Goal: Task Accomplishment & Management: Manage account settings

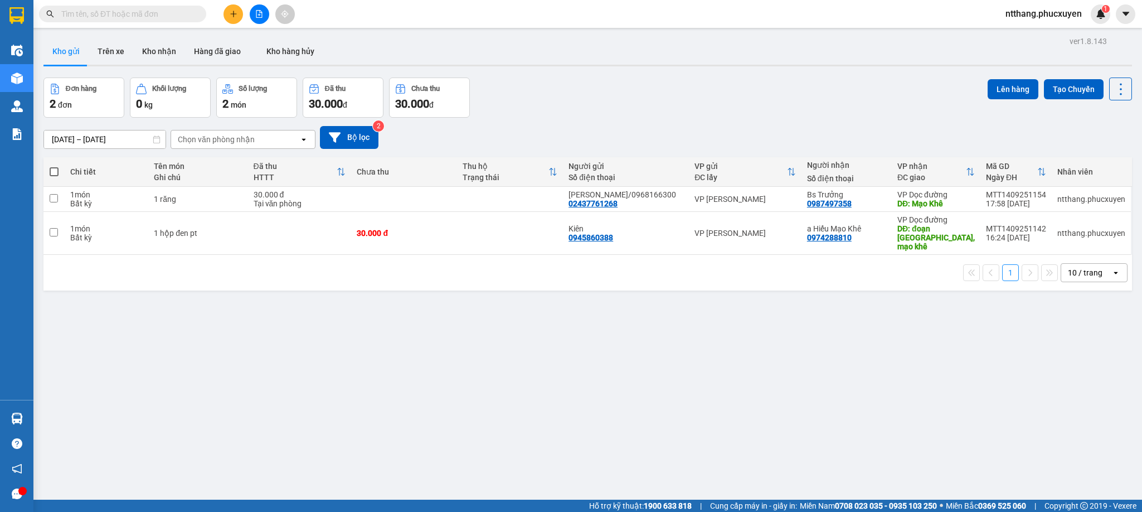
click at [1045, 8] on span "ntthang.phucxuyen" at bounding box center [1043, 14] width 94 height 14
click at [1043, 29] on span "Đăng xuất" at bounding box center [1047, 34] width 71 height 12
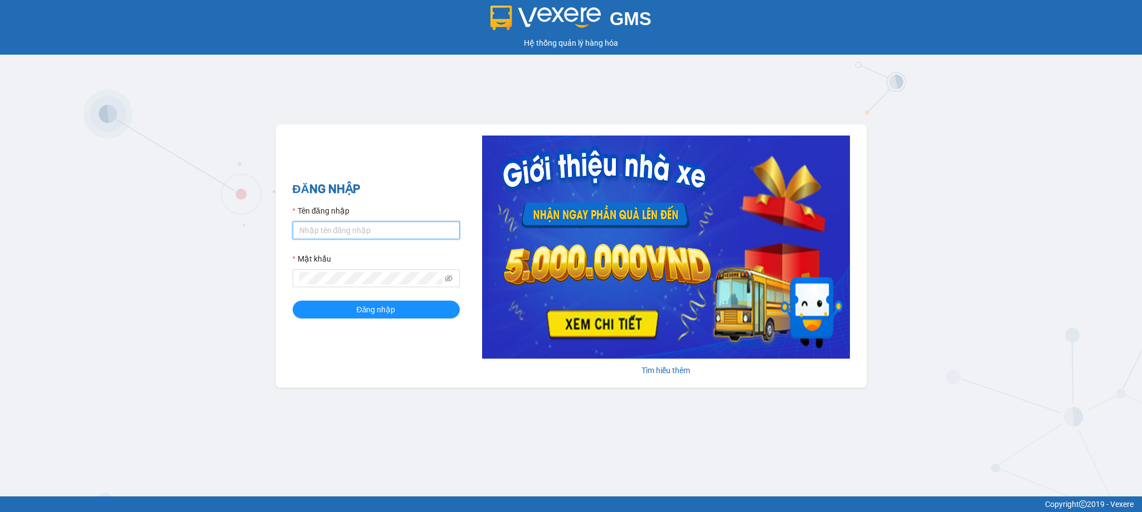
type input "nvson.phucxuyen"
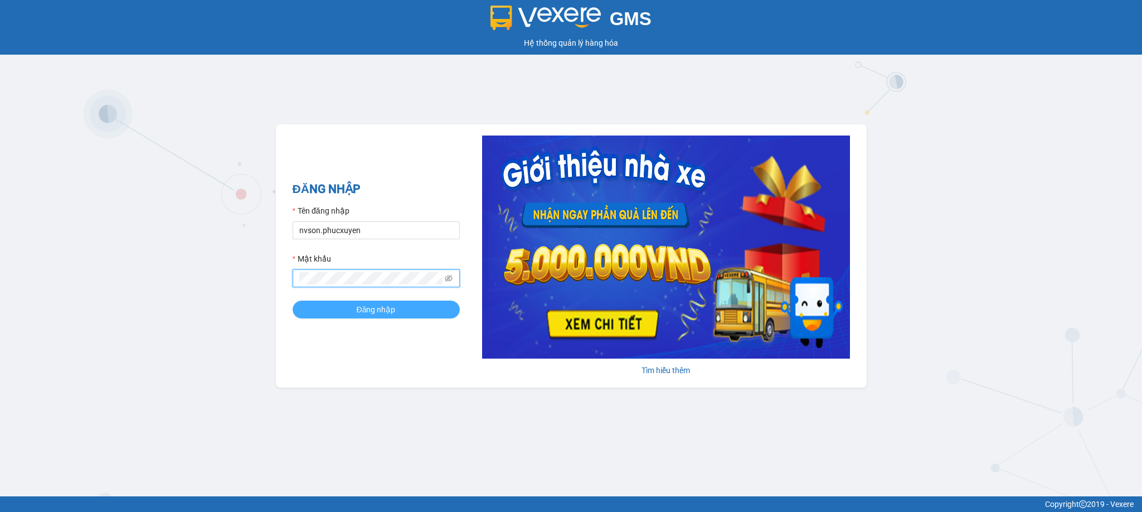
click at [365, 315] on span "Đăng nhập" at bounding box center [376, 309] width 39 height 12
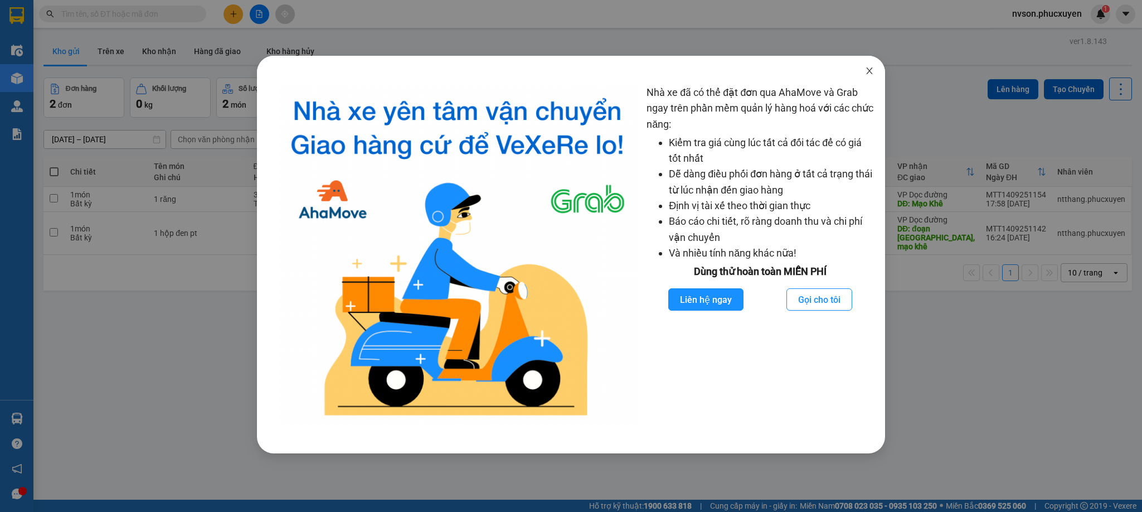
click at [865, 72] on icon "close" at bounding box center [869, 70] width 9 height 9
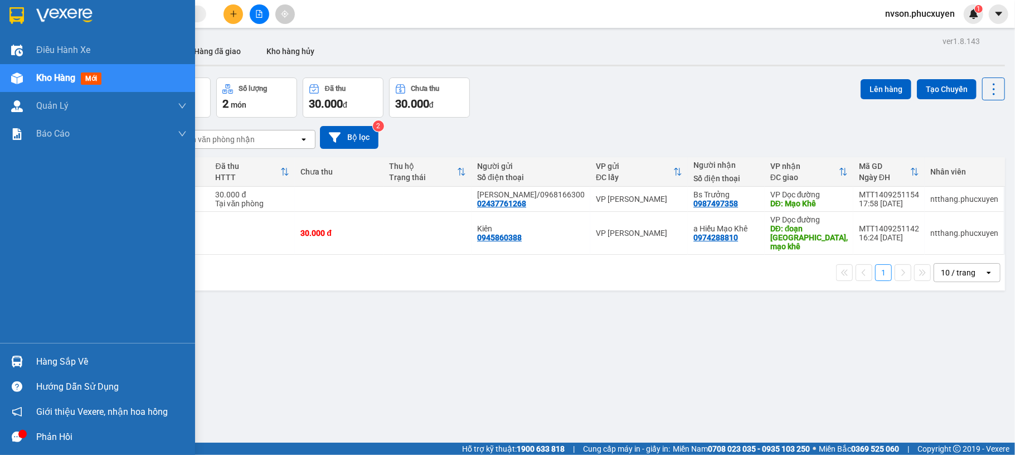
click at [23, 368] on div at bounding box center [17, 362] width 20 height 20
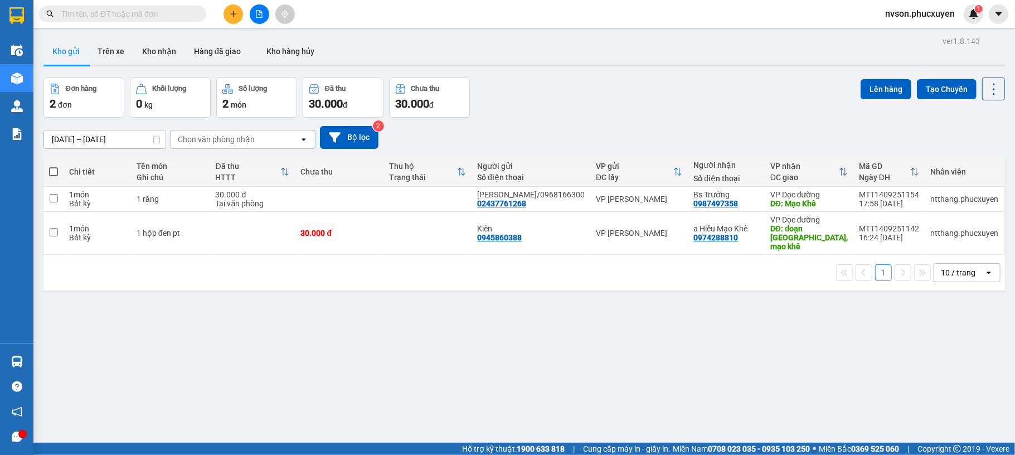
click at [551, 361] on section "Kết quả tìm kiếm ( 0 ) Bộ lọc No Data nvson.phucxuyen 1 Điều hành xe Kho hàng m…" at bounding box center [507, 227] width 1015 height 455
click at [166, 55] on button "Kho nhận" at bounding box center [159, 51] width 52 height 27
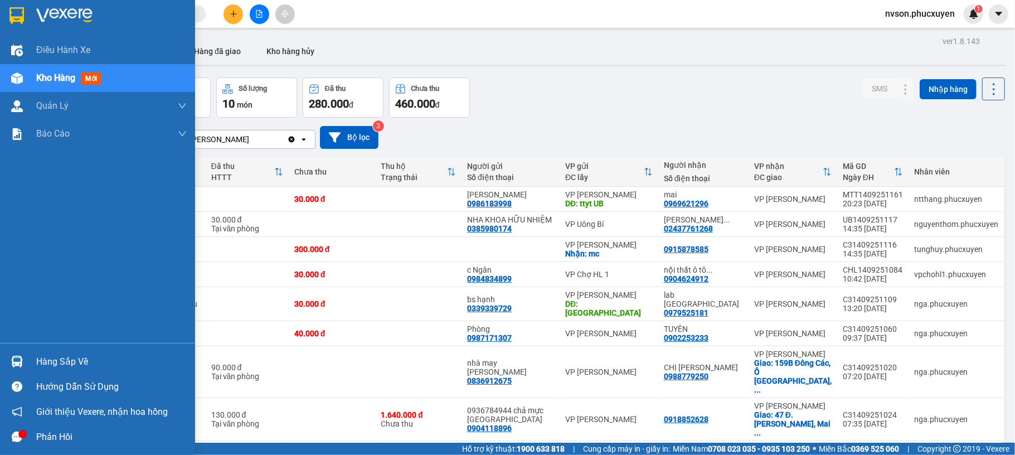
click at [18, 361] on img at bounding box center [17, 362] width 12 height 12
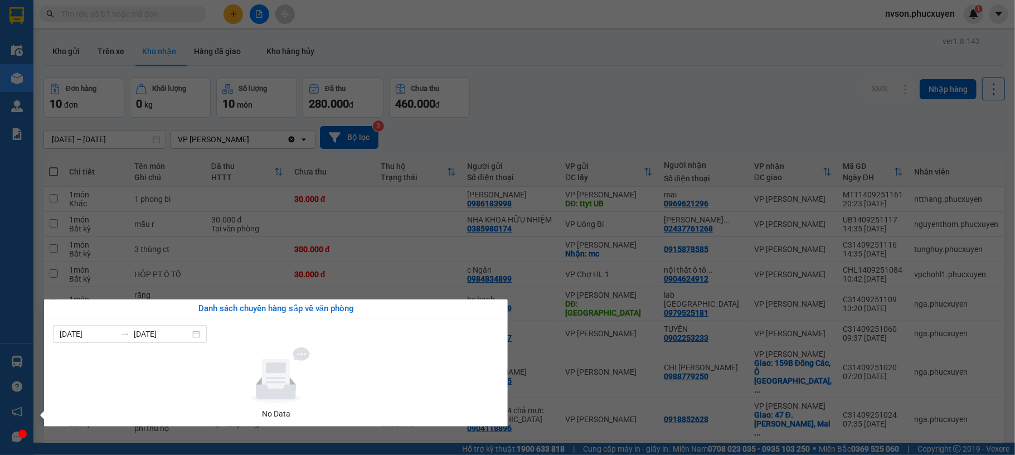
click at [536, 94] on section "Kết quả tìm kiếm ( 0 ) Bộ lọc No Data nvson.phucxuyen 1 Điều hành xe Kho hàng m…" at bounding box center [507, 227] width 1015 height 455
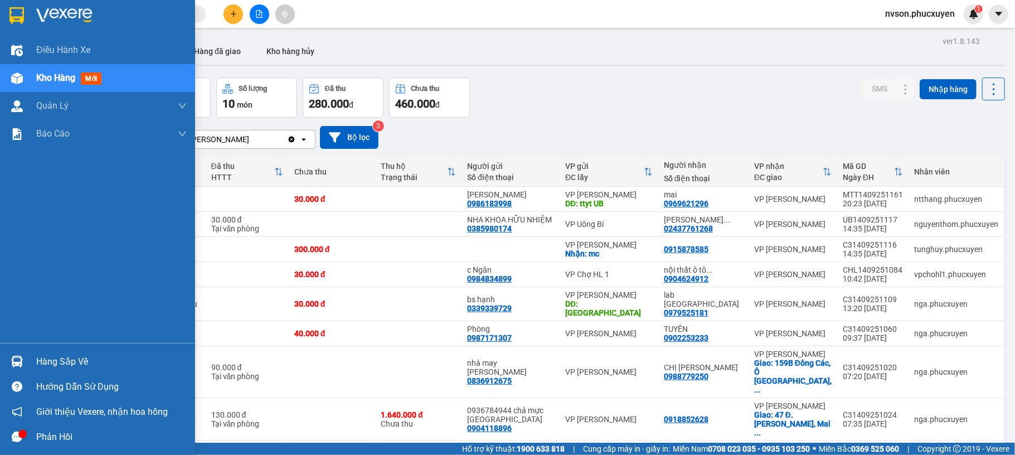
click at [12, 362] on img at bounding box center [17, 362] width 12 height 12
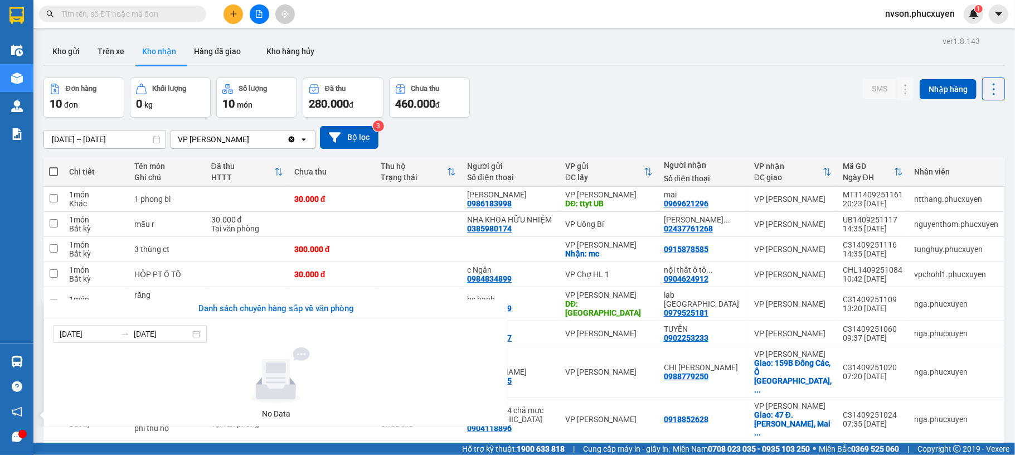
click at [489, 110] on section "Kết quả tìm kiếm ( 0 ) Bộ lọc No Data nvson.phucxuyen 1 Điều hành xe Kho hàng m…" at bounding box center [507, 227] width 1015 height 455
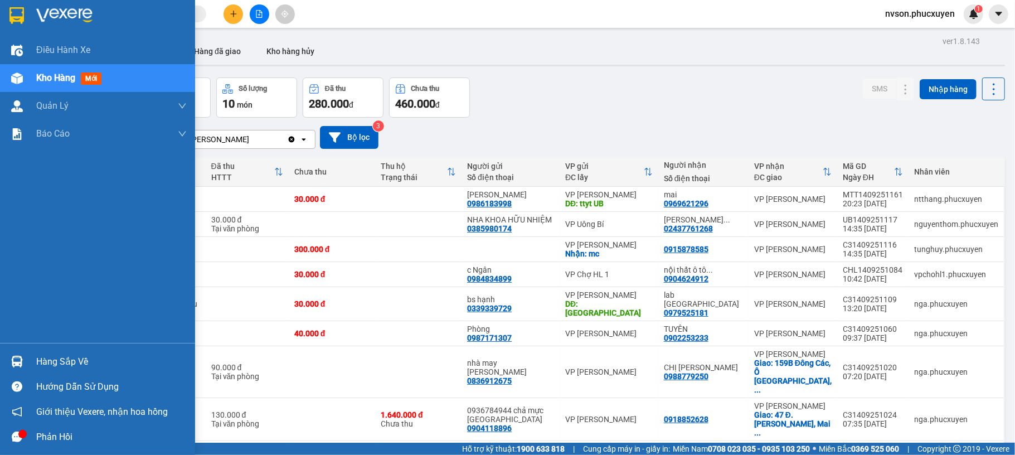
click at [16, 359] on img at bounding box center [17, 362] width 12 height 12
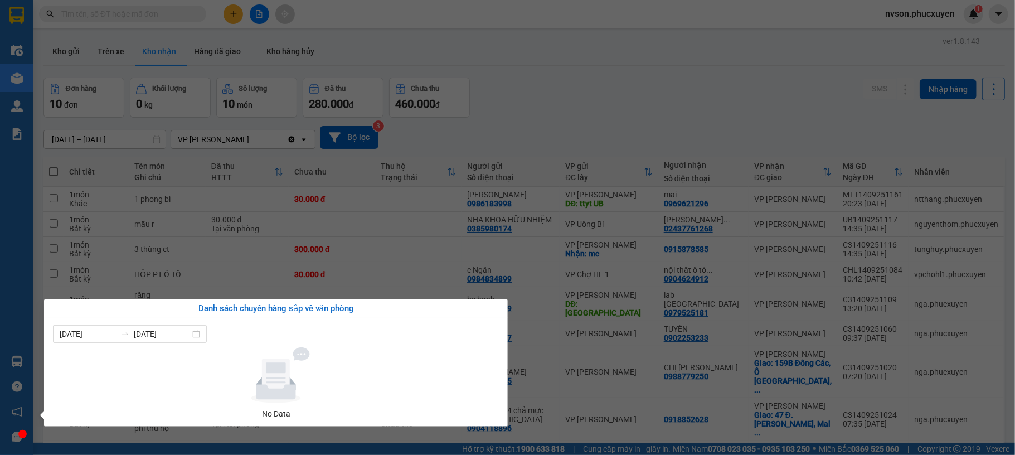
click at [602, 110] on section "Kết quả tìm kiếm ( 0 ) Bộ lọc No Data nvson.phucxuyen 1 Điều hành xe Kho hàng m…" at bounding box center [507, 227] width 1015 height 455
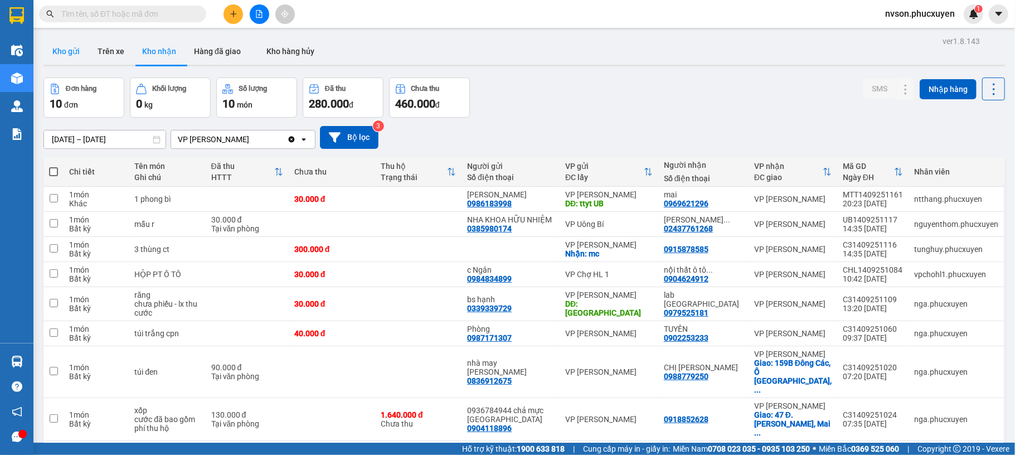
click at [64, 57] on button "Kho gửi" at bounding box center [65, 51] width 45 height 27
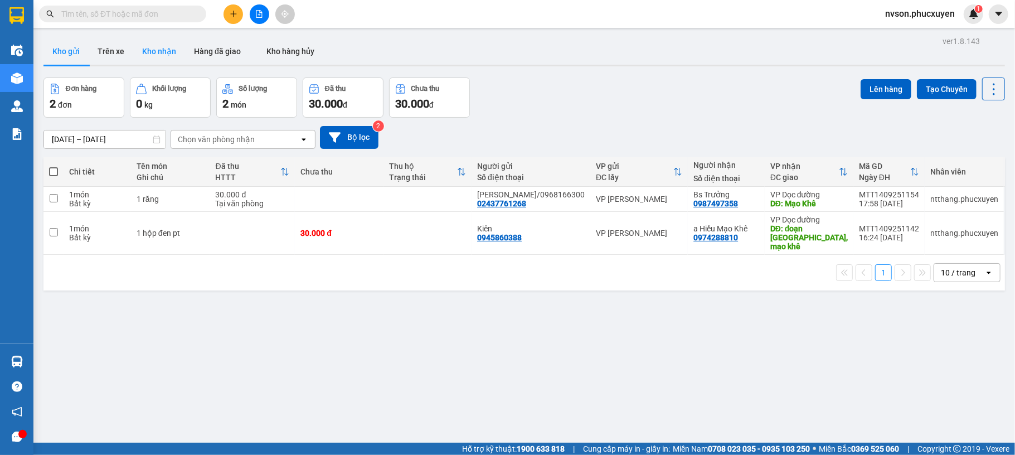
click at [163, 56] on button "Kho nhận" at bounding box center [159, 51] width 52 height 27
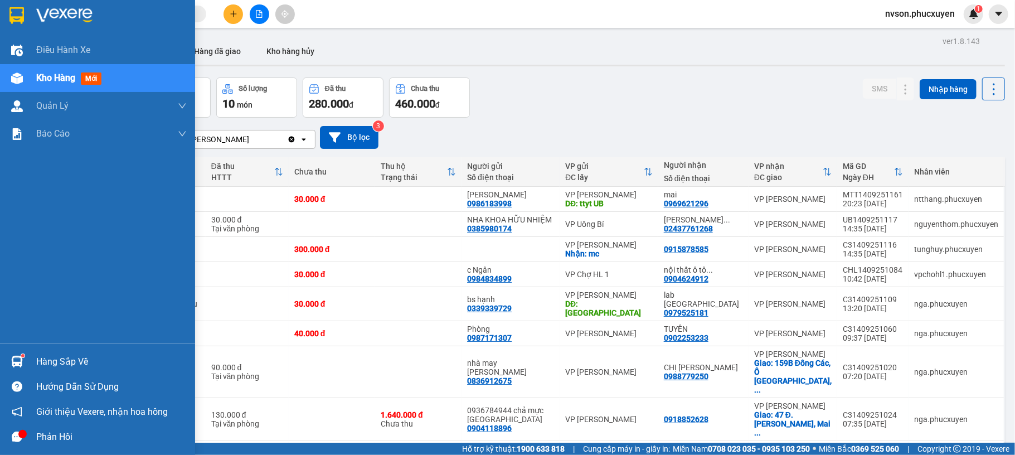
click at [19, 353] on div at bounding box center [17, 362] width 20 height 20
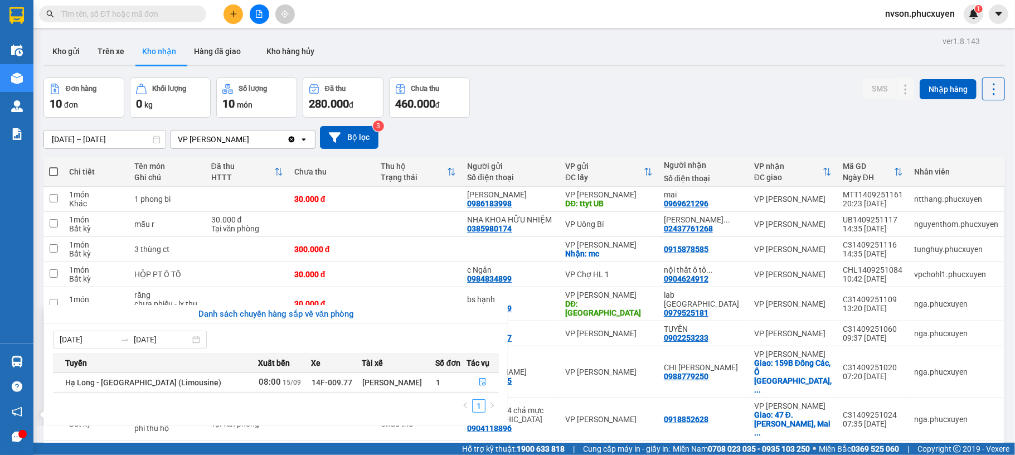
click at [531, 87] on section "Kết quả tìm kiếm ( 0 ) Bộ lọc No Data nvson.phucxuyen 1 Điều hành xe Kho hàng m…" at bounding box center [507, 227] width 1015 height 455
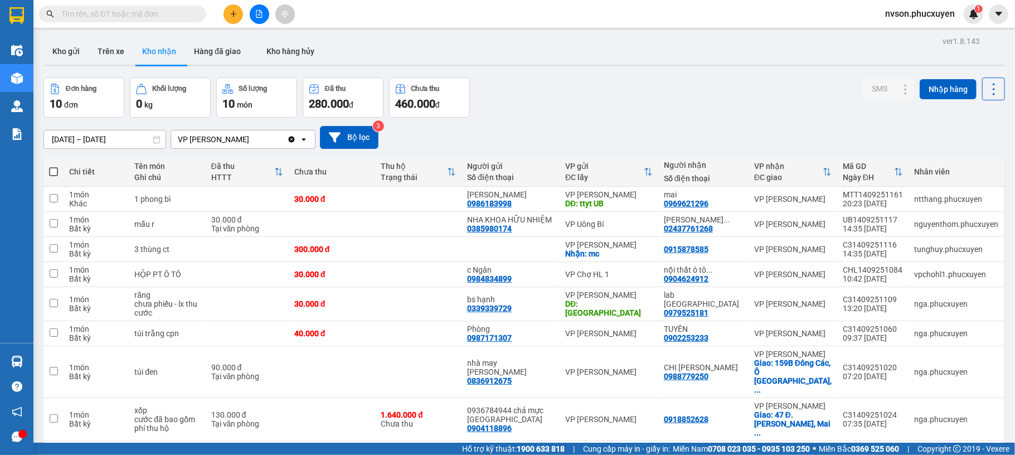
click at [188, 16] on input "text" at bounding box center [127, 14] width 132 height 12
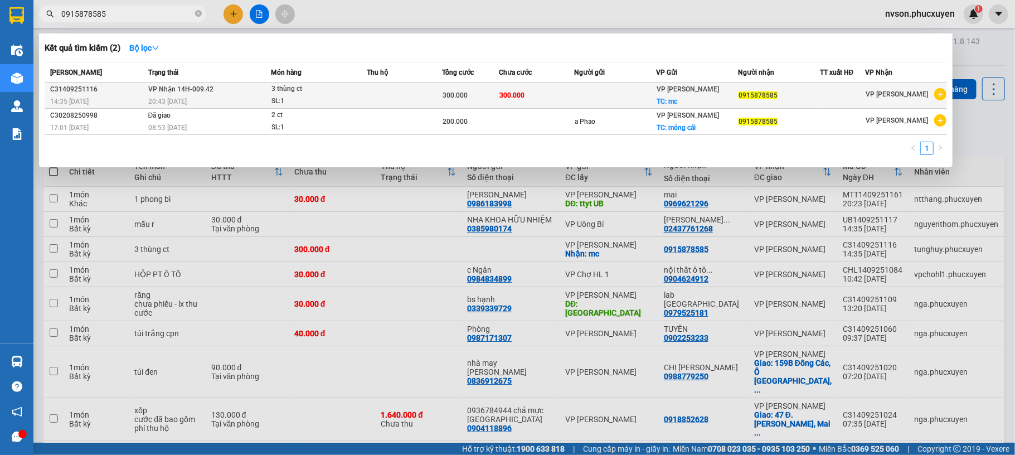
type input "0915878585"
click at [386, 91] on td at bounding box center [404, 95] width 75 height 26
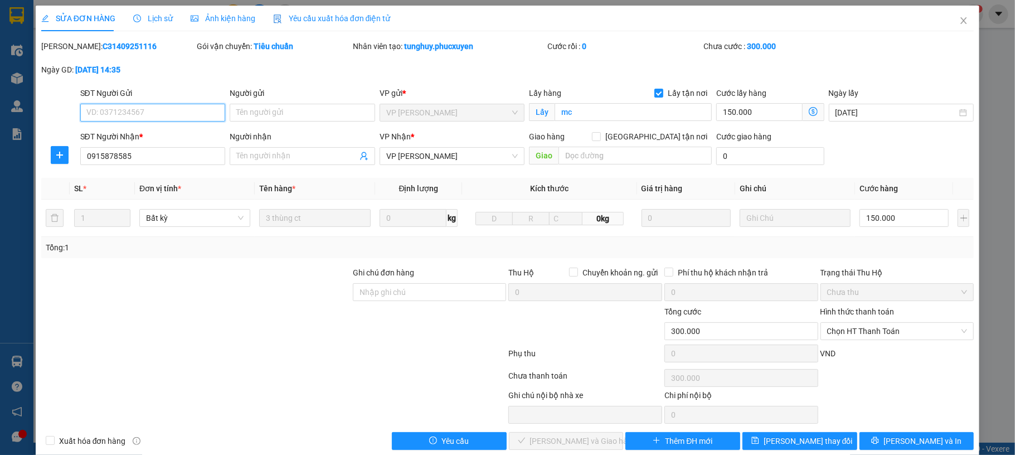
checkbox input "true"
type input "mc"
type input "0915878585"
type input "300.000"
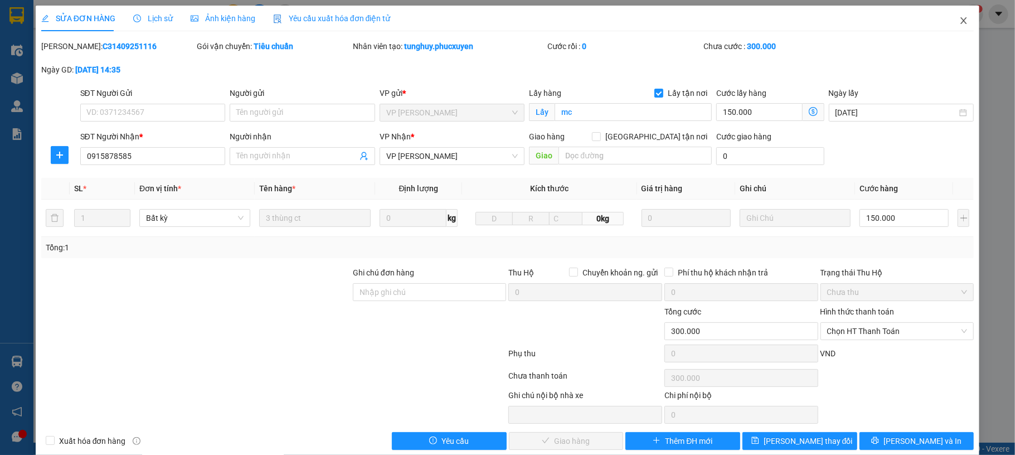
click at [952, 26] on span "Close" at bounding box center [963, 21] width 31 height 31
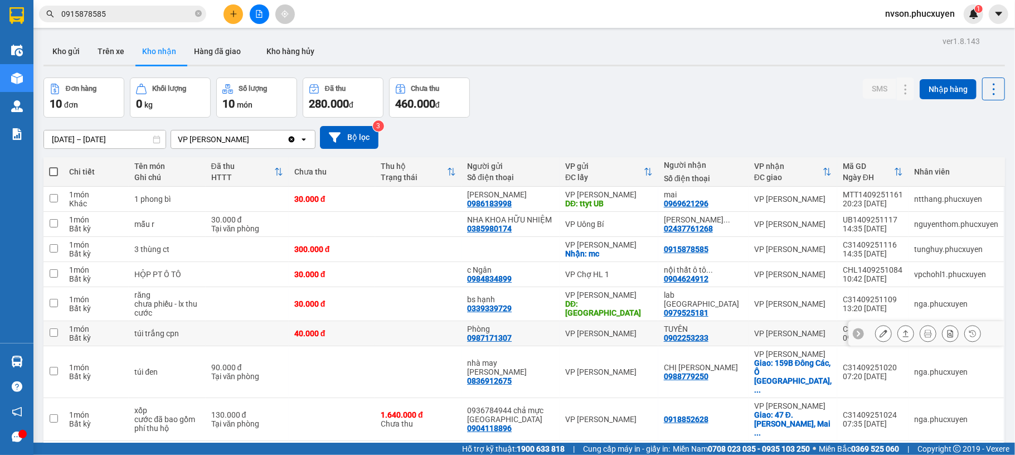
scroll to position [106, 0]
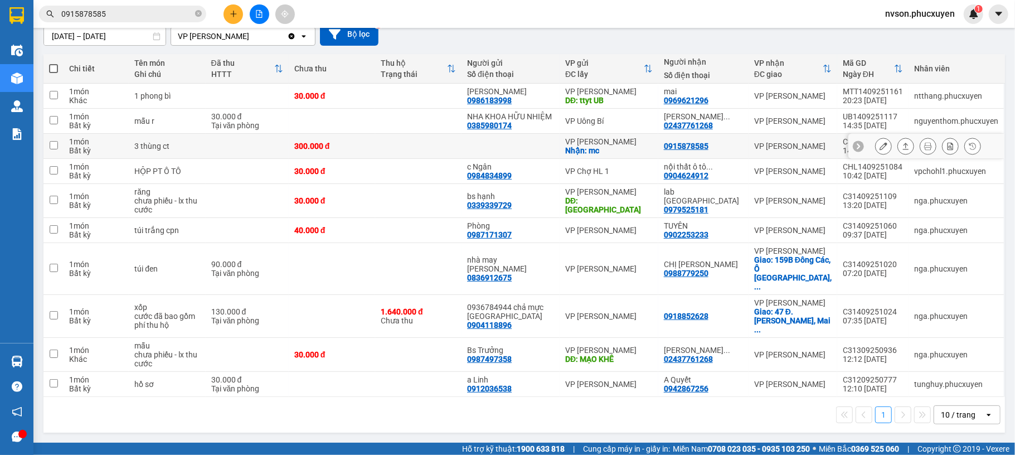
click at [556, 147] on td at bounding box center [510, 146] width 98 height 25
checkbox input "true"
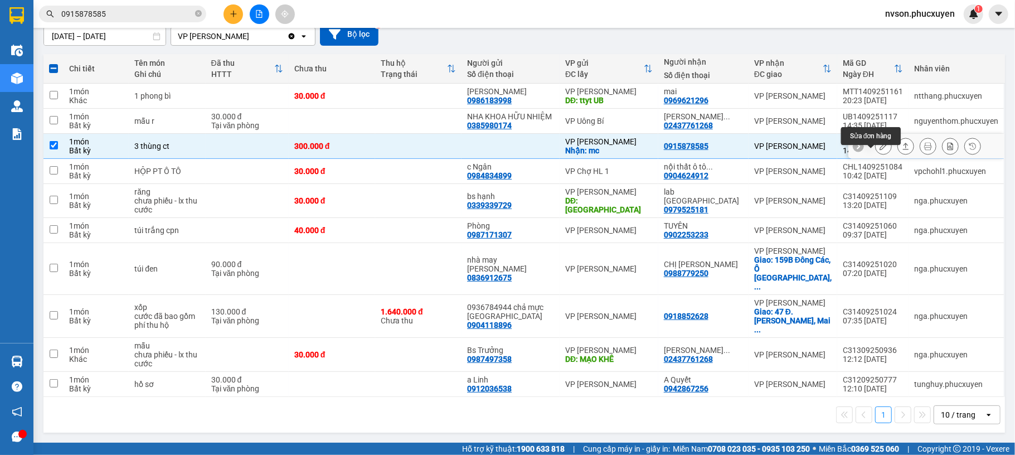
click at [879, 150] on icon at bounding box center [883, 146] width 8 height 8
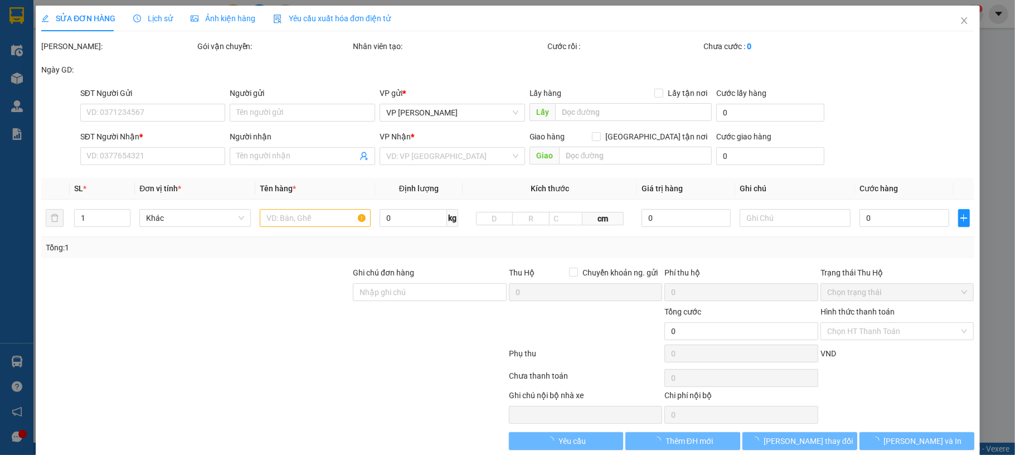
checkbox input "true"
type input "mc"
type input "0915878585"
type input "300.000"
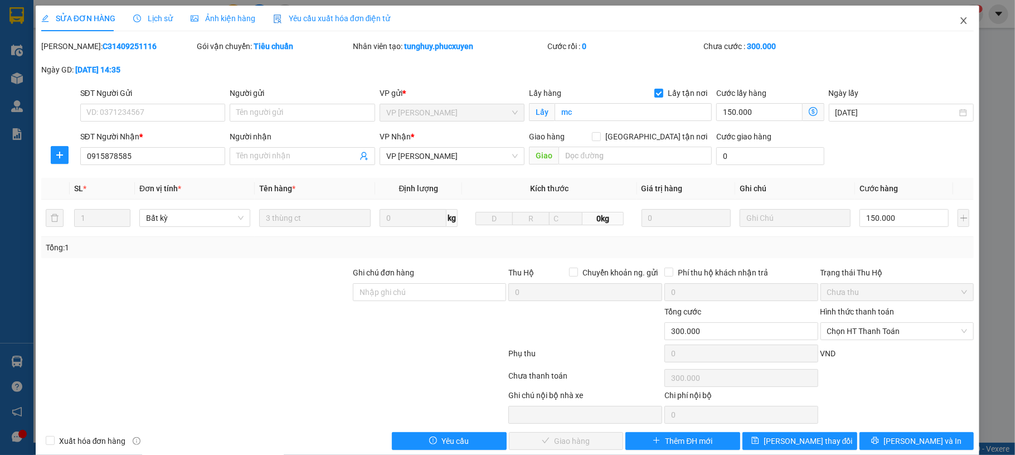
click at [959, 23] on icon "close" at bounding box center [963, 20] width 9 height 9
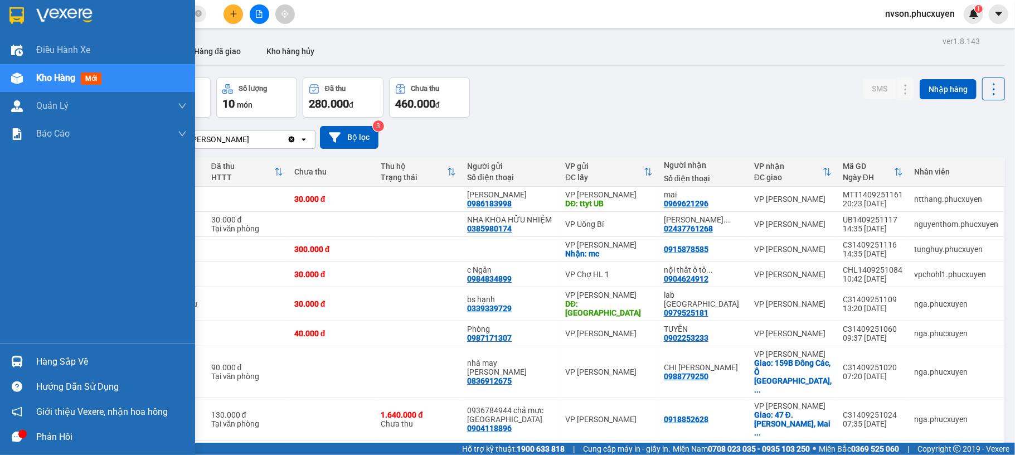
click at [21, 359] on img at bounding box center [17, 362] width 12 height 12
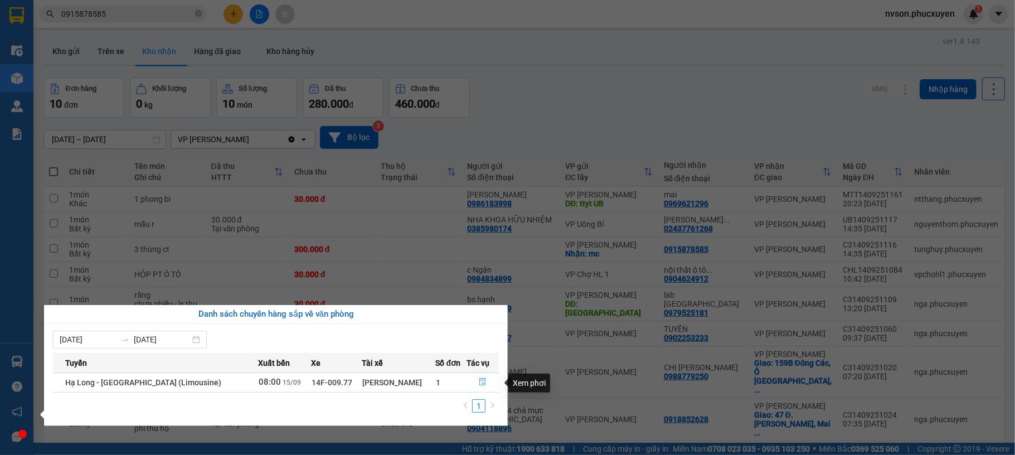
click at [480, 382] on icon "file-done" at bounding box center [483, 382] width 8 height 8
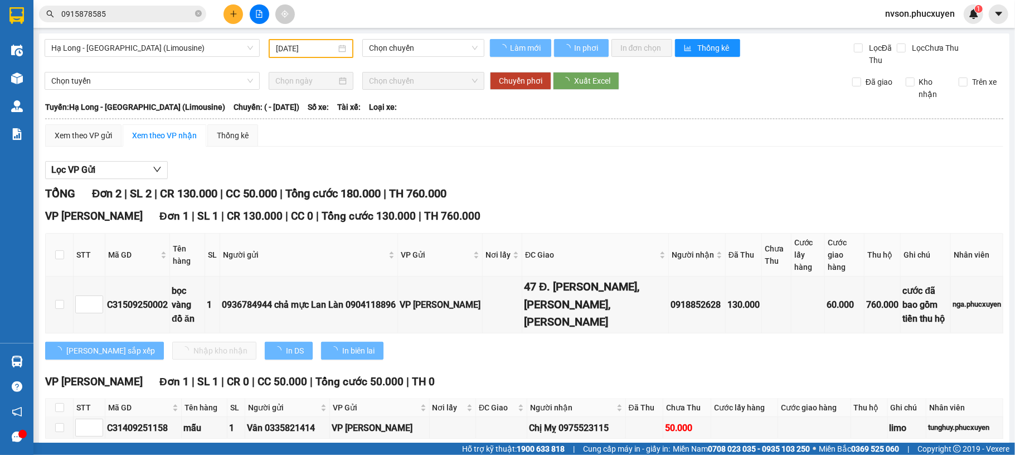
type input "[DATE]"
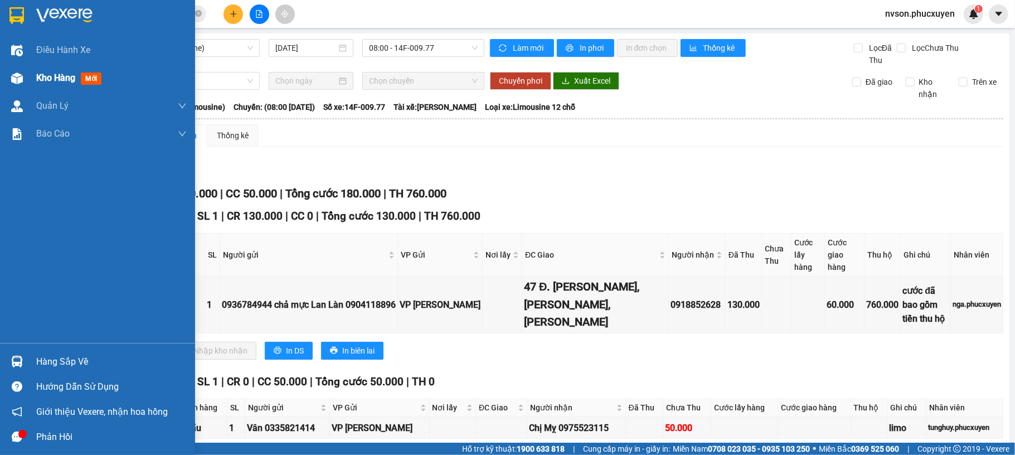
click at [32, 74] on div "Kho hàng mới" at bounding box center [97, 78] width 195 height 28
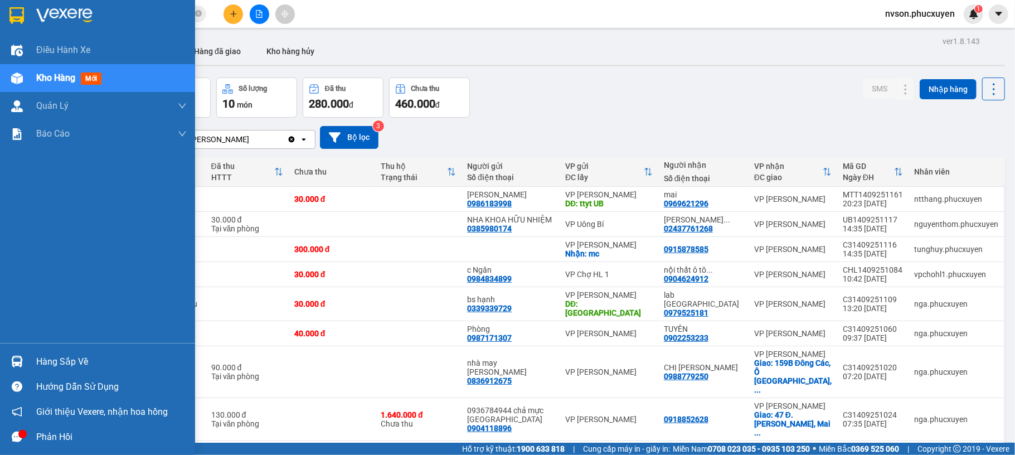
click at [13, 356] on img at bounding box center [17, 362] width 12 height 12
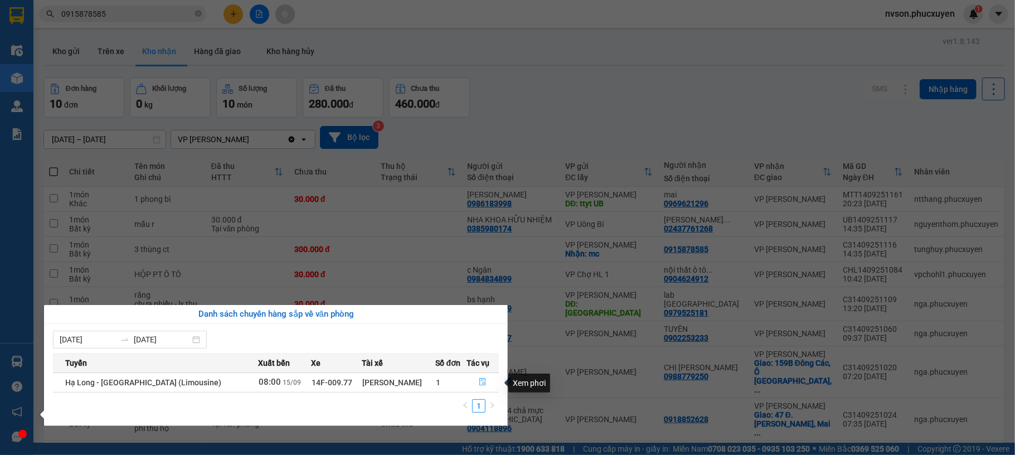
click at [481, 381] on icon "file-done" at bounding box center [483, 382] width 8 height 8
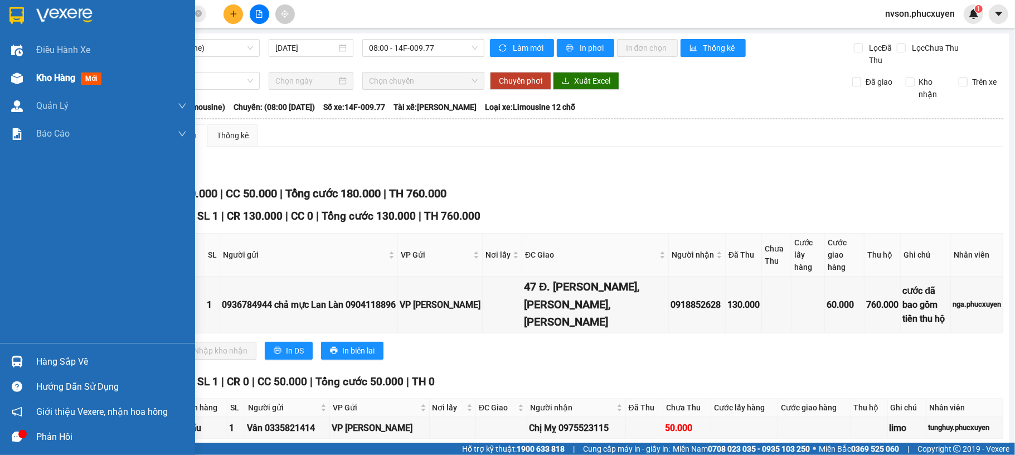
click at [18, 83] on img at bounding box center [17, 78] width 12 height 12
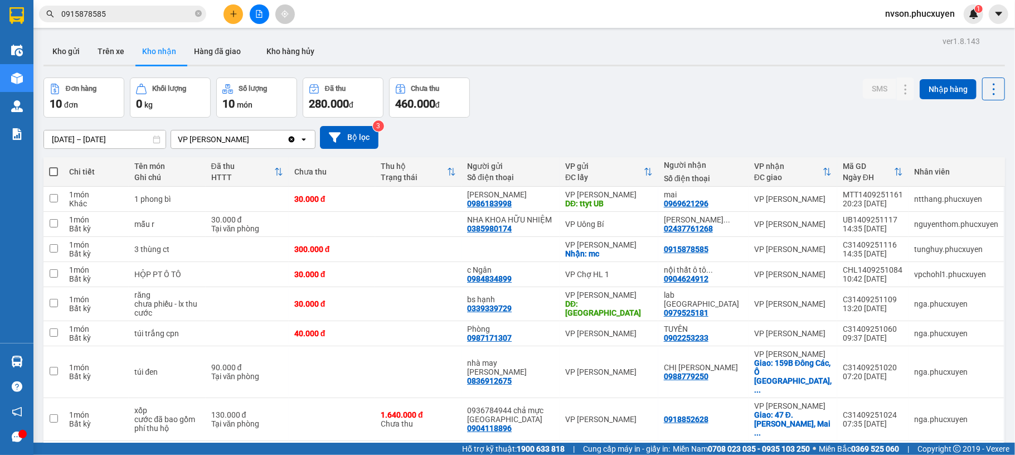
scroll to position [106, 0]
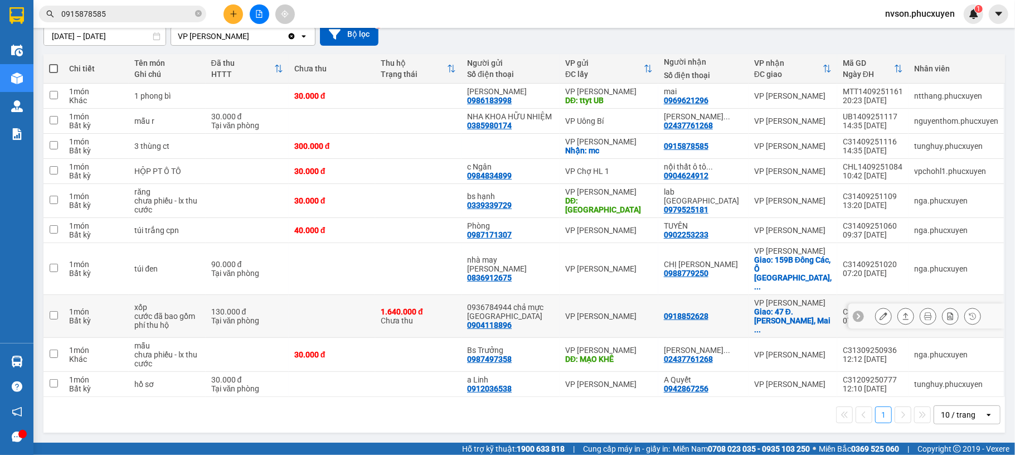
click at [879, 315] on icon at bounding box center [883, 316] width 8 height 8
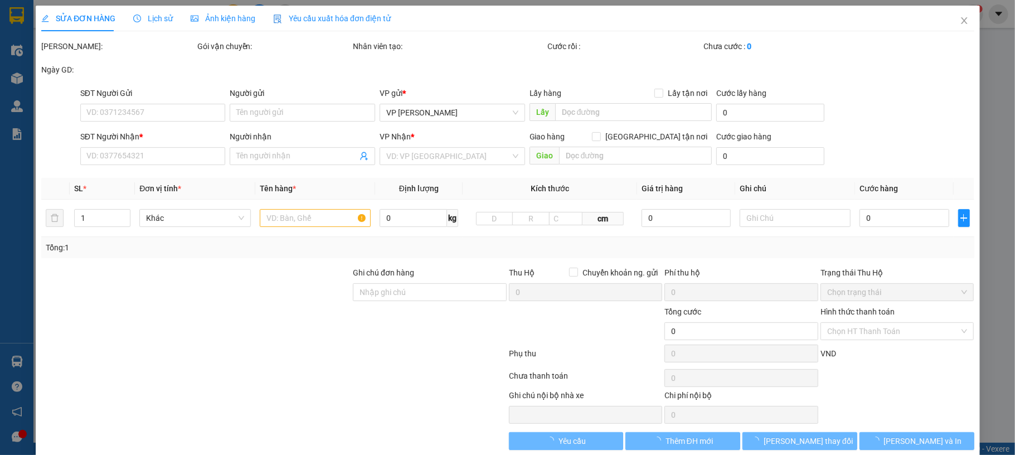
type input "0904118896"
type input "0936784944 chả mực [GEOGRAPHIC_DATA]"
type input "0918852628"
checkbox input "true"
type input "47 Đ. [PERSON_NAME], [PERSON_NAME], [PERSON_NAME]"
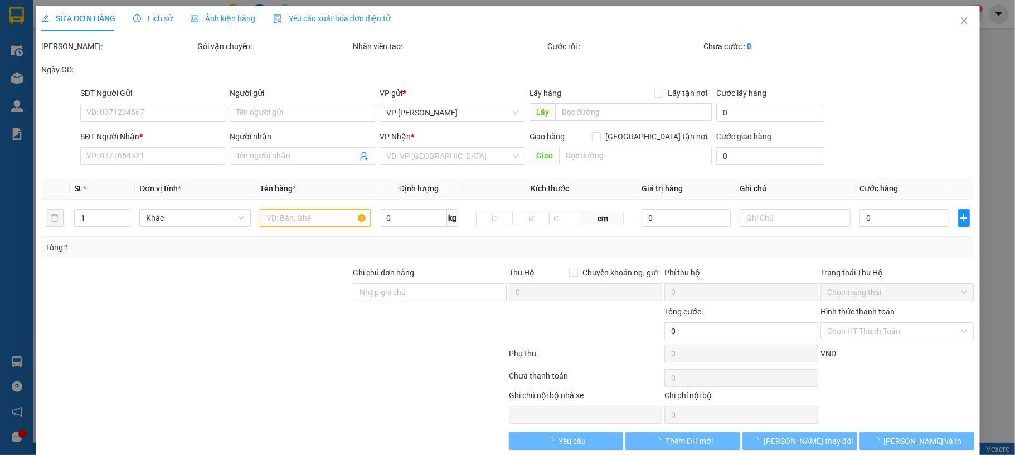
type input "130.000"
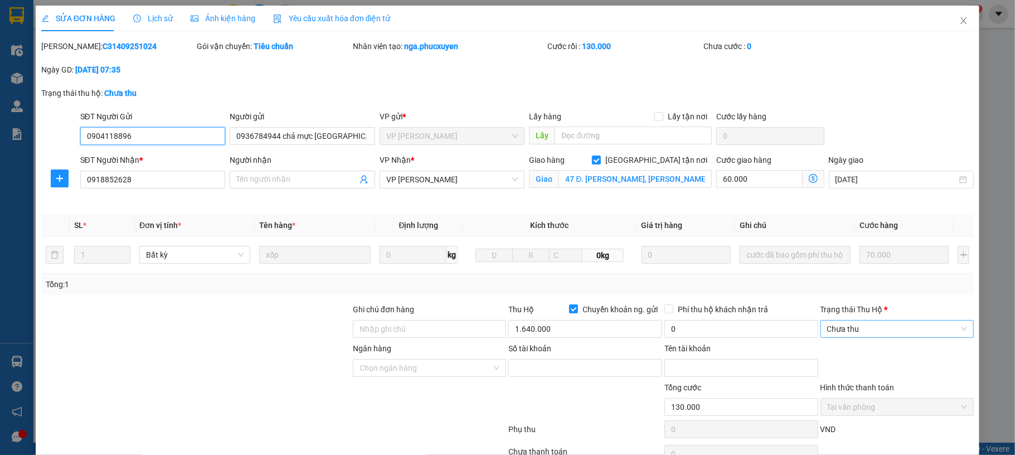
click at [845, 330] on span "Chưa thu" at bounding box center [897, 328] width 140 height 17
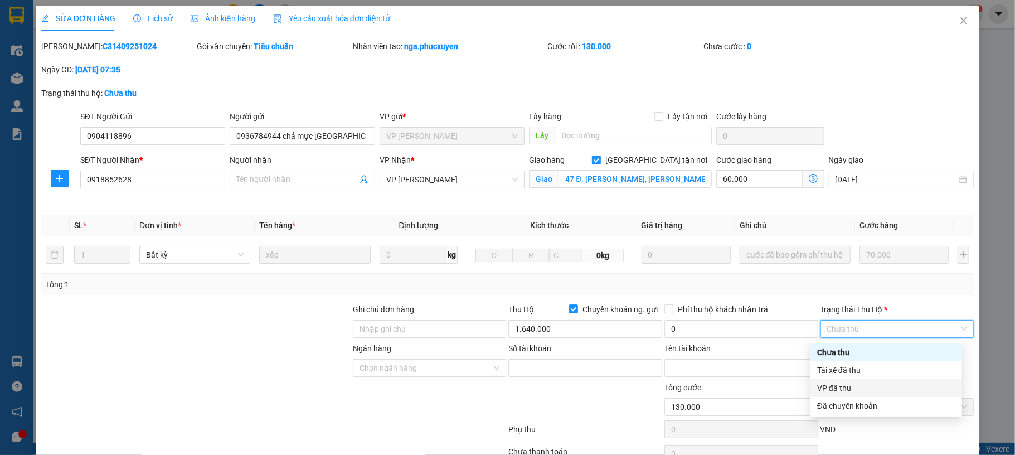
click at [836, 387] on div "VP đã thu" at bounding box center [886, 388] width 138 height 12
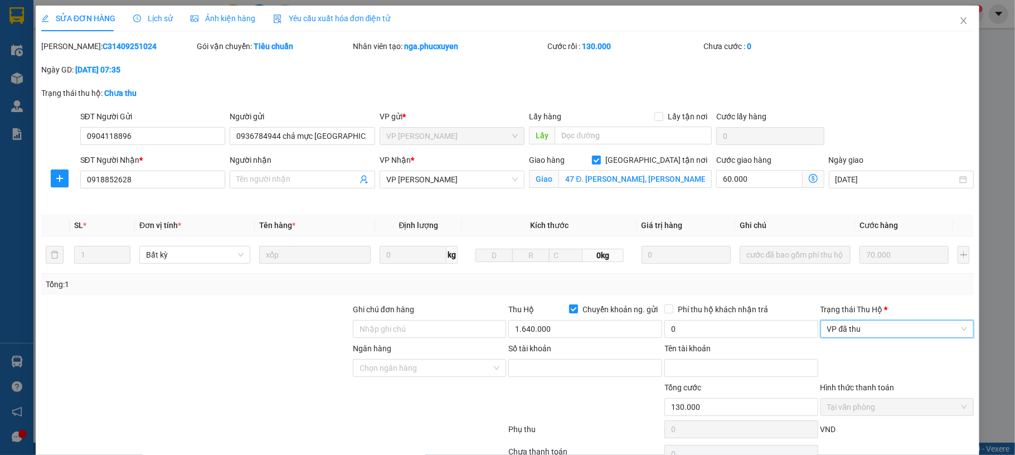
scroll to position [95, 0]
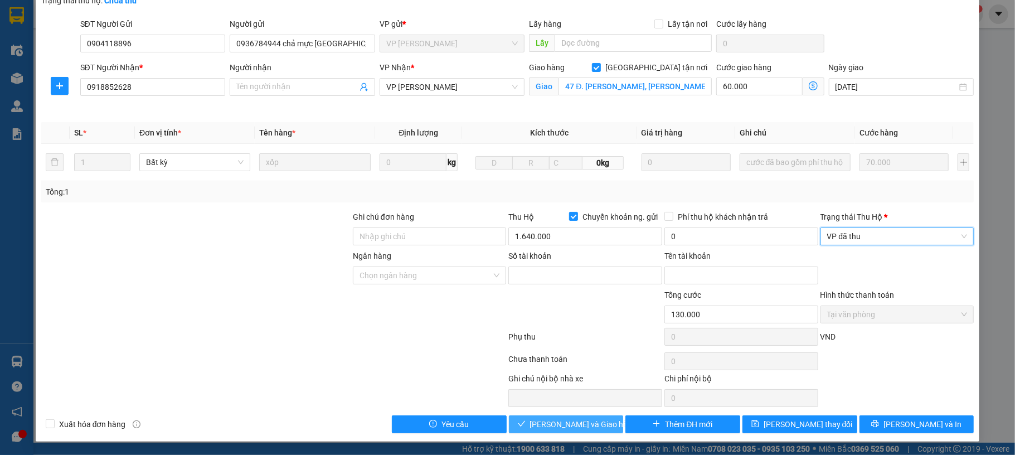
click at [580, 424] on span "[PERSON_NAME] và Giao hàng" at bounding box center [583, 424] width 107 height 12
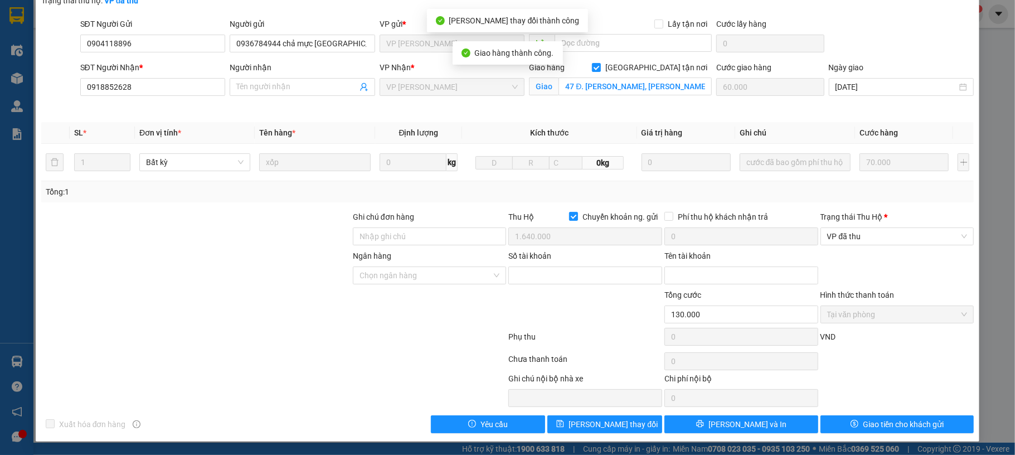
scroll to position [0, 0]
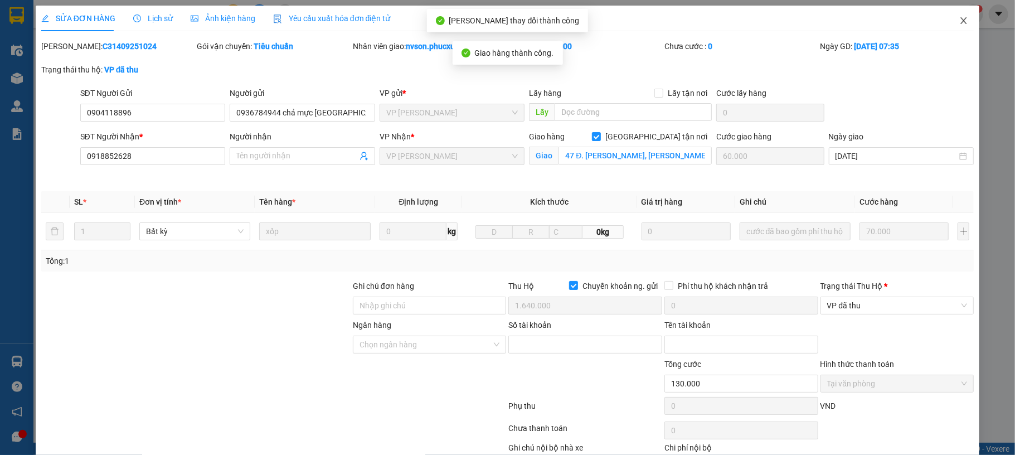
click at [952, 27] on span "Close" at bounding box center [963, 21] width 31 height 31
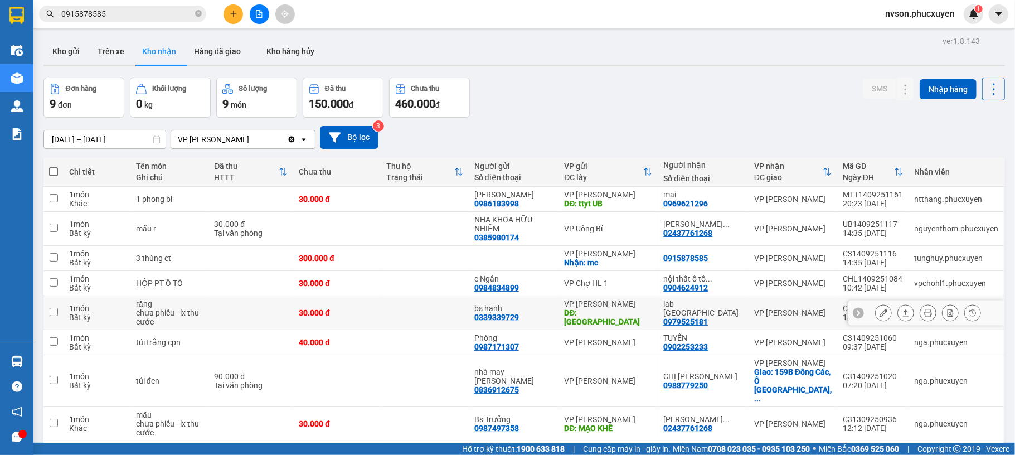
scroll to position [63, 0]
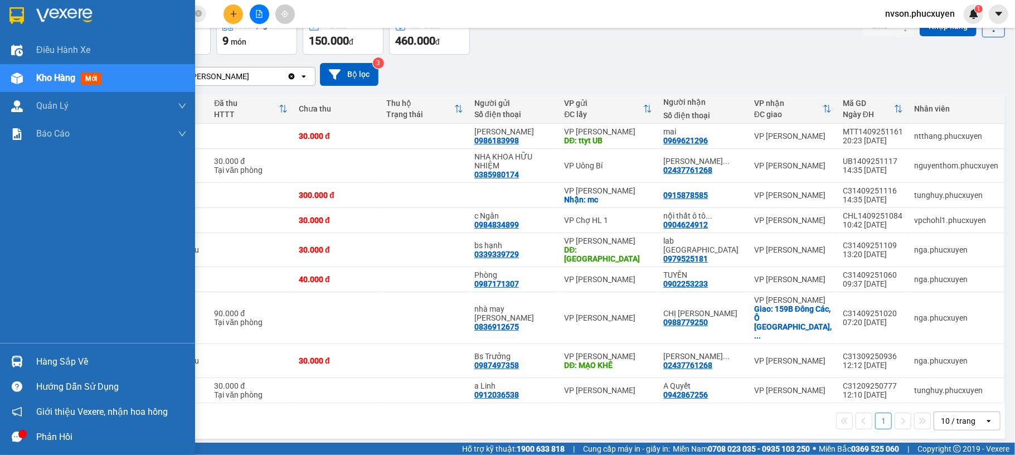
click at [43, 361] on div "Hàng sắp về" at bounding box center [111, 361] width 150 height 17
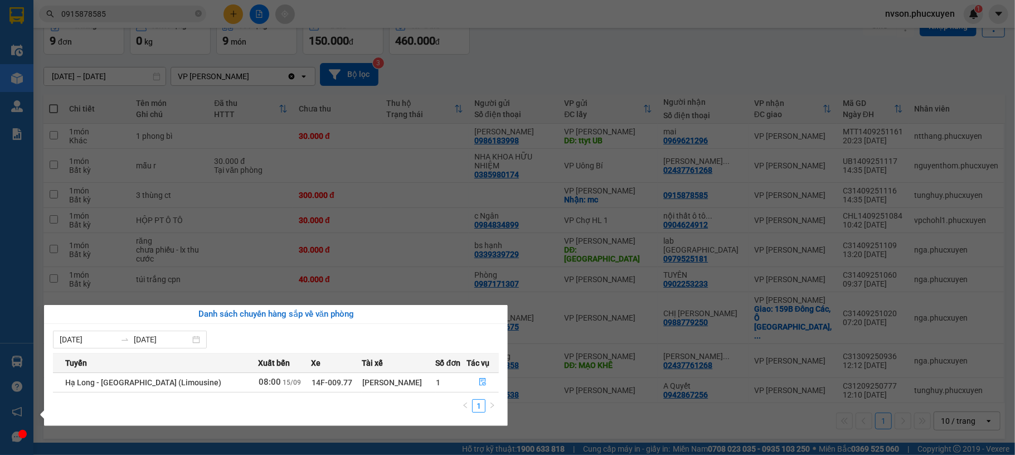
click at [649, 62] on section "Kết quả tìm kiếm ( 2 ) Bộ lọc Mã ĐH Trạng thái Món hàng Thu hộ Tổng cước Chưa c…" at bounding box center [507, 227] width 1015 height 455
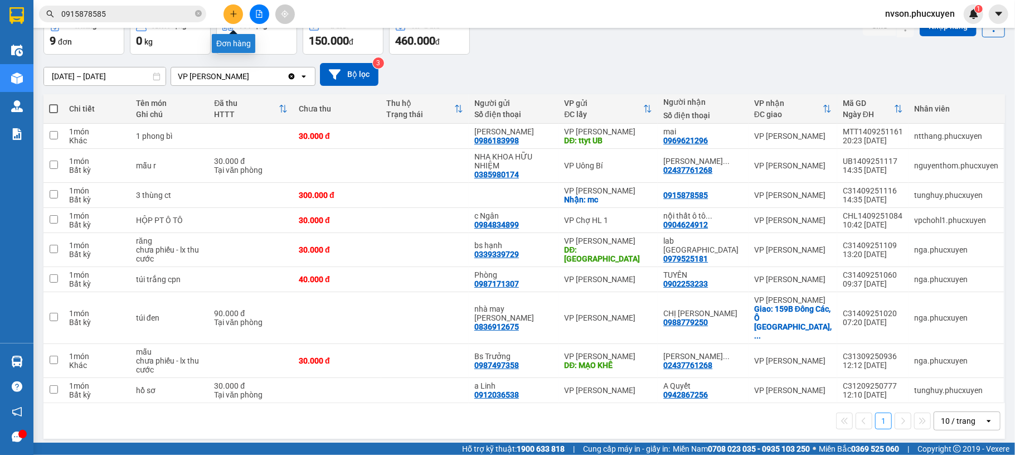
click at [232, 12] on icon "plus" at bounding box center [234, 14] width 8 height 8
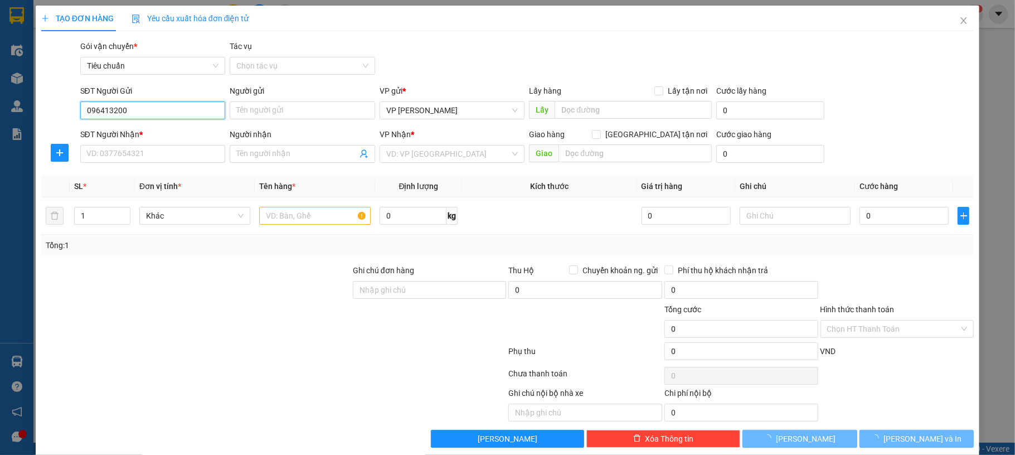
type input "0964132000"
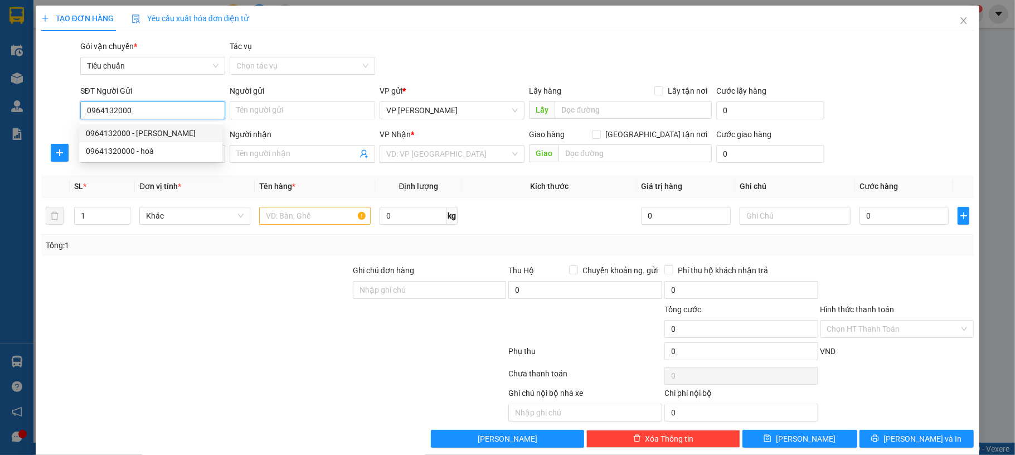
click at [147, 134] on div "0964132000 - [PERSON_NAME]" at bounding box center [151, 133] width 130 height 12
type input "[PERSON_NAME]"
type input "0964132000"
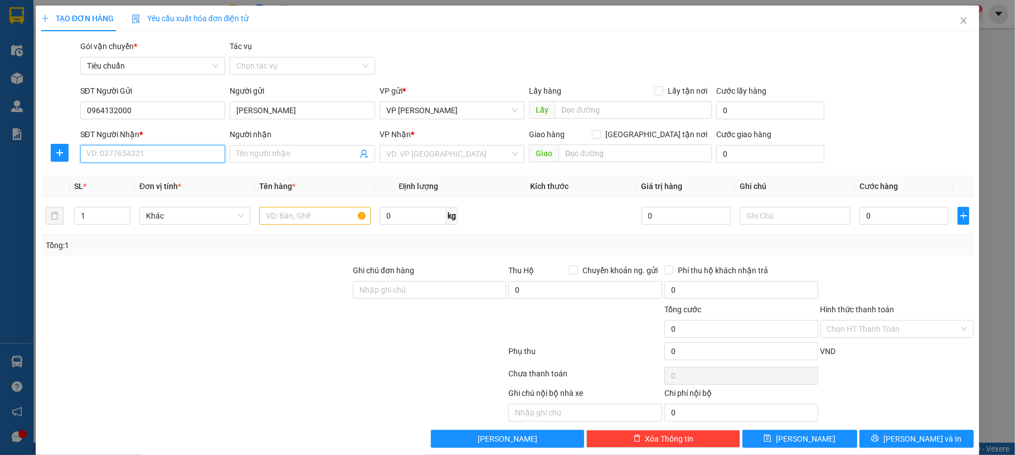
click at [158, 159] on input "SĐT Người Nhận *" at bounding box center [152, 154] width 145 height 18
click at [152, 157] on input "0989921008" at bounding box center [152, 154] width 145 height 18
type input "0989921008"
click at [260, 148] on input "Người nhận" at bounding box center [296, 154] width 121 height 12
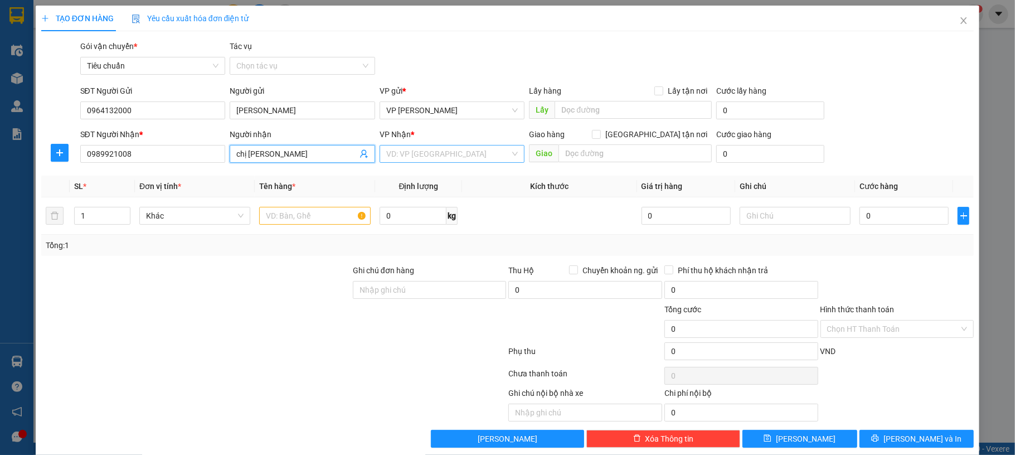
type input "chị [PERSON_NAME]"
click at [425, 150] on input "search" at bounding box center [448, 153] width 124 height 17
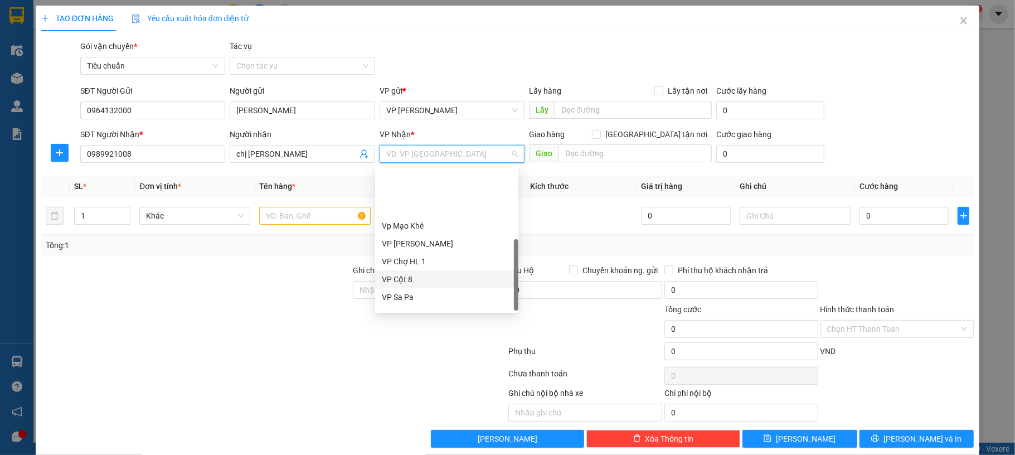
scroll to position [178, 0]
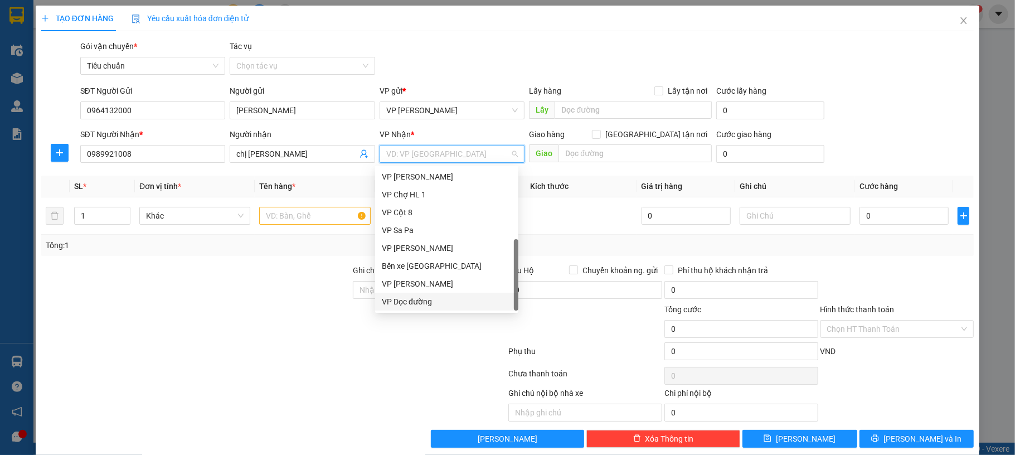
drag, startPoint x: 421, startPoint y: 299, endPoint x: 580, endPoint y: 241, distance: 168.5
click at [422, 300] on div "VP Dọc đường" at bounding box center [447, 301] width 130 height 12
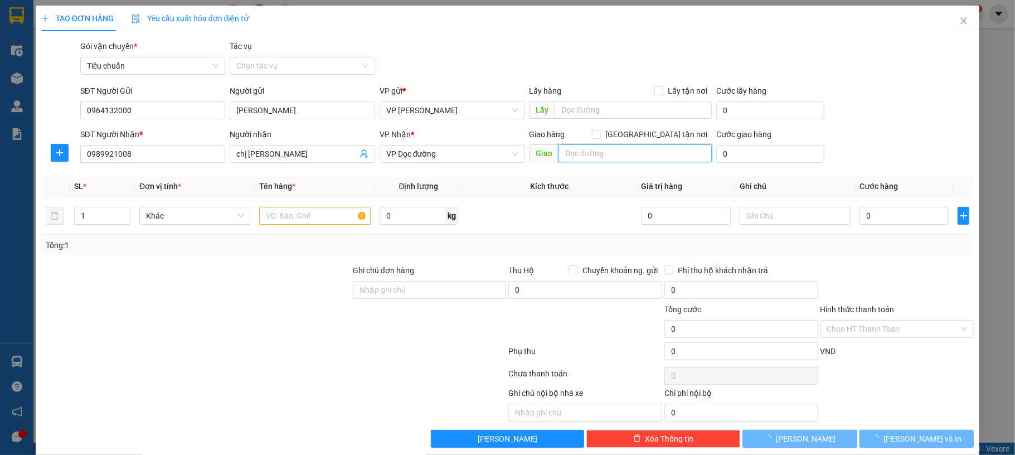
click at [619, 157] on input "text" at bounding box center [634, 153] width 153 height 18
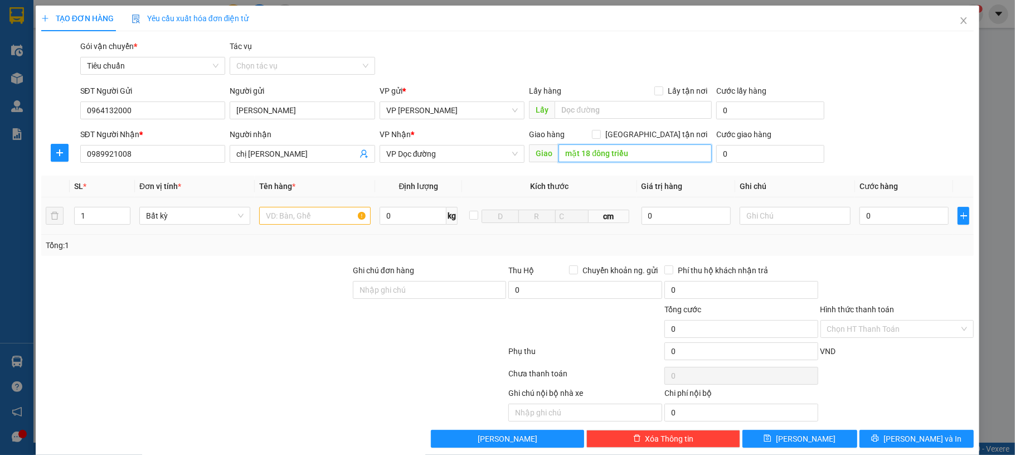
type input "mặt 18 đông triều"
click at [330, 221] on input "text" at bounding box center [314, 216] width 111 height 18
type input "1 xốp tp"
click at [877, 217] on input "0" at bounding box center [903, 216] width 89 height 18
type input "50"
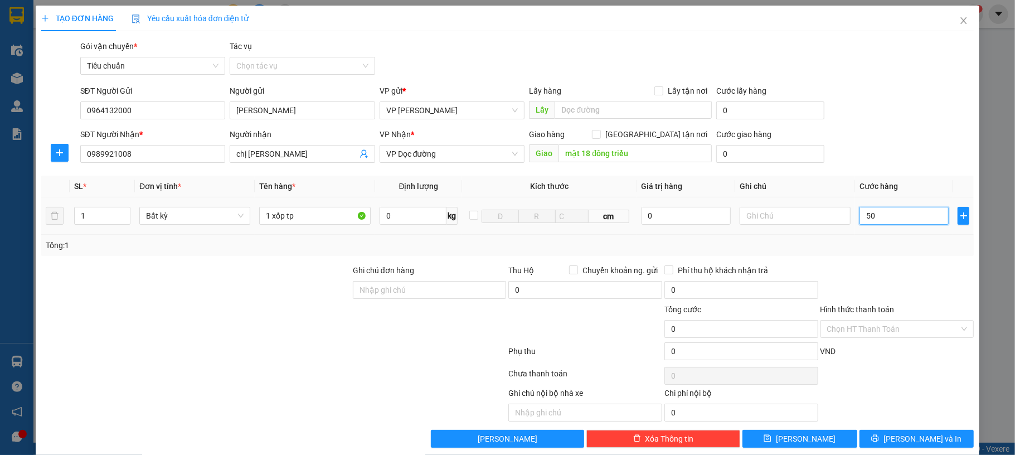
type input "50"
type input "50.000"
click at [888, 162] on div "SĐT Người Nhận * 0989921008 Người nhận chị [PERSON_NAME] VP Nhận * VP Dọc đường…" at bounding box center [527, 147] width 898 height 39
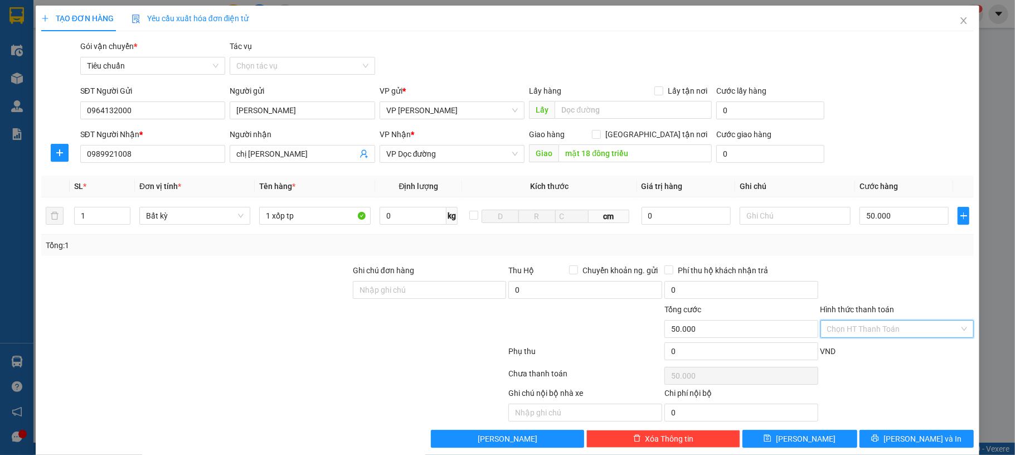
click at [876, 335] on input "Hình thức thanh toán" at bounding box center [893, 328] width 133 height 17
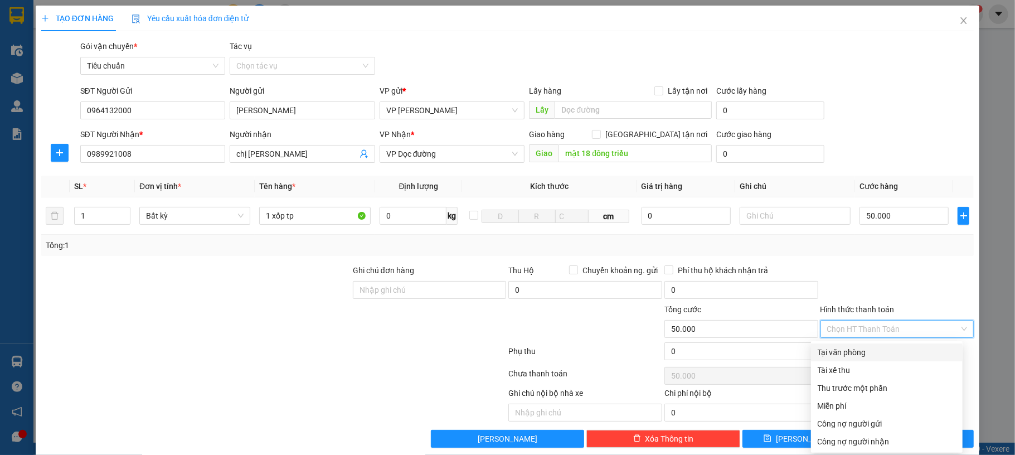
click at [876, 352] on div "Tại văn phòng" at bounding box center [886, 352] width 138 height 12
type input "0"
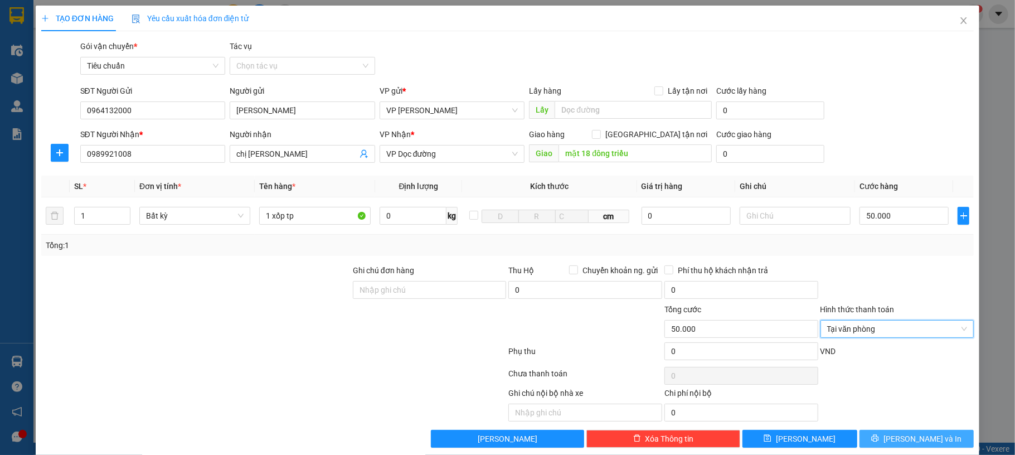
click at [905, 437] on span "[PERSON_NAME] và In" at bounding box center [922, 438] width 78 height 12
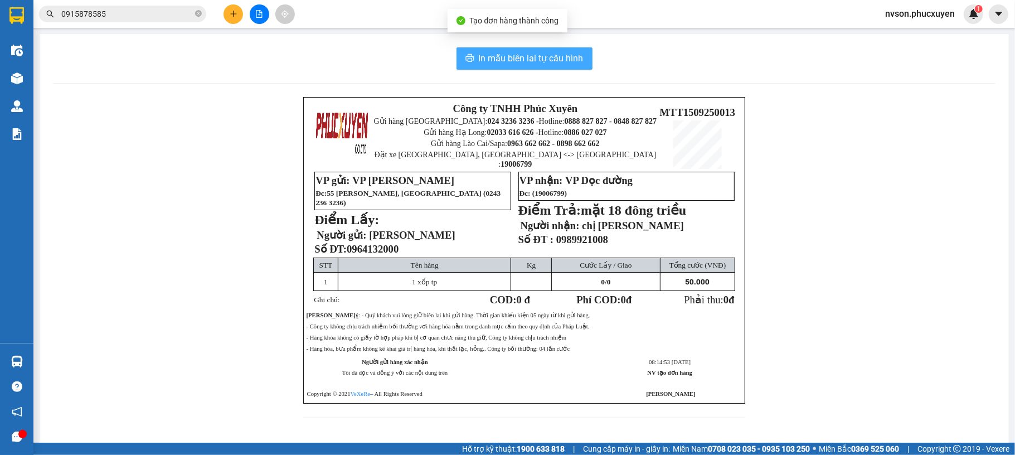
click at [553, 47] on button "In mẫu biên lai tự cấu hình" at bounding box center [524, 58] width 136 height 22
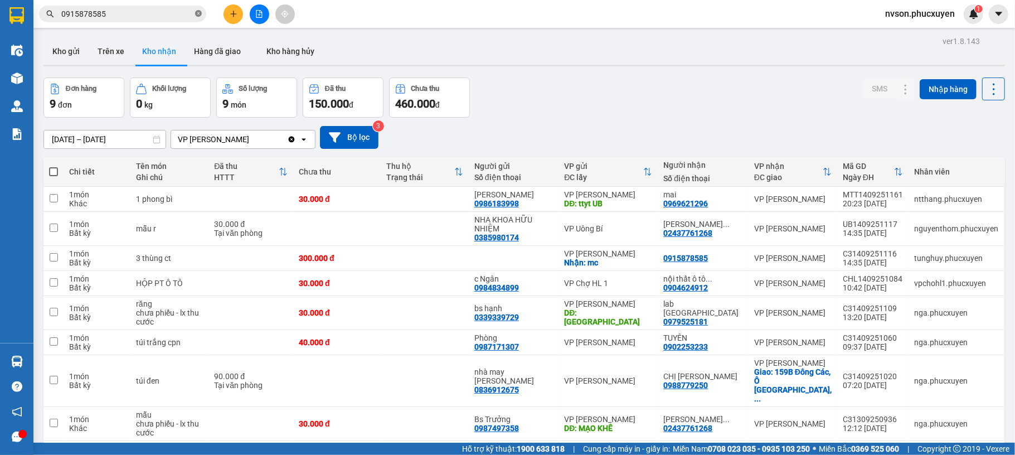
click at [195, 12] on icon "close-circle" at bounding box center [198, 13] width 7 height 7
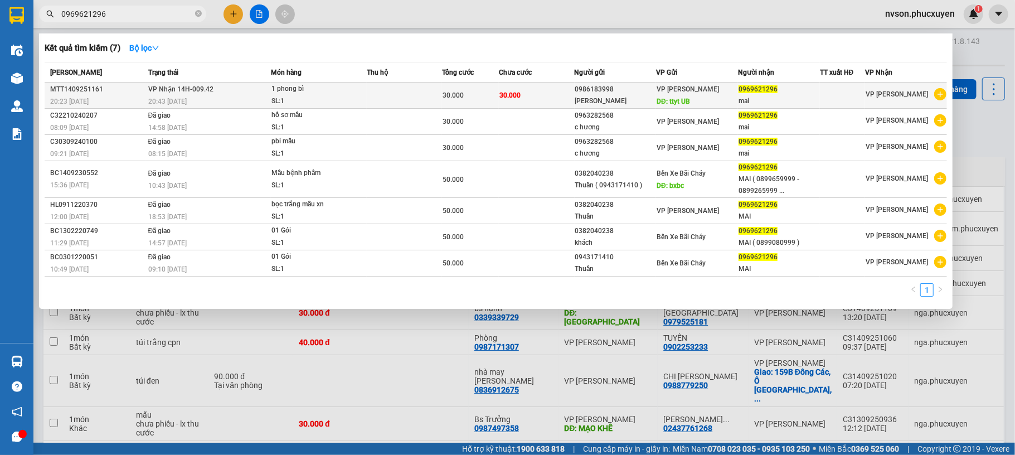
type input "0969621296"
click at [319, 88] on div "1 phong bì" at bounding box center [313, 89] width 84 height 12
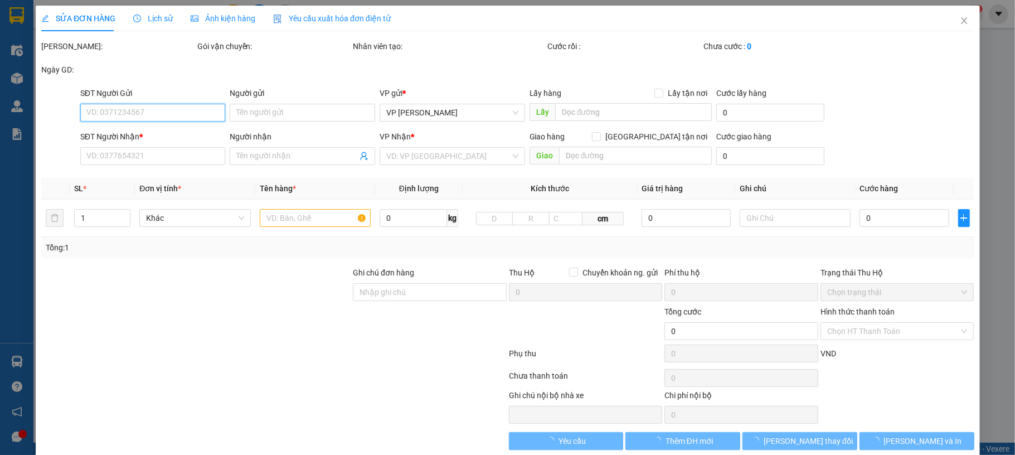
type input "0986183998"
type input "[PERSON_NAME]"
type input "ttyt UB"
type input "0969621296"
type input "mai"
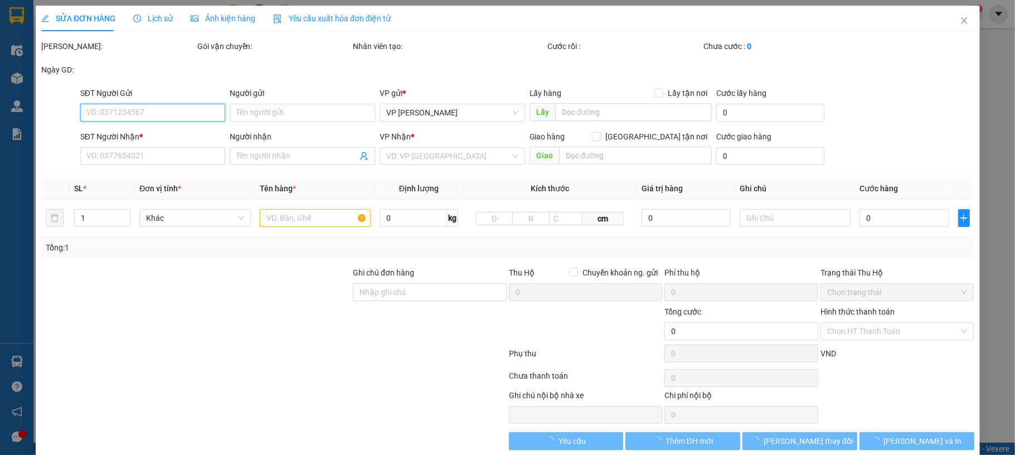
type input "30.000"
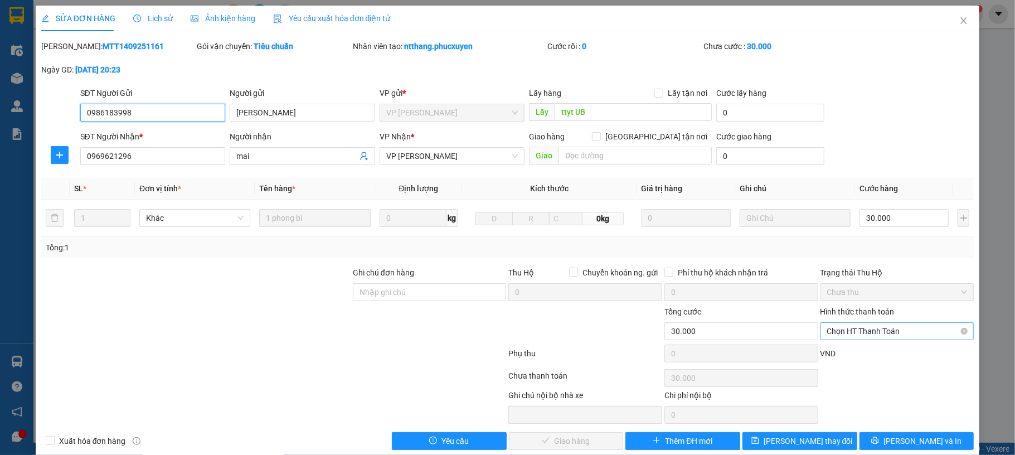
click at [868, 337] on span "Chọn HT Thanh Toán" at bounding box center [897, 331] width 140 height 17
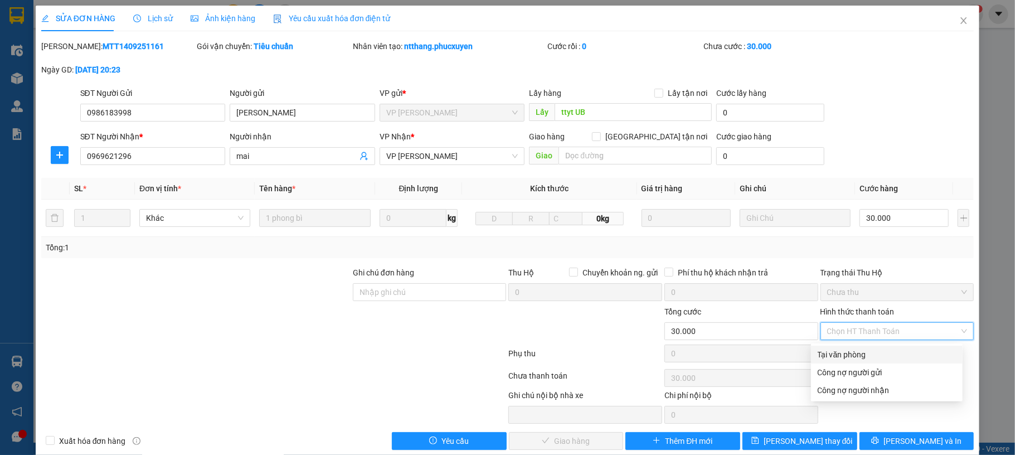
click at [853, 352] on div "Tại văn phòng" at bounding box center [886, 354] width 138 height 12
type input "0"
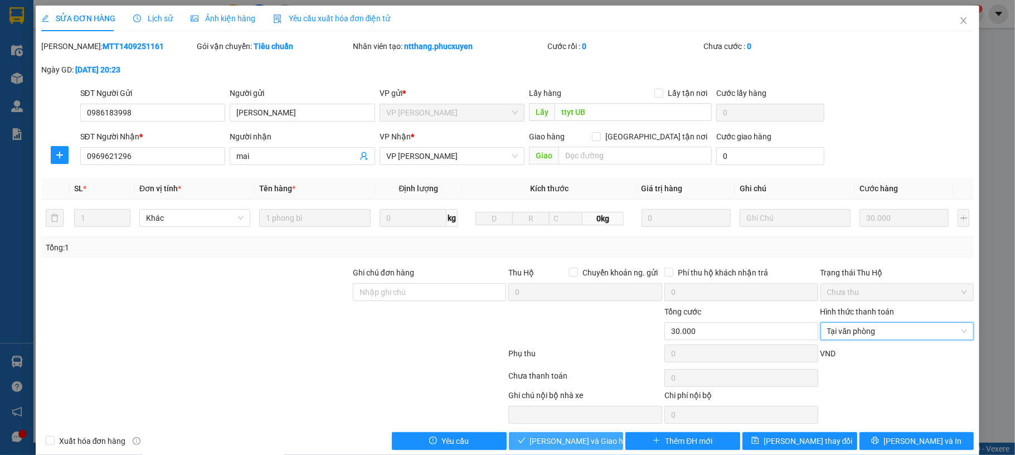
click at [586, 434] on button "[PERSON_NAME] và Giao hàng" at bounding box center [566, 441] width 115 height 18
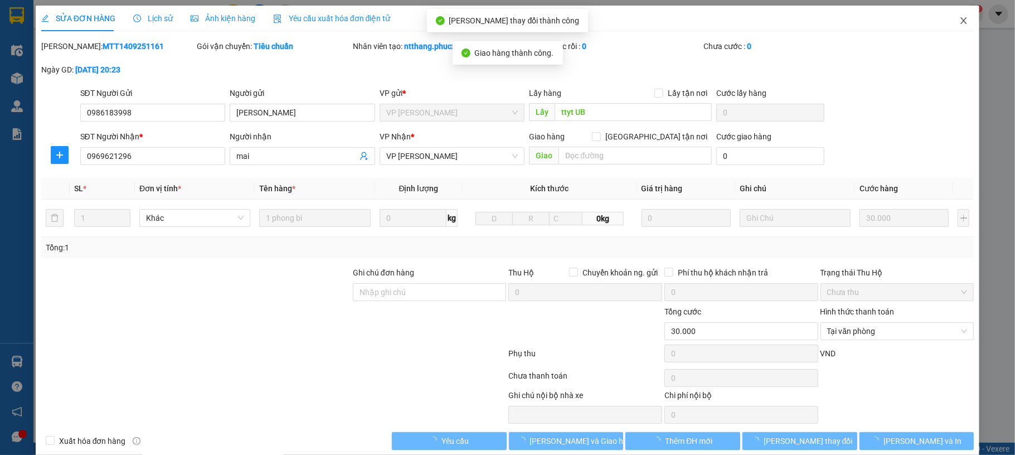
click at [959, 23] on icon "close" at bounding box center [963, 20] width 9 height 9
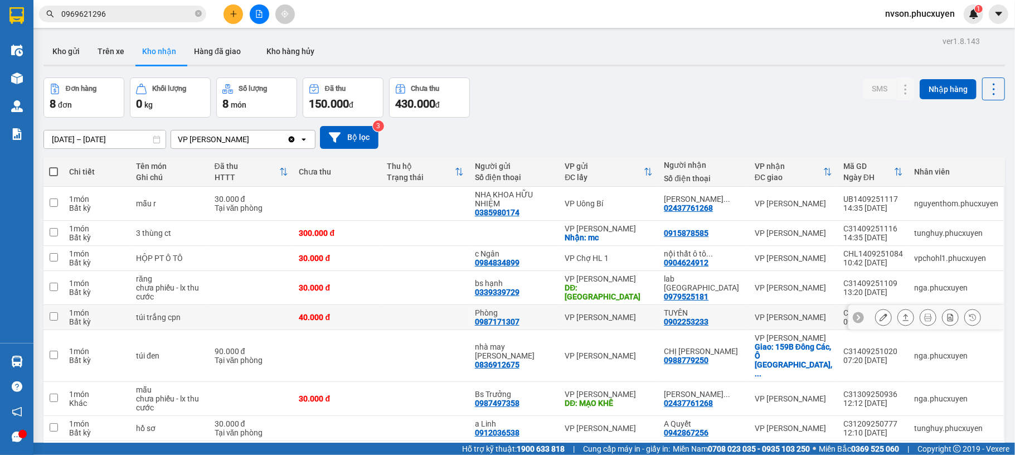
scroll to position [51, 0]
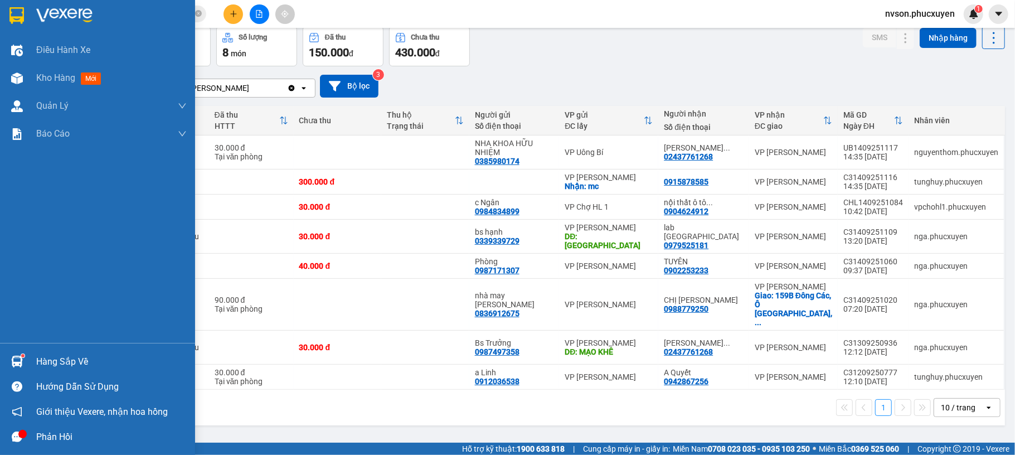
click at [21, 368] on div at bounding box center [17, 362] width 20 height 20
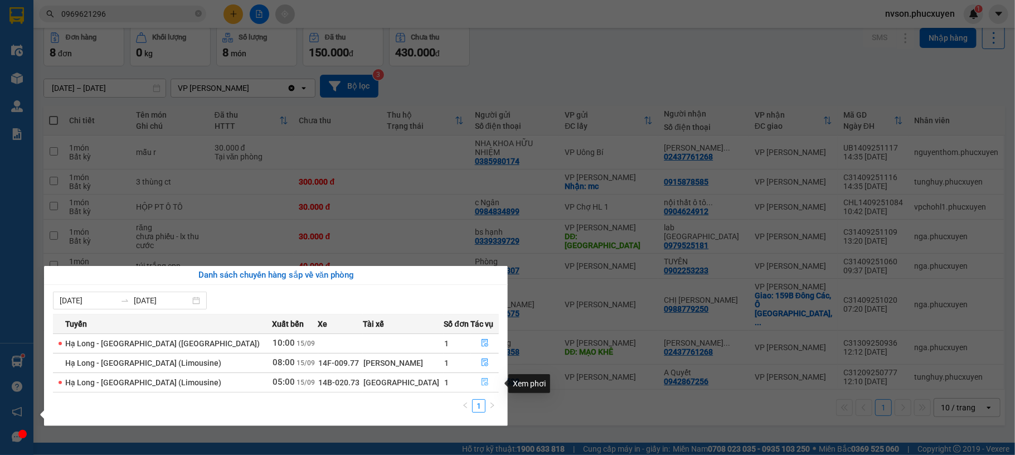
click at [481, 383] on icon "file-done" at bounding box center [485, 382] width 8 height 8
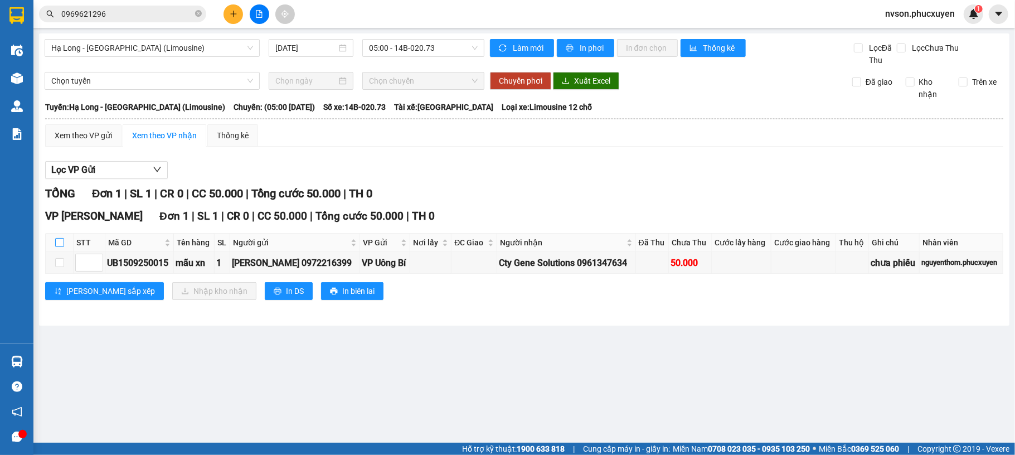
click at [58, 242] on input "checkbox" at bounding box center [59, 242] width 9 height 9
checkbox input "true"
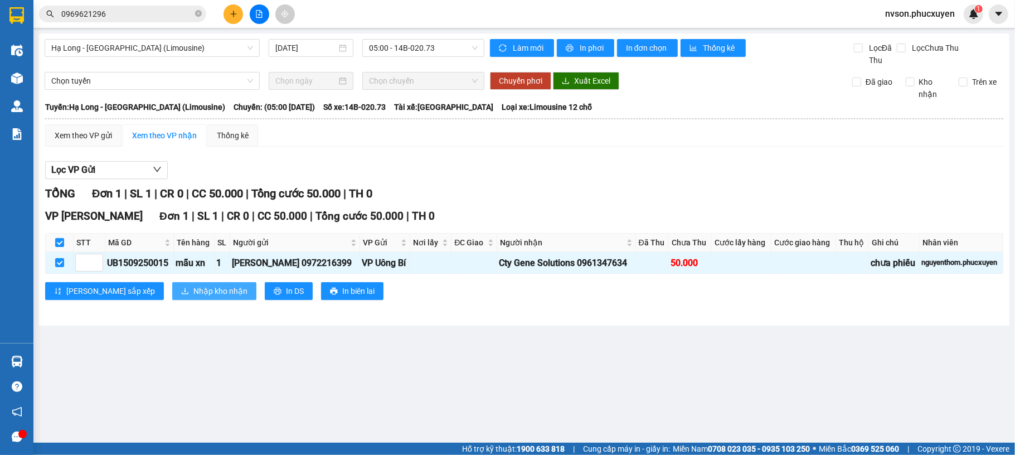
click at [193, 295] on span "Nhập kho nhận" at bounding box center [220, 291] width 54 height 12
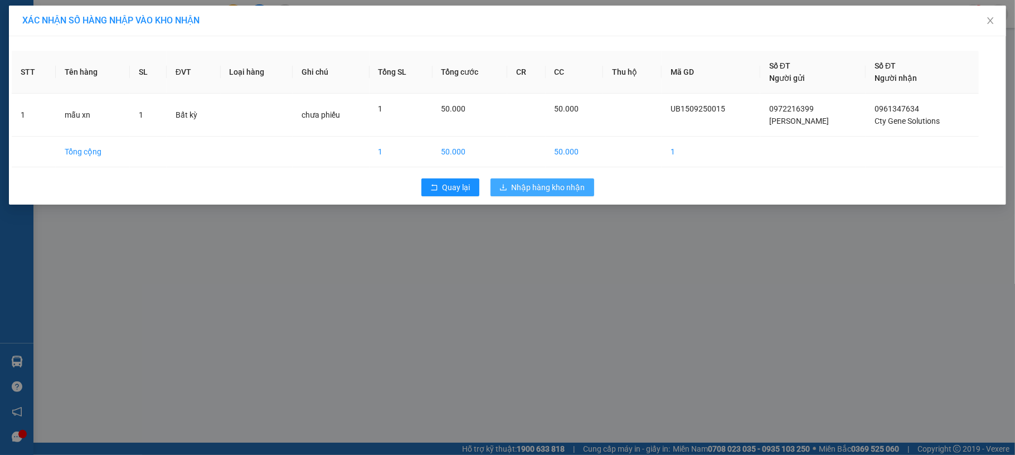
click at [544, 188] on span "Nhập hàng kho nhận" at bounding box center [549, 187] width 74 height 12
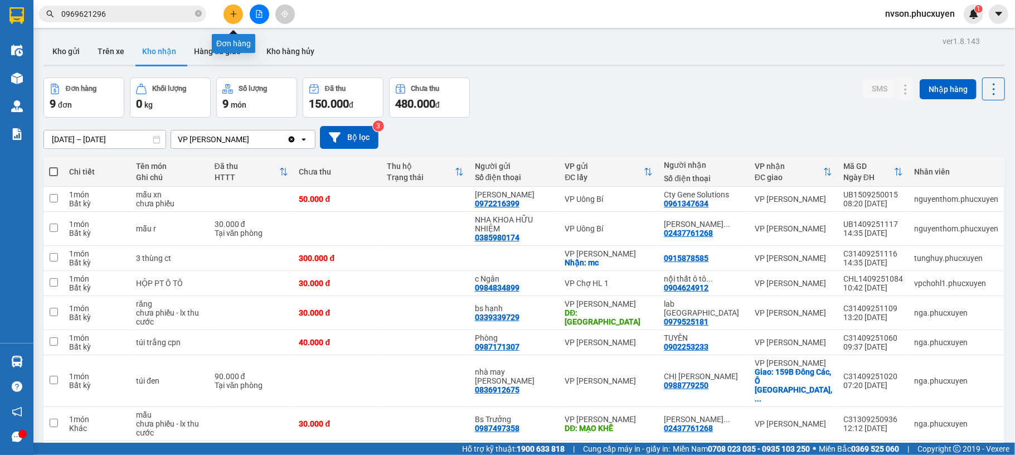
click at [232, 14] on icon "plus" at bounding box center [234, 14] width 8 height 8
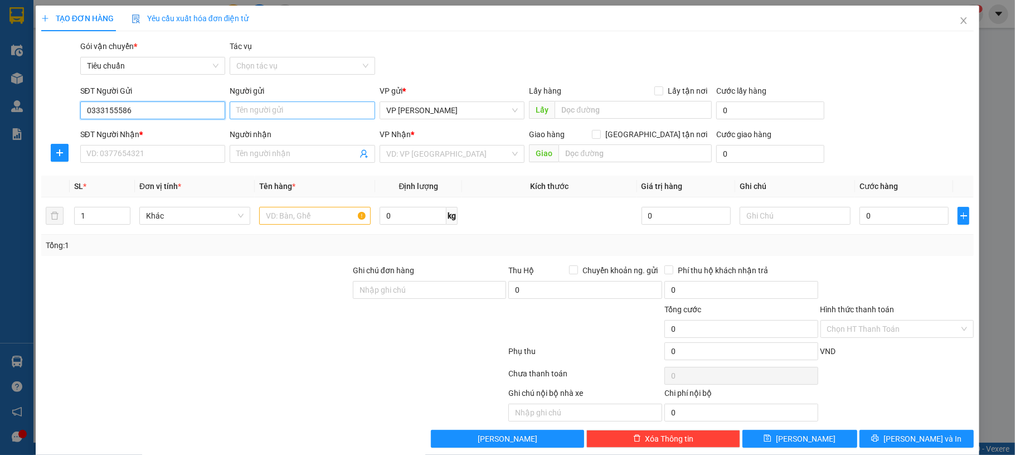
type input "0333155586"
click at [284, 112] on input "Người gửi" at bounding box center [302, 110] width 145 height 18
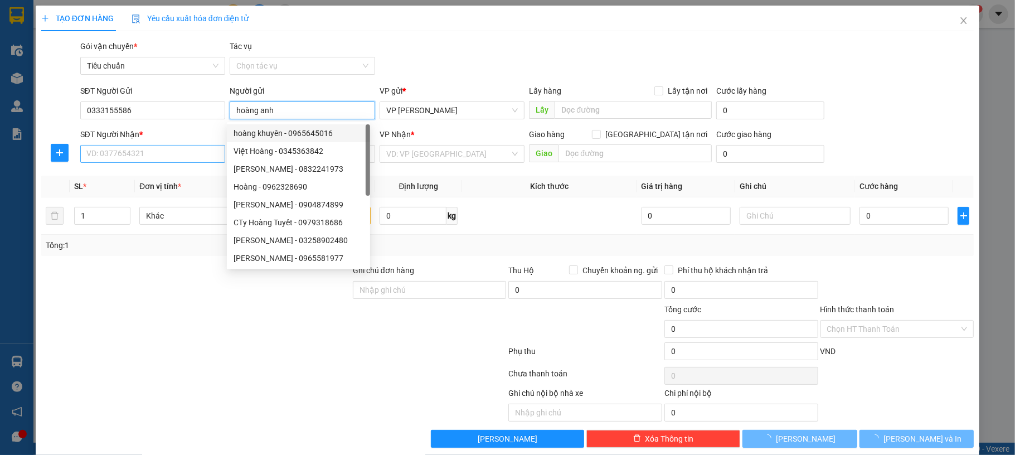
type input "hoàng anh"
click at [150, 160] on input "SĐT Người Nhận *" at bounding box center [152, 154] width 145 height 18
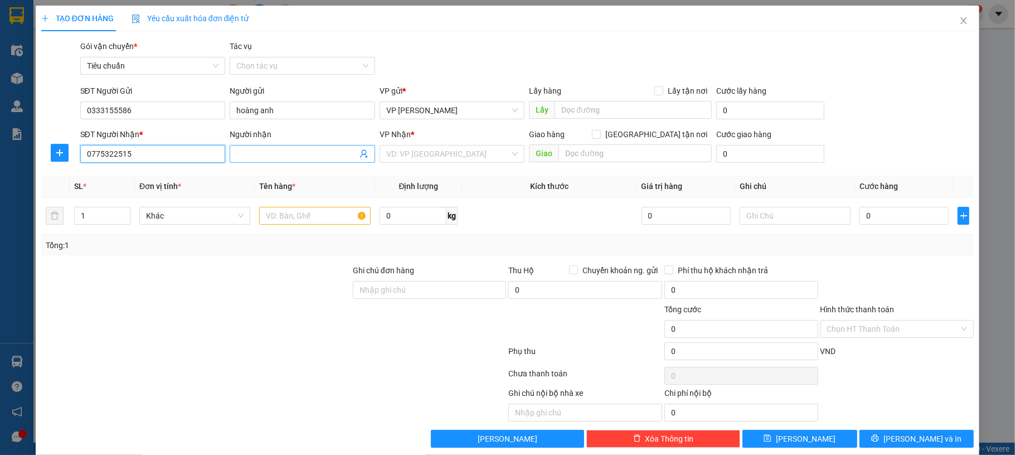
type input "0775322515"
click at [247, 150] on input "Người nhận" at bounding box center [296, 154] width 121 height 12
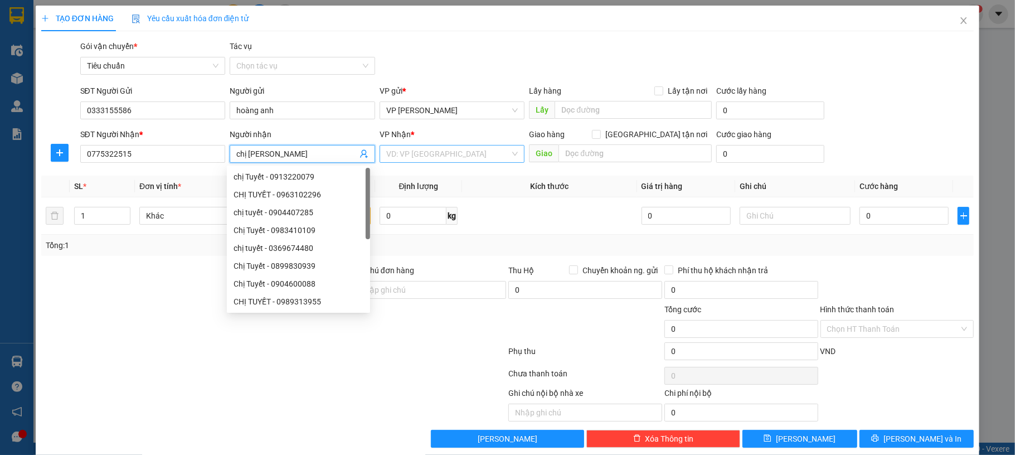
type input "chị [PERSON_NAME]"
click at [430, 159] on input "search" at bounding box center [448, 153] width 124 height 17
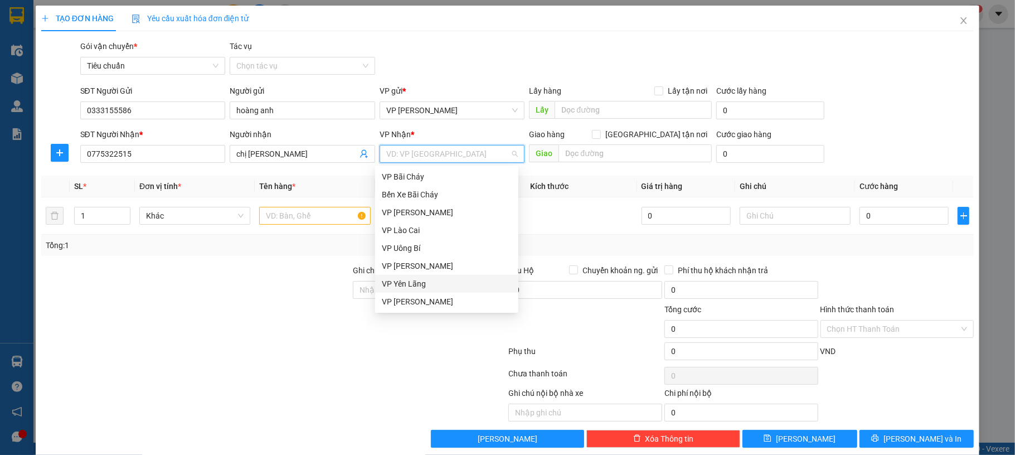
scroll to position [111, 0]
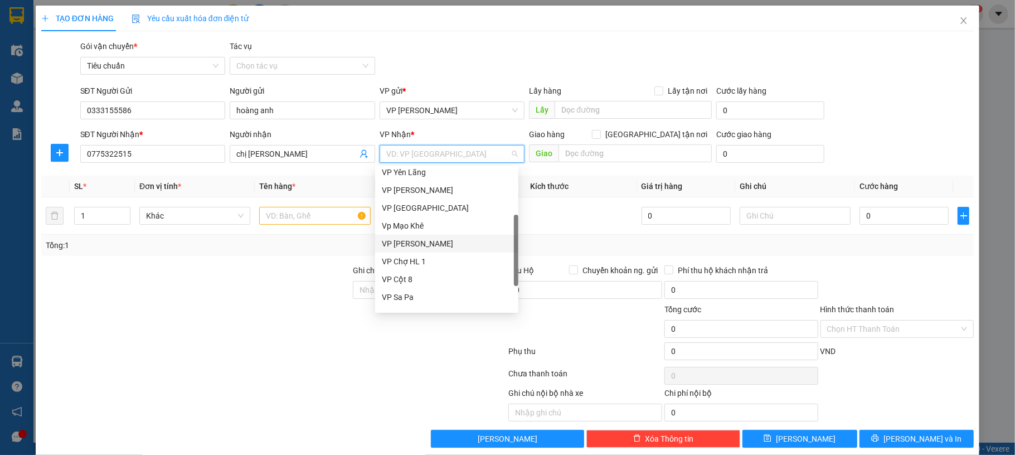
click at [442, 241] on div "VP [PERSON_NAME]" at bounding box center [447, 243] width 130 height 12
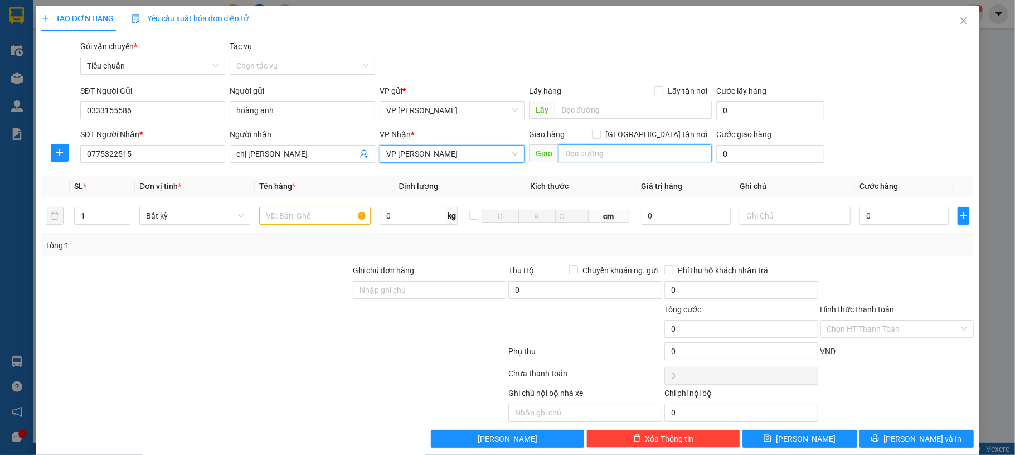
click at [562, 159] on input "text" at bounding box center [634, 153] width 153 height 18
type input "số 1 cái lân , bc"
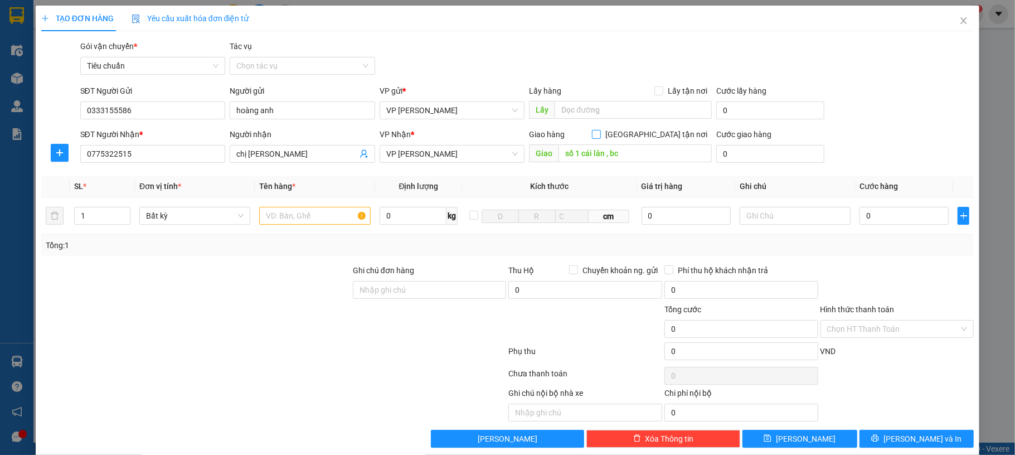
click at [601, 134] on span at bounding box center [596, 134] width 9 height 9
click at [600, 134] on input "[GEOGRAPHIC_DATA] tận nơi" at bounding box center [596, 134] width 8 height 8
checkbox input "true"
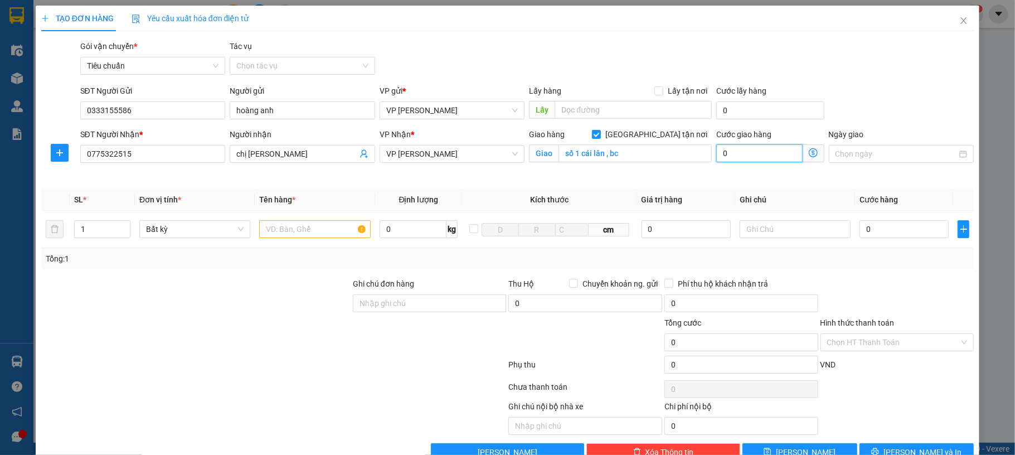
click at [742, 152] on input "0" at bounding box center [759, 153] width 86 height 18
type input "40"
type input "0"
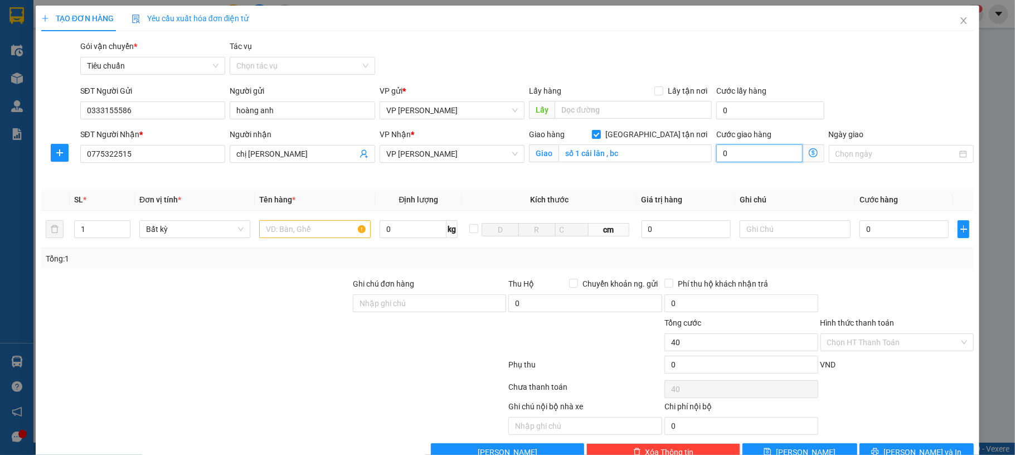
type input "0"
type input "50"
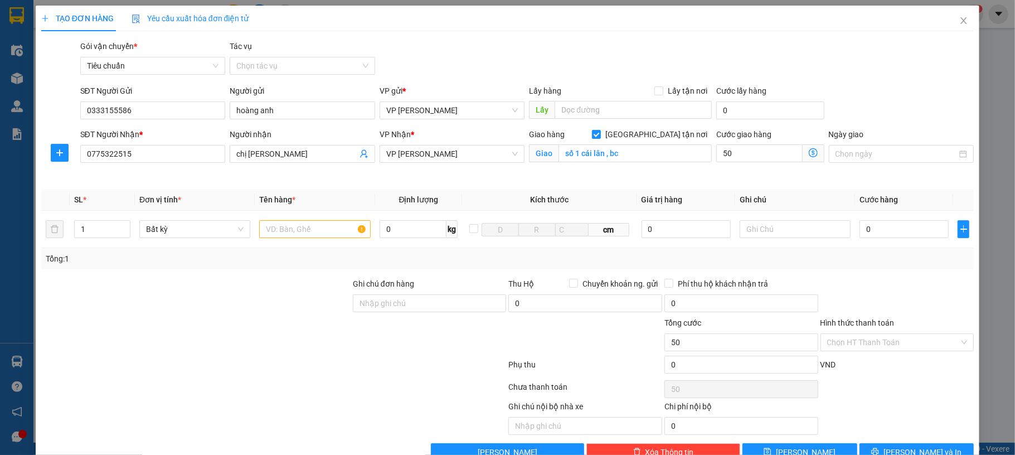
click at [865, 111] on div "SĐT Người Gửi 0333155586 Người gửi hoàng anh VP gửi * VP [PERSON_NAME] Lấy hàng…" at bounding box center [527, 104] width 898 height 39
type input "50.000"
click at [315, 232] on input "text" at bounding box center [314, 229] width 111 height 18
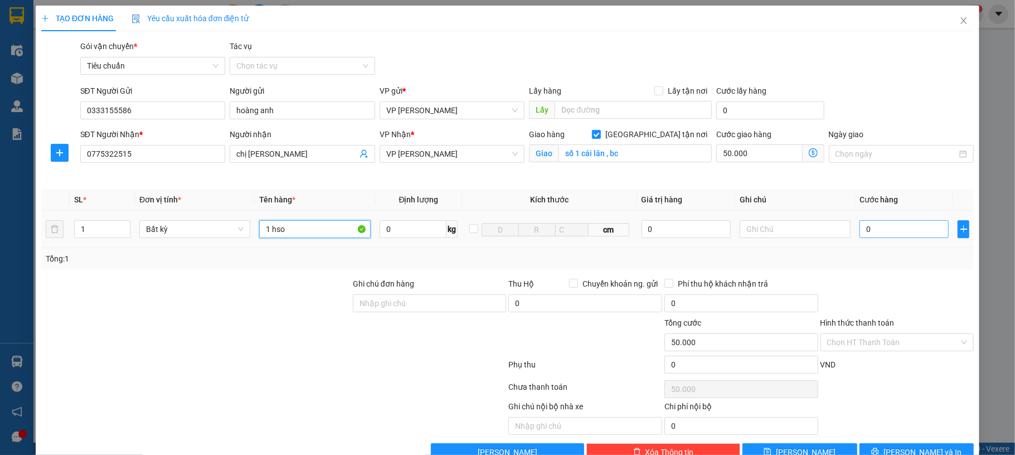
type input "1 hso"
click at [888, 232] on input "0" at bounding box center [903, 229] width 89 height 18
type input "50"
type input "50.050"
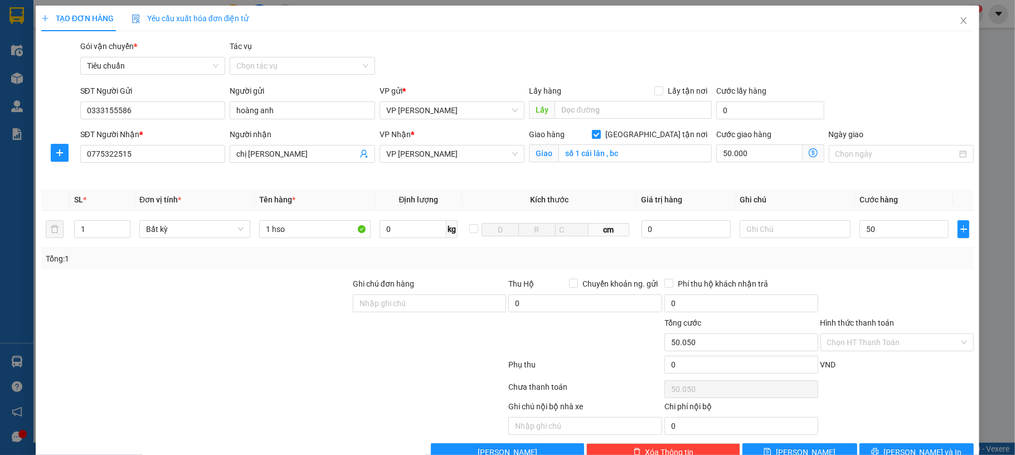
type input "50.000"
type input "100.000"
click at [896, 199] on th "Cước hàng" at bounding box center [904, 200] width 98 height 22
click at [898, 446] on button "[PERSON_NAME] và In" at bounding box center [916, 452] width 115 height 18
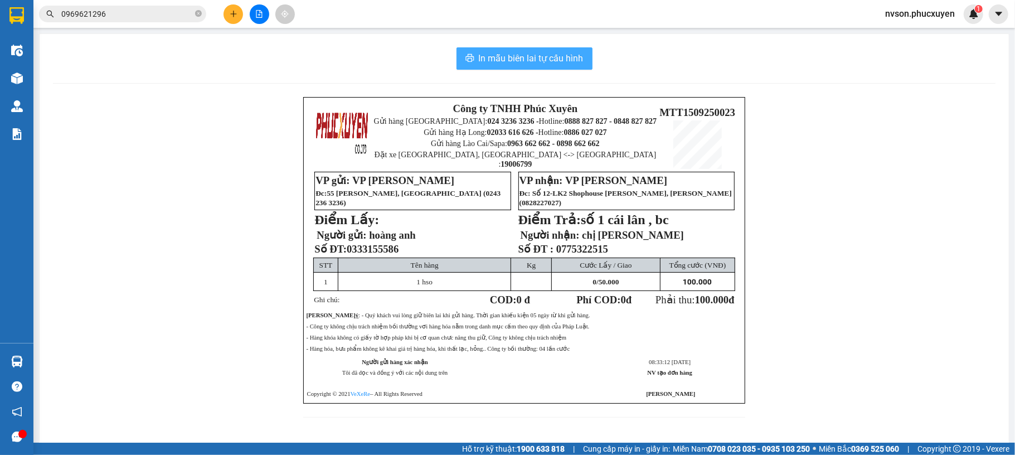
click at [553, 66] on button "In mẫu biên lai tự cấu hình" at bounding box center [524, 58] width 136 height 22
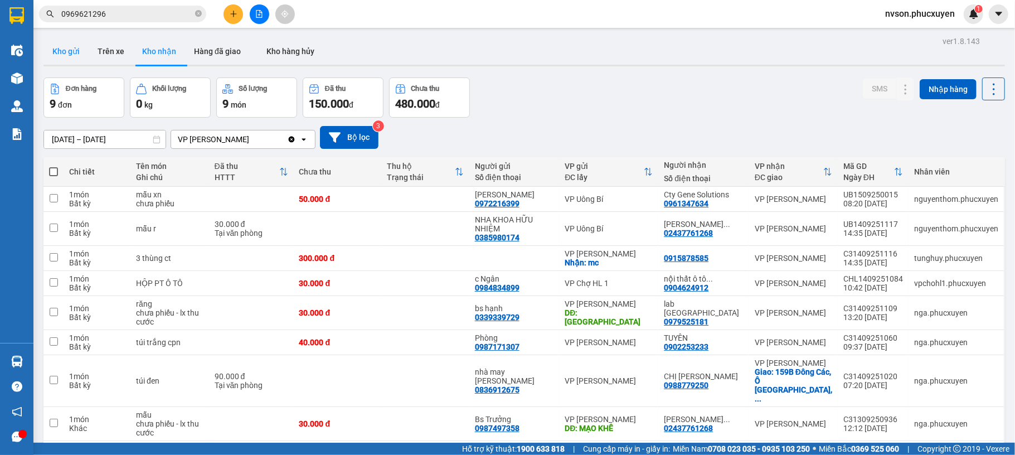
click at [72, 50] on button "Kho gửi" at bounding box center [65, 51] width 45 height 27
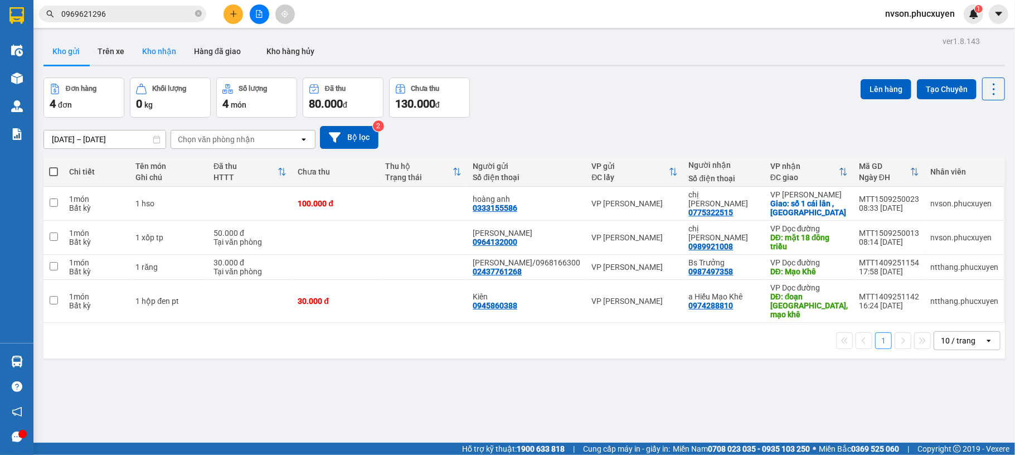
click at [172, 52] on button "Kho nhận" at bounding box center [159, 51] width 52 height 27
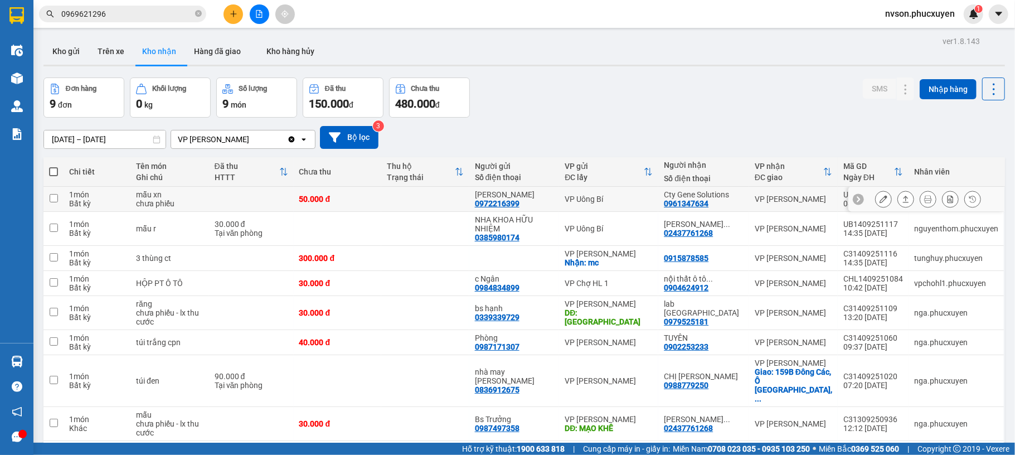
click at [573, 201] on td "VP Uông Bí" at bounding box center [608, 199] width 99 height 25
checkbox input "true"
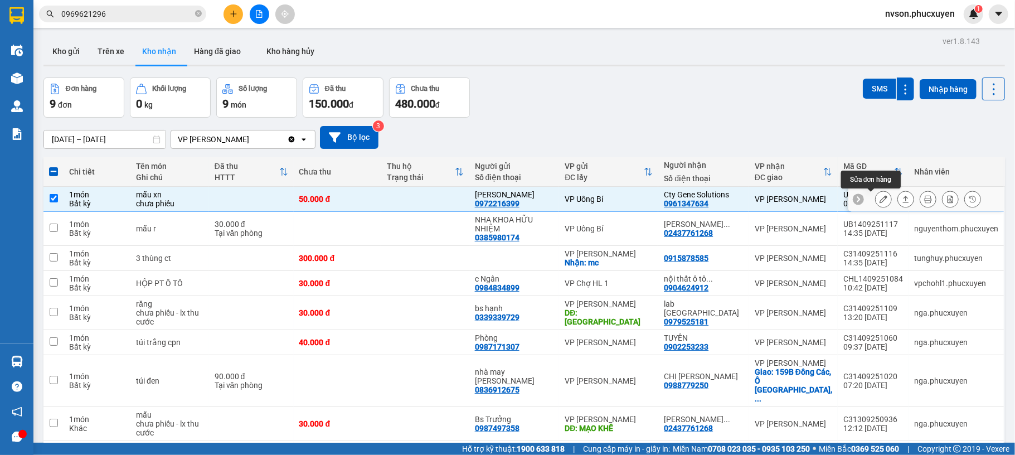
click at [879, 199] on icon at bounding box center [883, 199] width 8 height 8
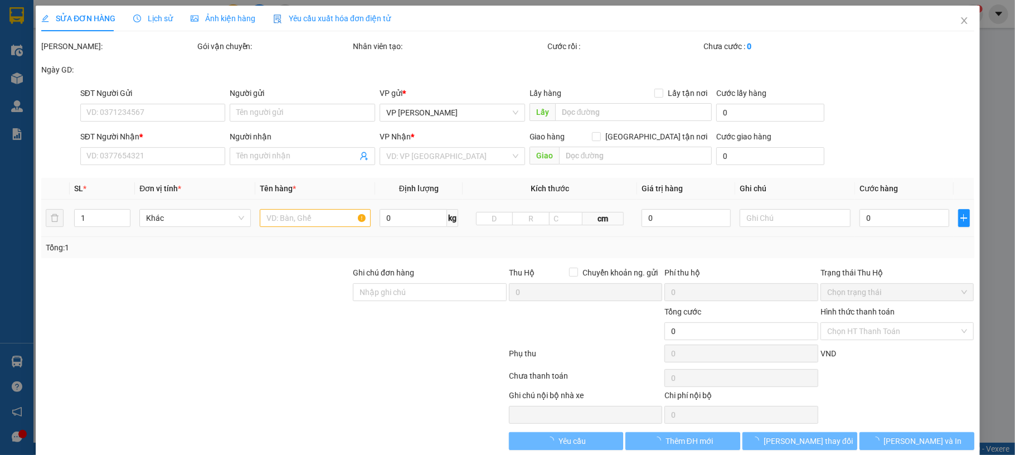
type input "0972216399"
type input "[PERSON_NAME]"
type input "0961347634"
type input "Cty Gene Solutions"
type input "50.000"
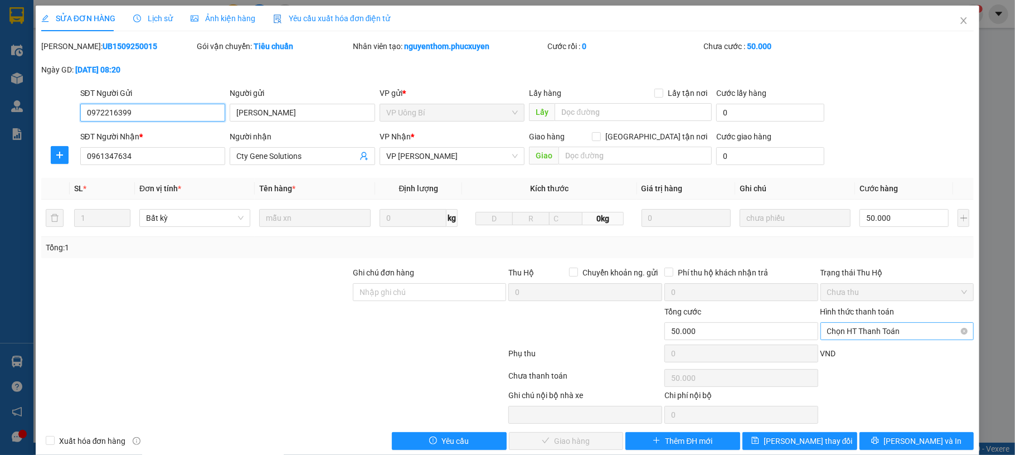
click at [867, 333] on span "Chọn HT Thanh Toán" at bounding box center [897, 331] width 140 height 17
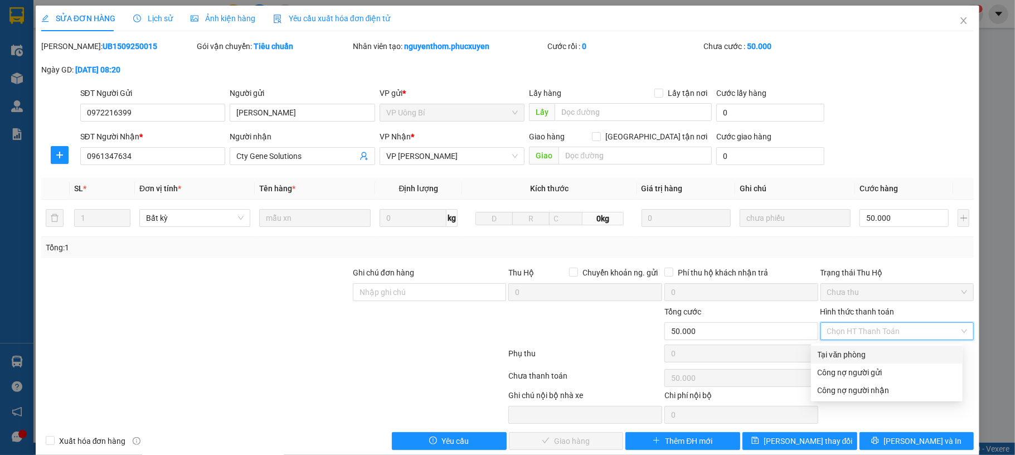
click at [865, 351] on div "Tại văn phòng" at bounding box center [886, 354] width 138 height 12
type input "0"
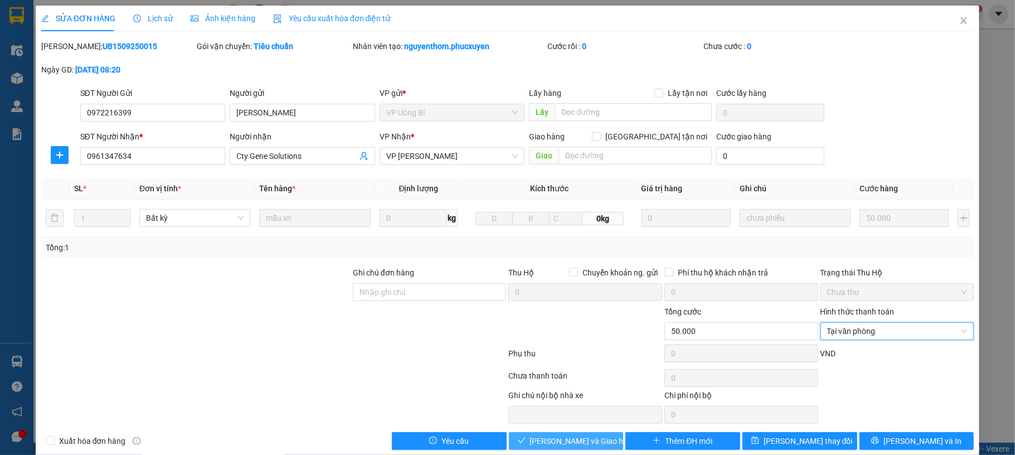
click at [540, 440] on span "[PERSON_NAME] và Giao hàng" at bounding box center [583, 441] width 107 height 12
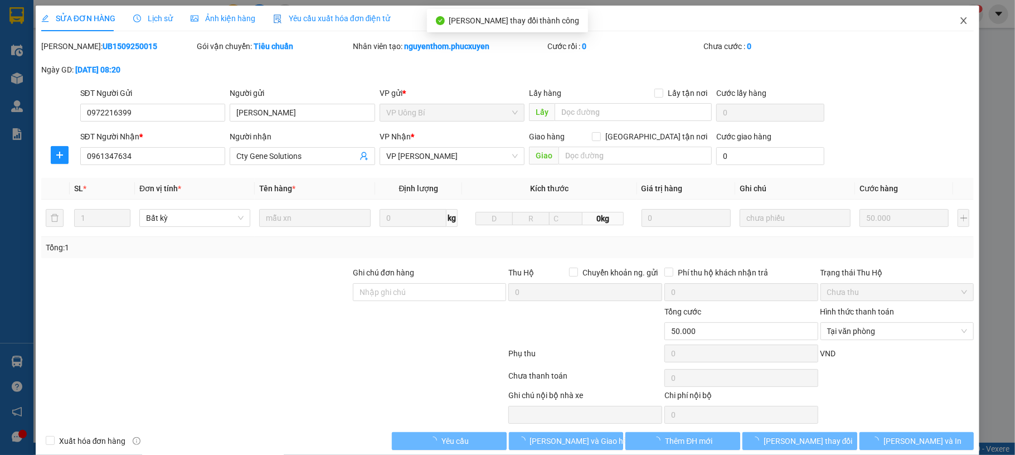
click at [950, 23] on span "Close" at bounding box center [963, 21] width 31 height 31
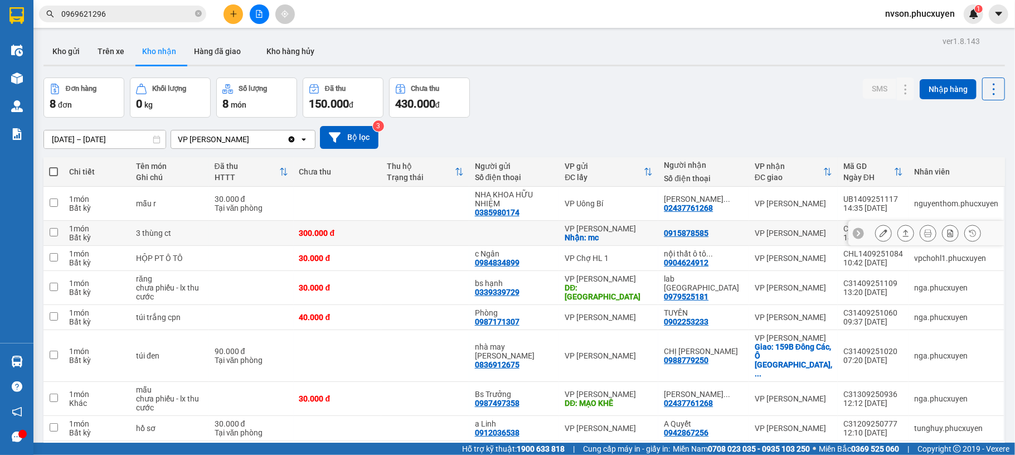
click at [758, 232] on div "VP [PERSON_NAME]" at bounding box center [792, 232] width 77 height 9
checkbox input "true"
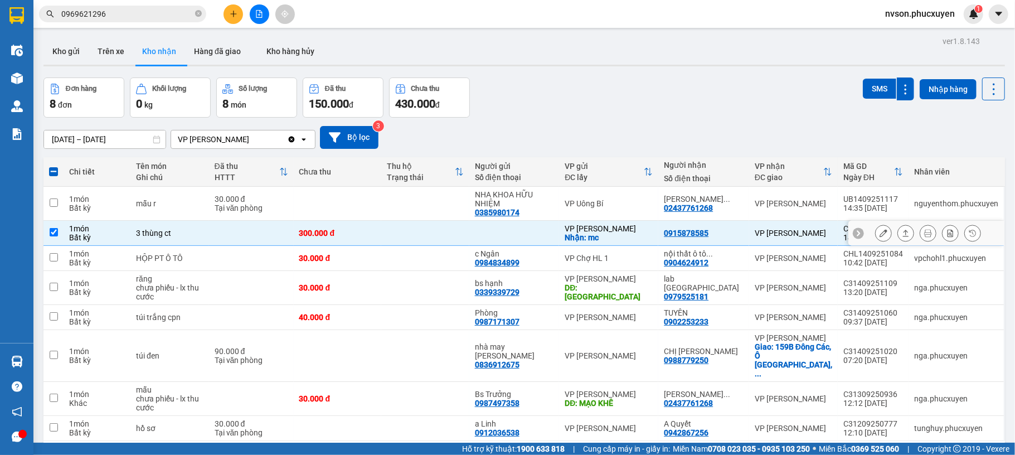
click at [879, 237] on icon at bounding box center [883, 233] width 8 height 8
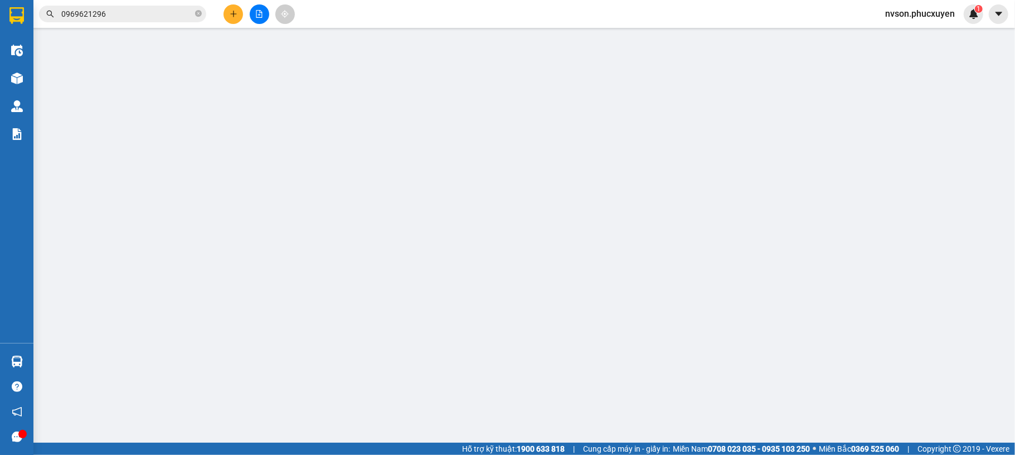
checkbox input "true"
type input "mc"
type input "0915878585"
type input "300.000"
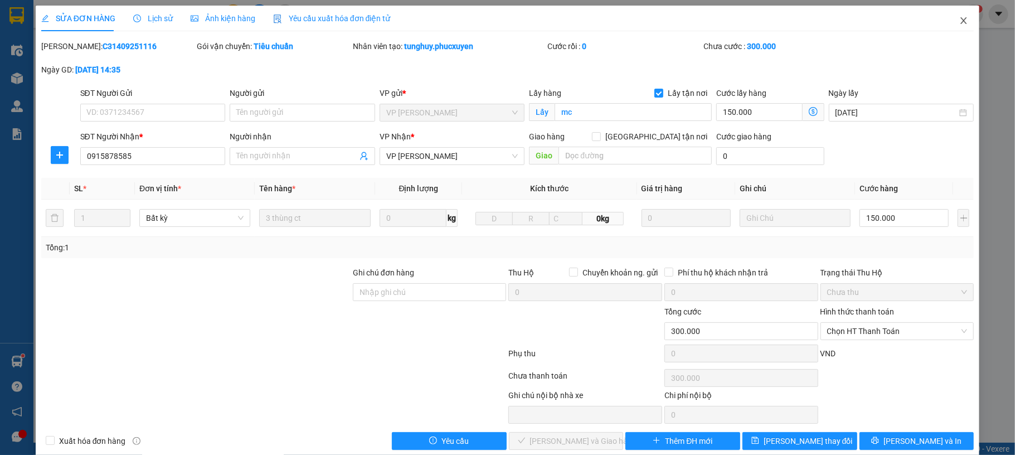
click at [948, 18] on span "Close" at bounding box center [963, 21] width 31 height 31
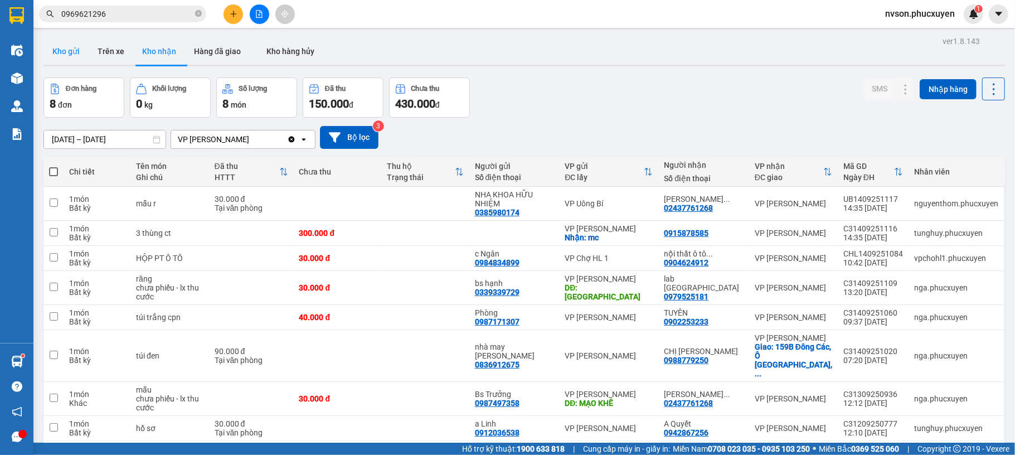
click at [76, 51] on button "Kho gửi" at bounding box center [65, 51] width 45 height 27
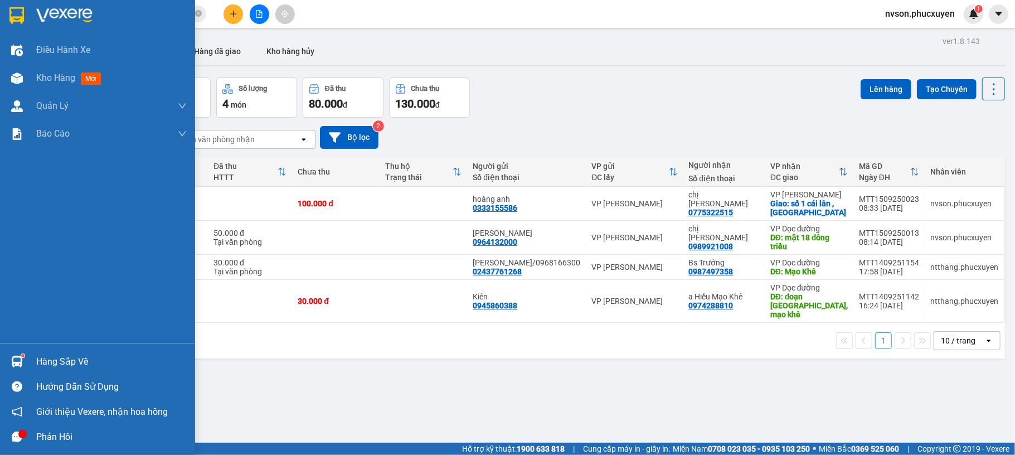
click at [50, 356] on div "Hàng sắp về" at bounding box center [111, 361] width 150 height 17
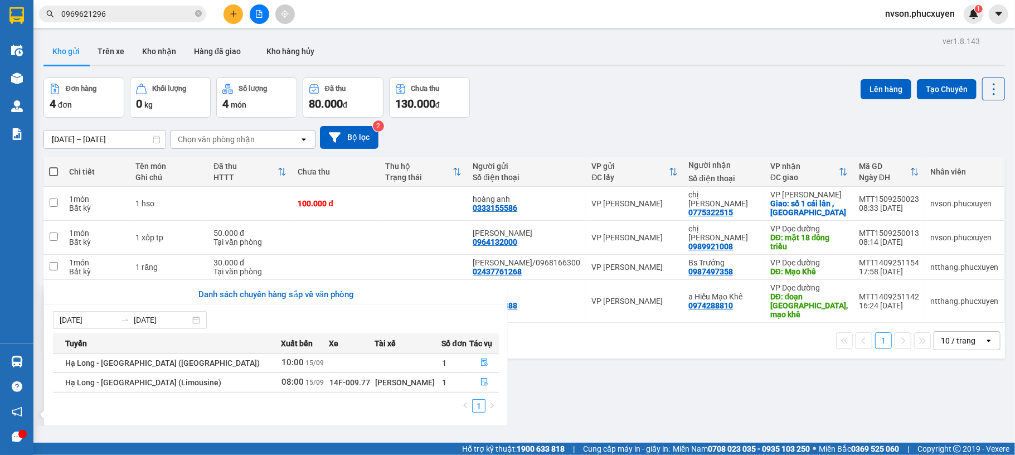
click at [616, 94] on section "Kết quả tìm kiếm ( 7 ) Bộ lọc Mã ĐH Trạng thái Món hàng Thu hộ Tổng cước Chưa c…" at bounding box center [507, 227] width 1015 height 455
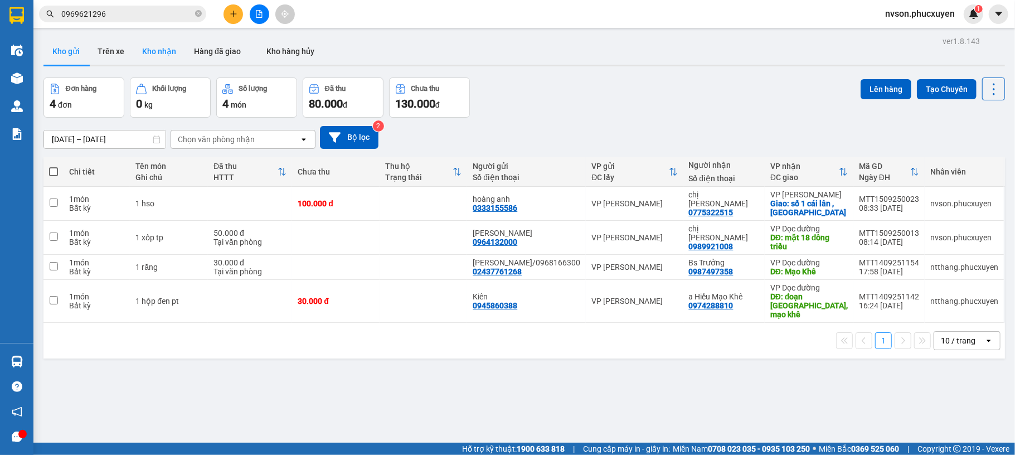
click at [163, 45] on button "Kho nhận" at bounding box center [159, 51] width 52 height 27
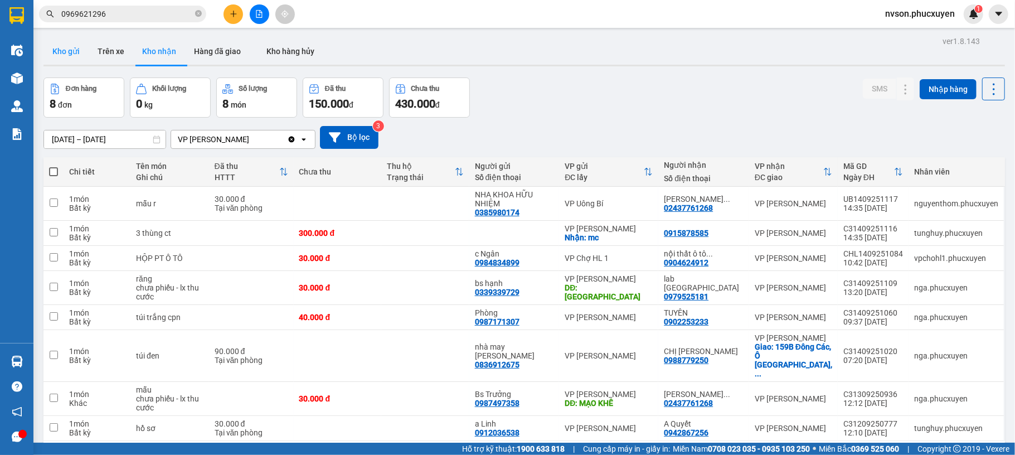
click at [65, 58] on button "Kho gửi" at bounding box center [65, 51] width 45 height 27
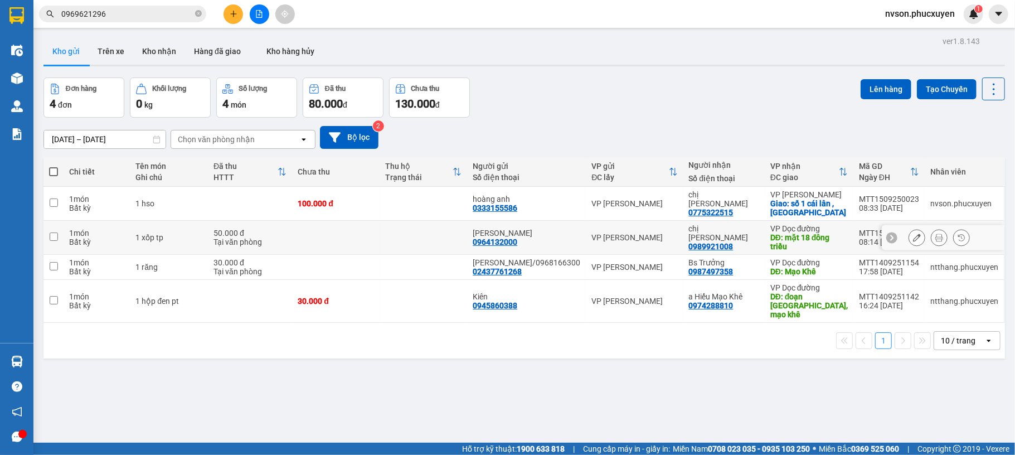
scroll to position [51, 0]
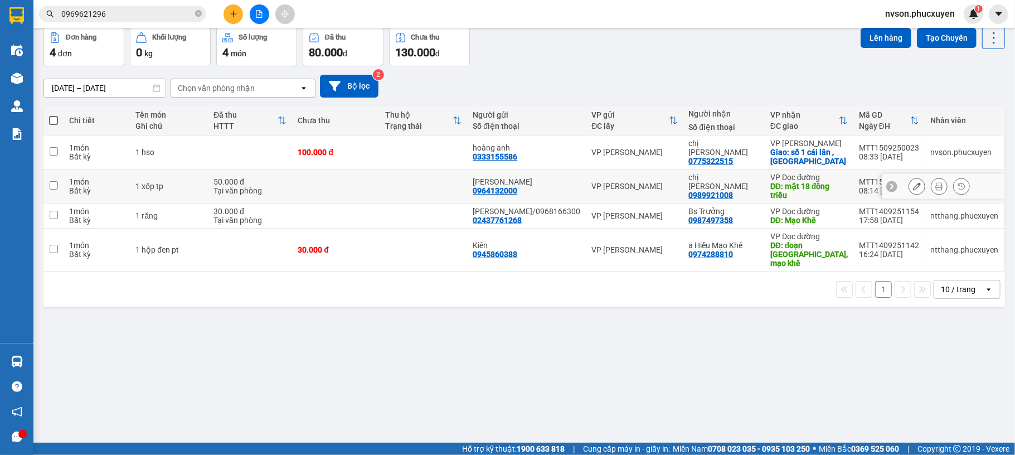
click at [379, 181] on td at bounding box center [335, 186] width 87 height 34
checkbox input "true"
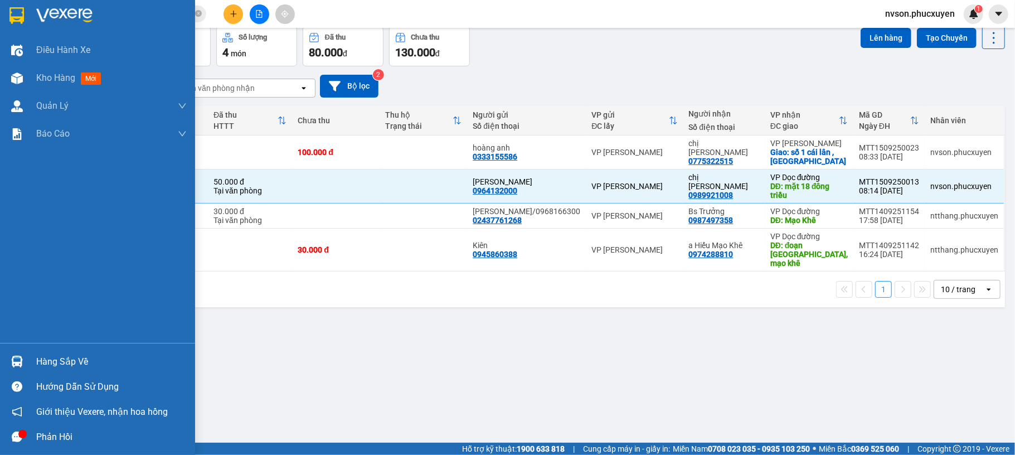
click at [21, 359] on img at bounding box center [17, 362] width 12 height 12
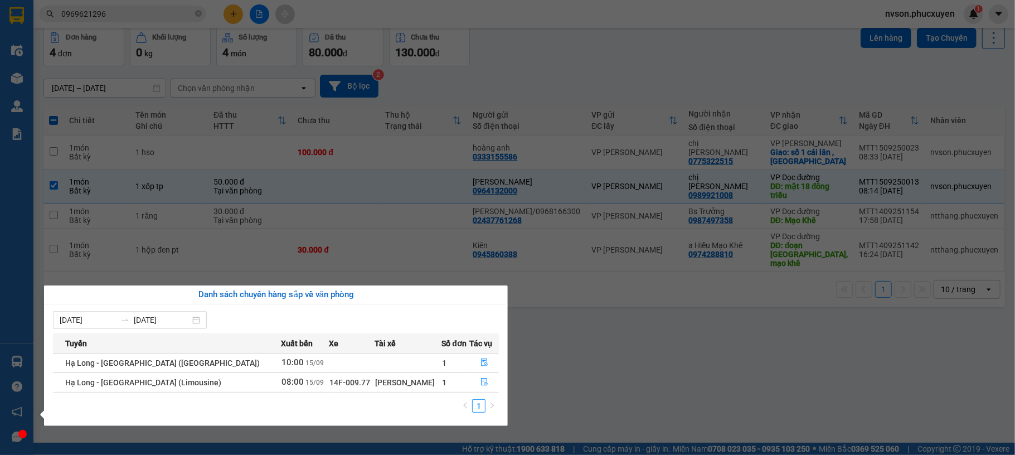
click at [558, 380] on section "Kết quả tìm kiếm ( 7 ) Bộ lọc Mã ĐH Trạng thái Món hàng Thu hộ Tổng cước Chưa c…" at bounding box center [507, 227] width 1015 height 455
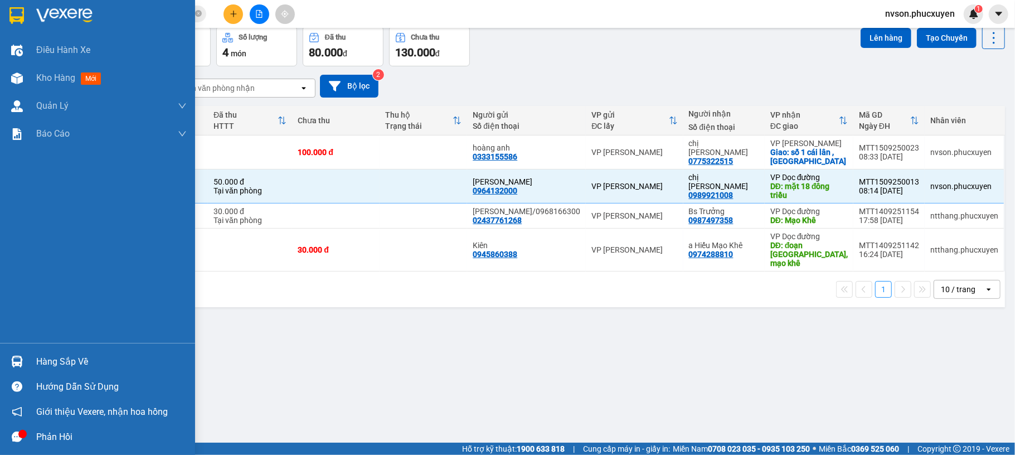
click at [17, 359] on img at bounding box center [17, 362] width 12 height 12
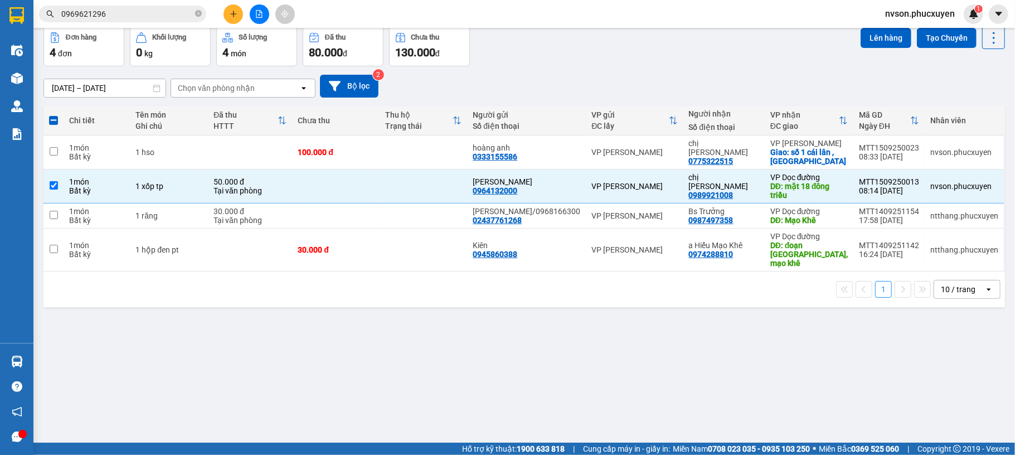
click at [533, 386] on section "Kết quả tìm kiếm ( 7 ) Bộ lọc Mã ĐH Trạng thái Món hàng Thu hộ Tổng cước Chưa c…" at bounding box center [507, 227] width 1015 height 455
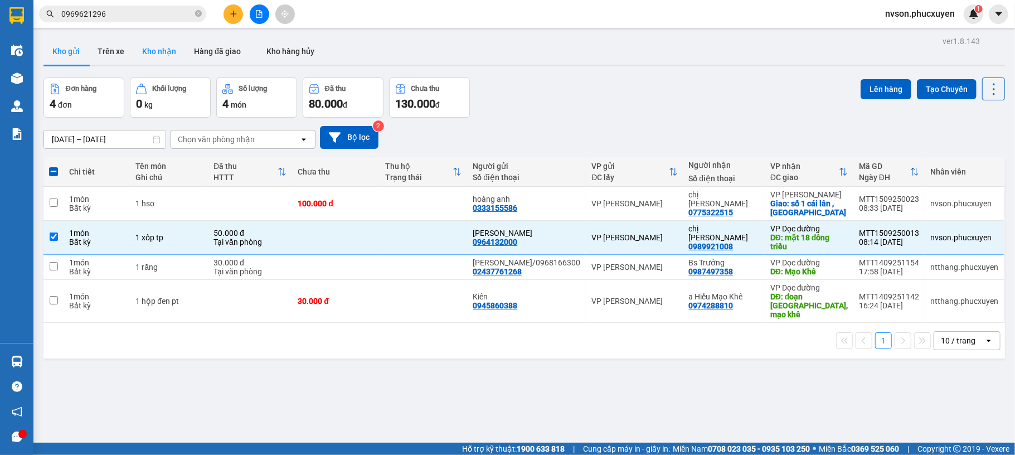
click at [181, 50] on button "Kho nhận" at bounding box center [159, 51] width 52 height 27
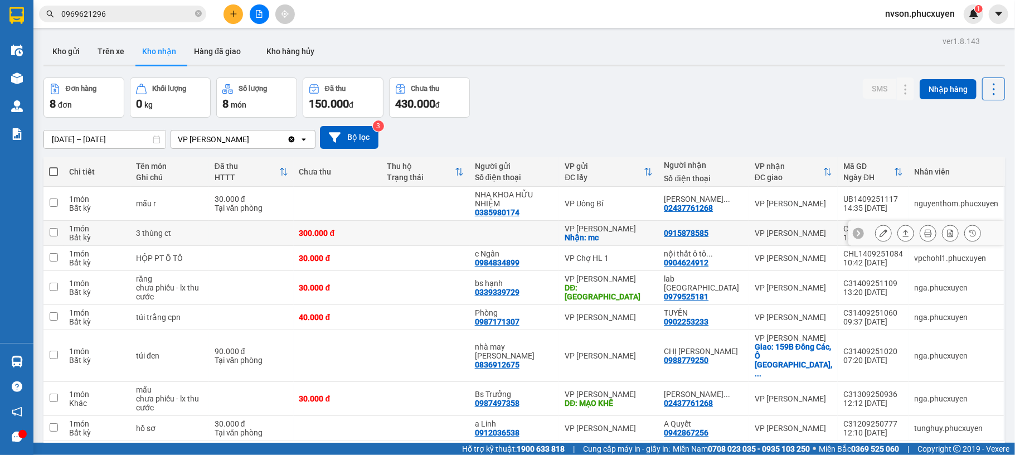
click at [447, 236] on td at bounding box center [425, 233] width 88 height 25
checkbox input "true"
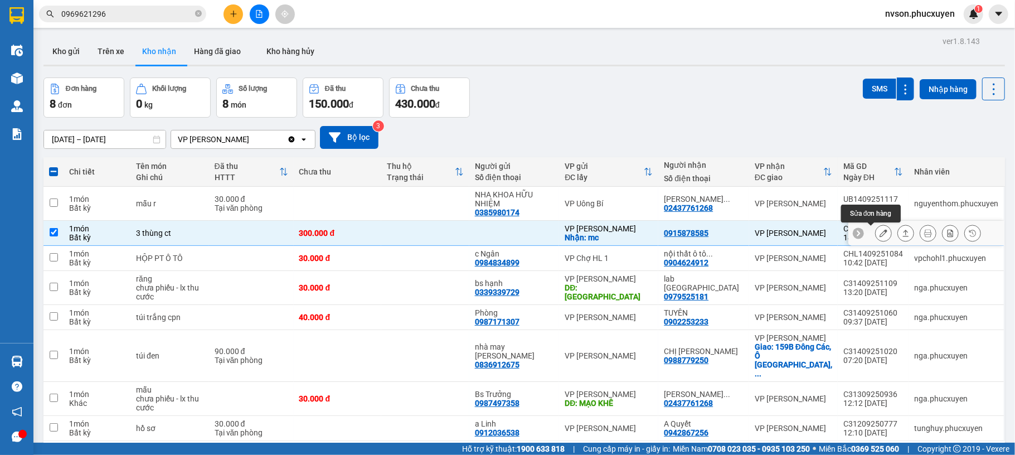
click at [879, 235] on icon at bounding box center [883, 233] width 8 height 8
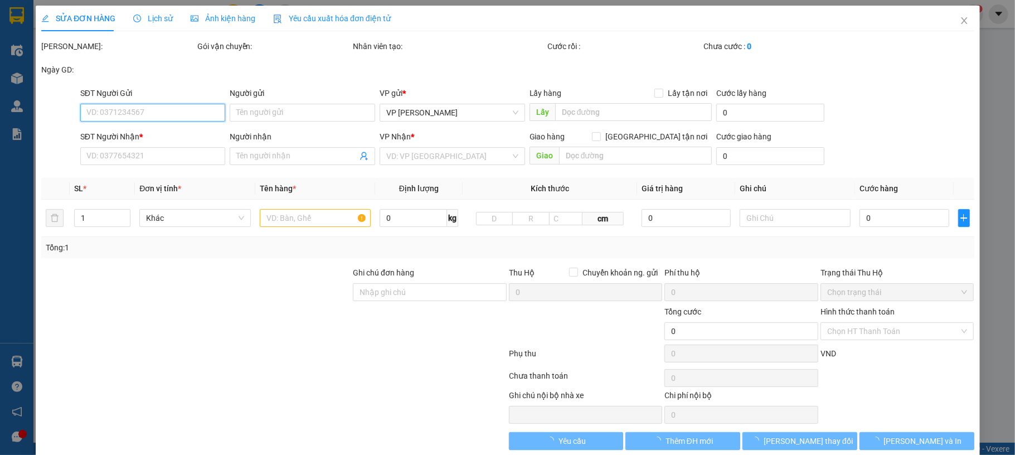
checkbox input "true"
type input "mc"
type input "0915878585"
type input "300.000"
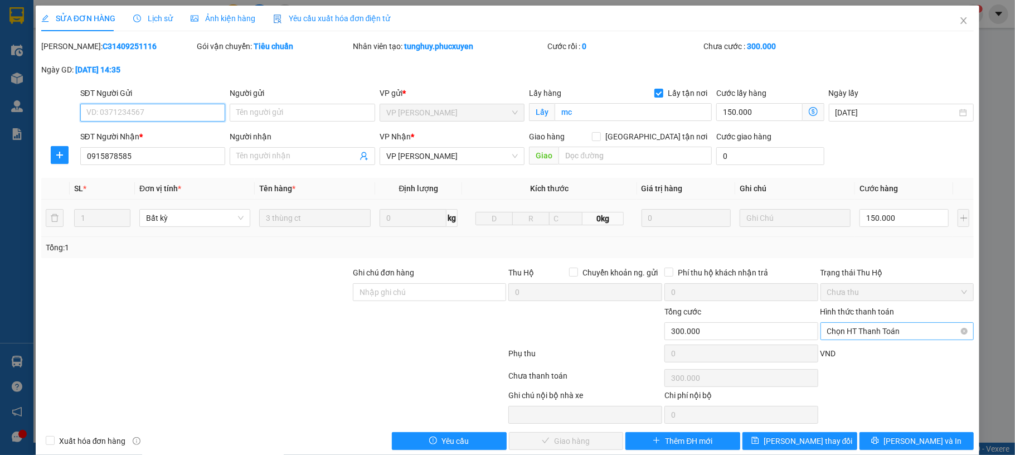
click at [876, 333] on span "Chọn HT Thanh Toán" at bounding box center [897, 331] width 140 height 17
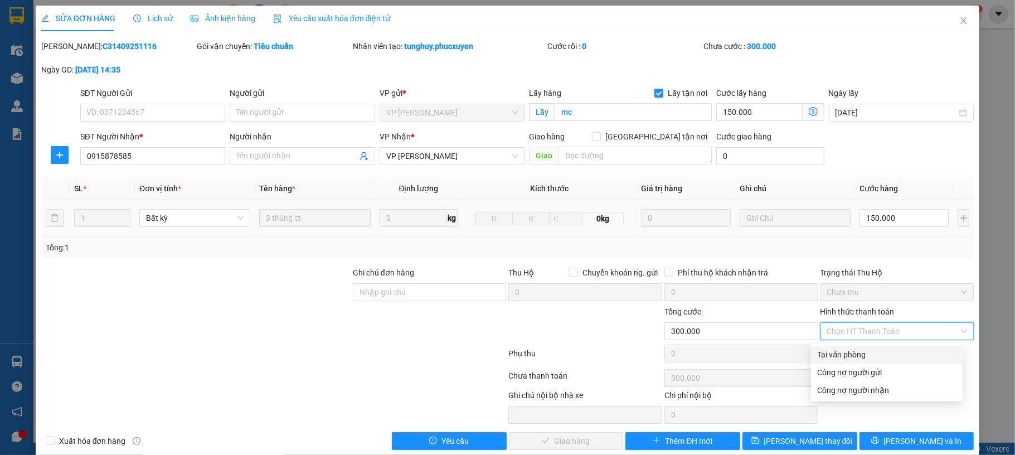
click at [874, 357] on div "Tại văn phòng" at bounding box center [886, 354] width 138 height 12
type input "0"
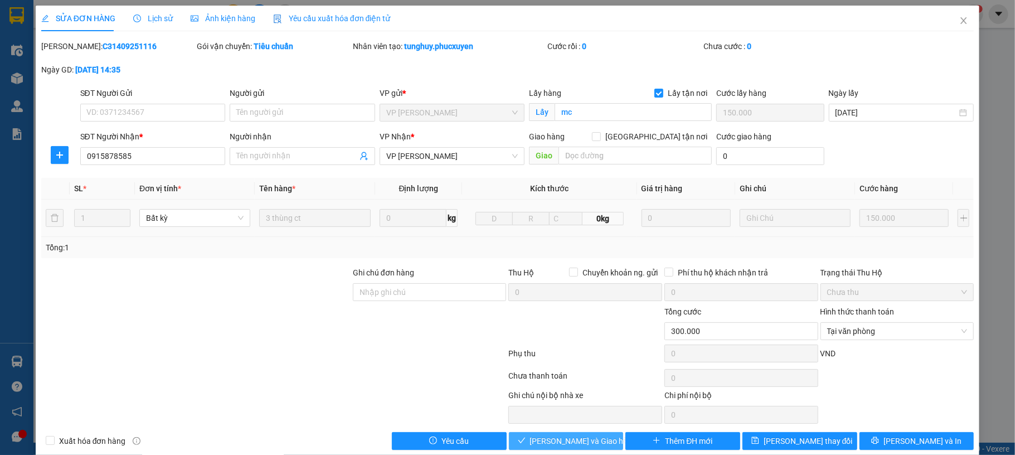
click at [583, 437] on span "[PERSON_NAME] và Giao hàng" at bounding box center [583, 441] width 107 height 12
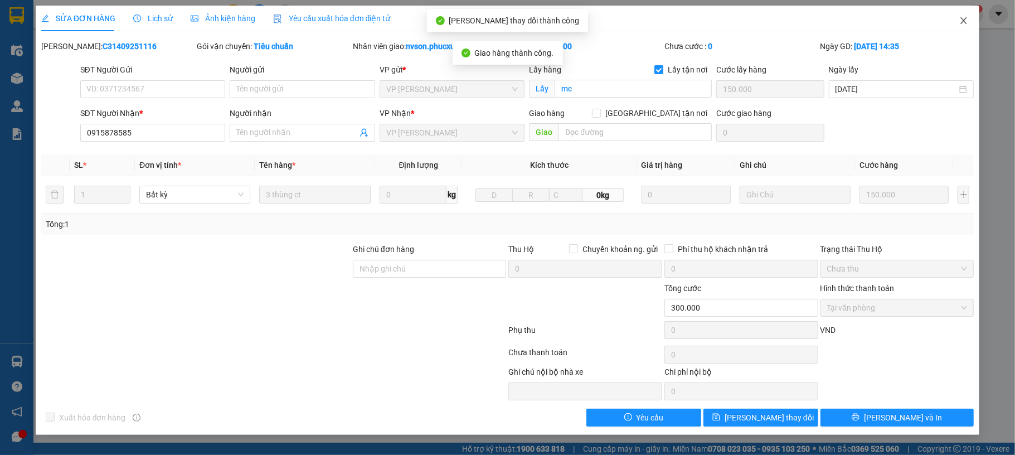
click at [964, 21] on icon "close" at bounding box center [963, 20] width 9 height 9
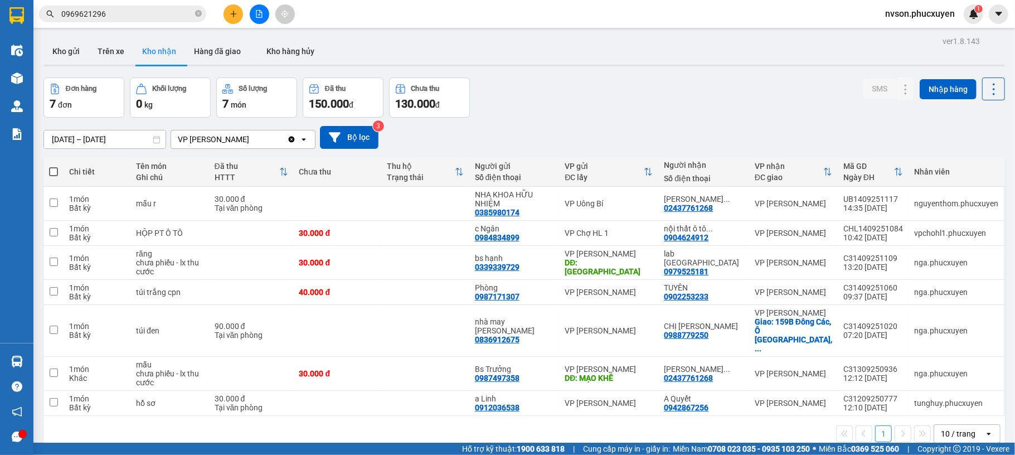
click at [653, 105] on div "Đơn hàng 7 đơn Khối lượng 0 kg Số lượng 7 món Đã thu 150.000 đ Chưa thu 130.000…" at bounding box center [523, 97] width 961 height 40
click at [235, 19] on button at bounding box center [233, 14] width 20 height 20
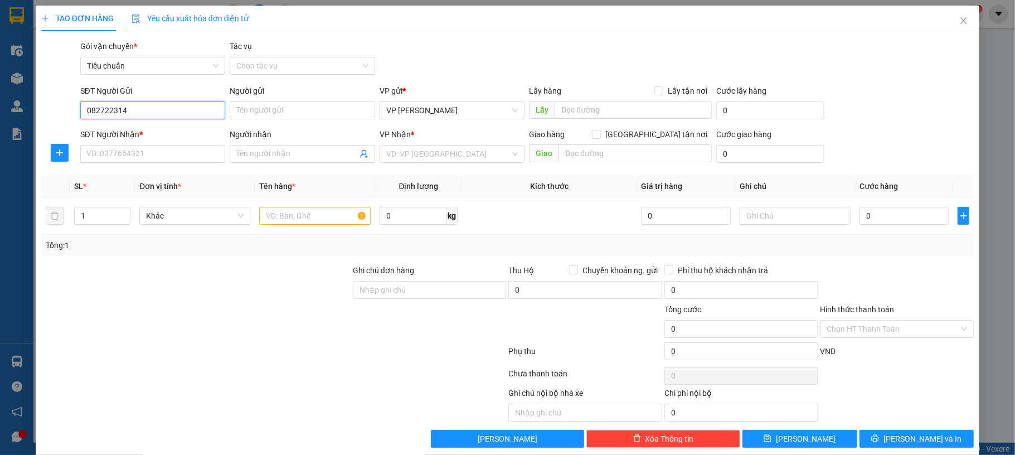
type input "0827223143"
click at [130, 132] on div "0827223143 - anh Thiệp" at bounding box center [151, 133] width 130 height 12
type input "anh Thiệp"
type input "0827223143"
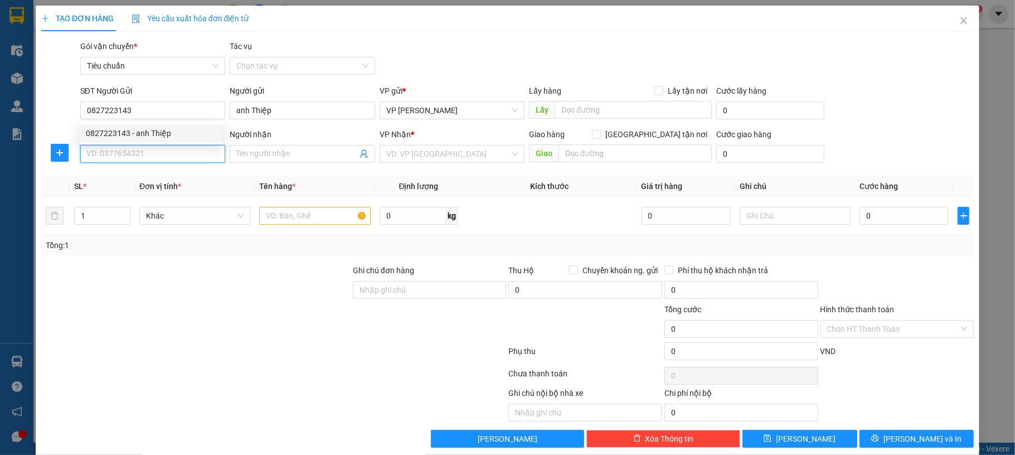
click at [128, 159] on input "SĐT Người Nhận *" at bounding box center [152, 154] width 145 height 18
type input "0976751918"
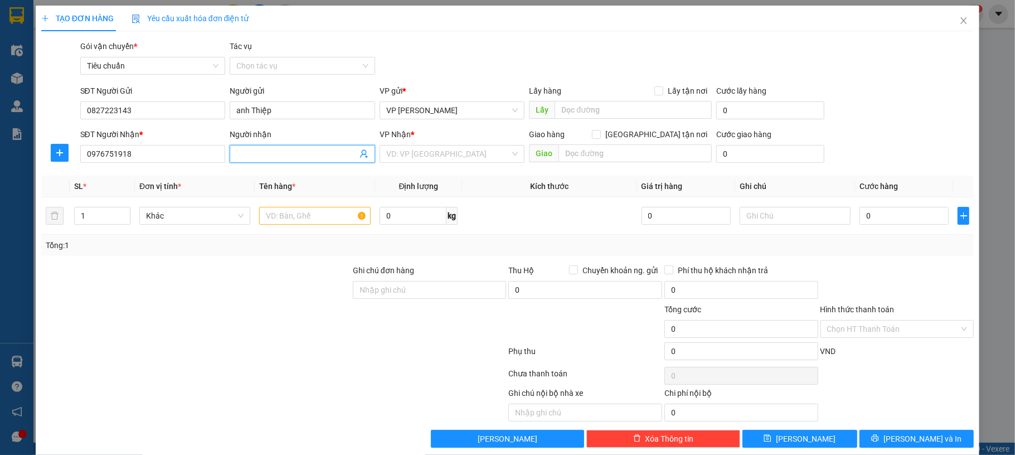
click at [277, 154] on input "Người nhận" at bounding box center [296, 154] width 121 height 12
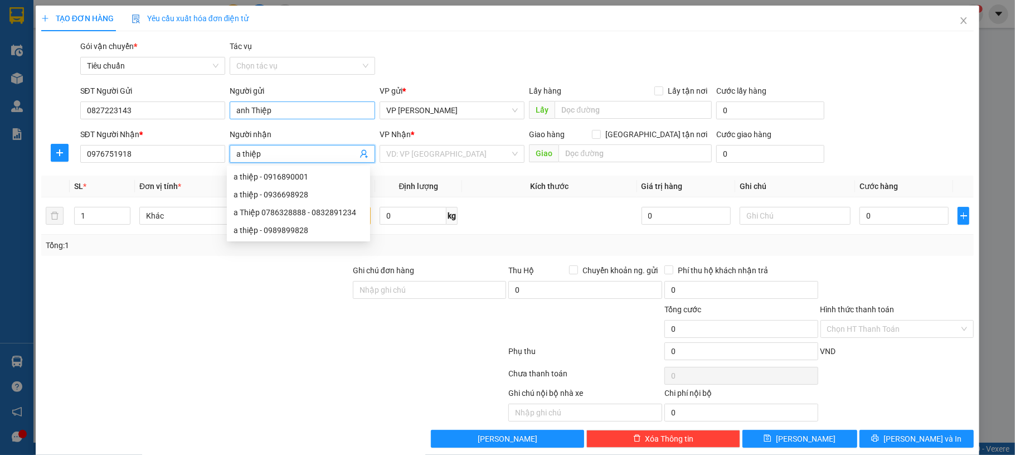
type input "a thiệp"
click at [288, 103] on input "anh Thiệp" at bounding box center [302, 110] width 145 height 18
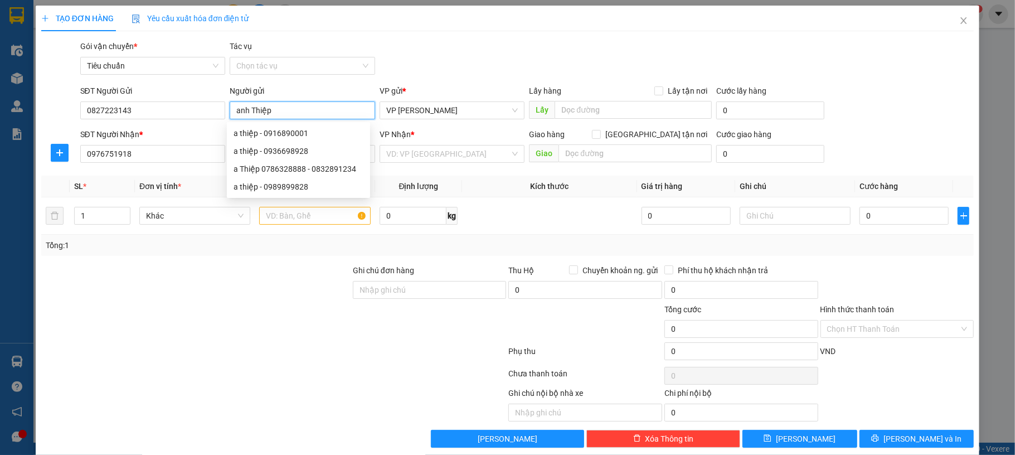
click at [288, 105] on input "anh Thiệp" at bounding box center [302, 110] width 145 height 18
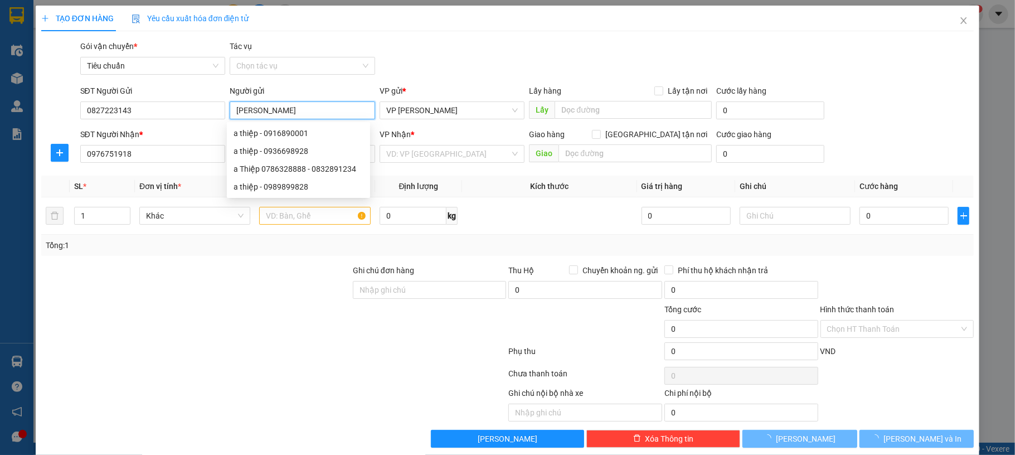
click at [241, 114] on input "[PERSON_NAME]" at bounding box center [302, 110] width 145 height 18
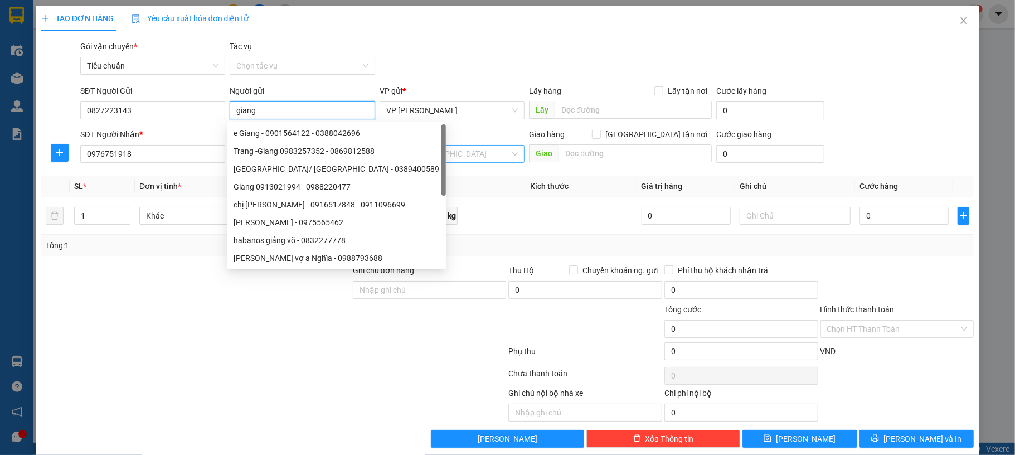
type input "giang"
click at [434, 159] on input "search" at bounding box center [448, 153] width 124 height 17
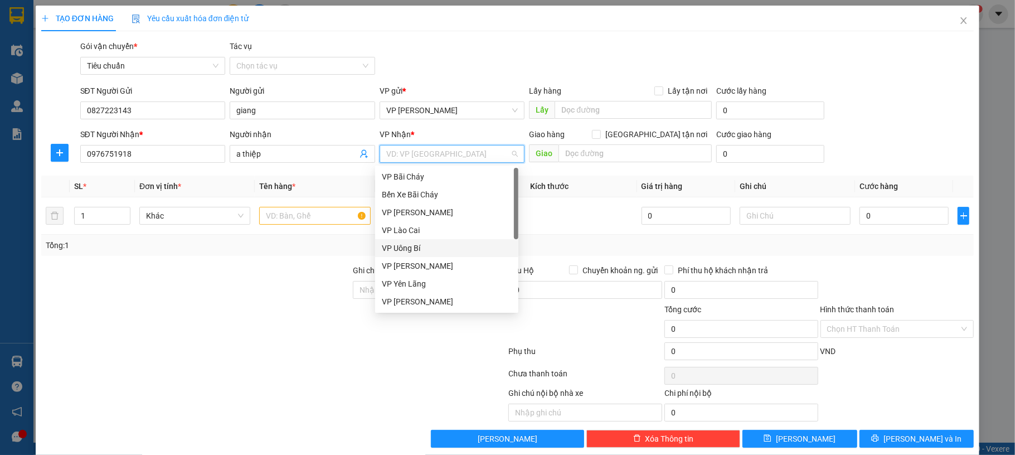
click at [444, 248] on div "VP Uông Bí" at bounding box center [447, 248] width 130 height 12
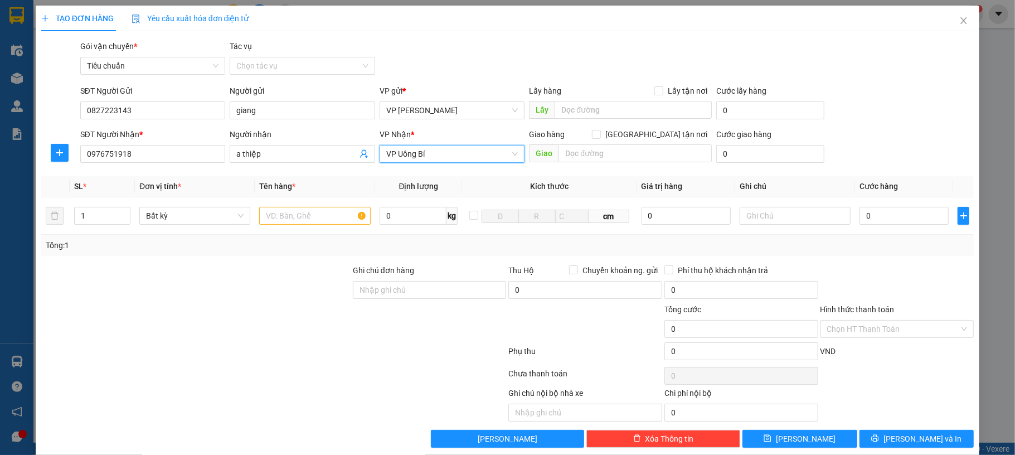
click at [463, 147] on span "VP Uông Bí" at bounding box center [452, 153] width 132 height 17
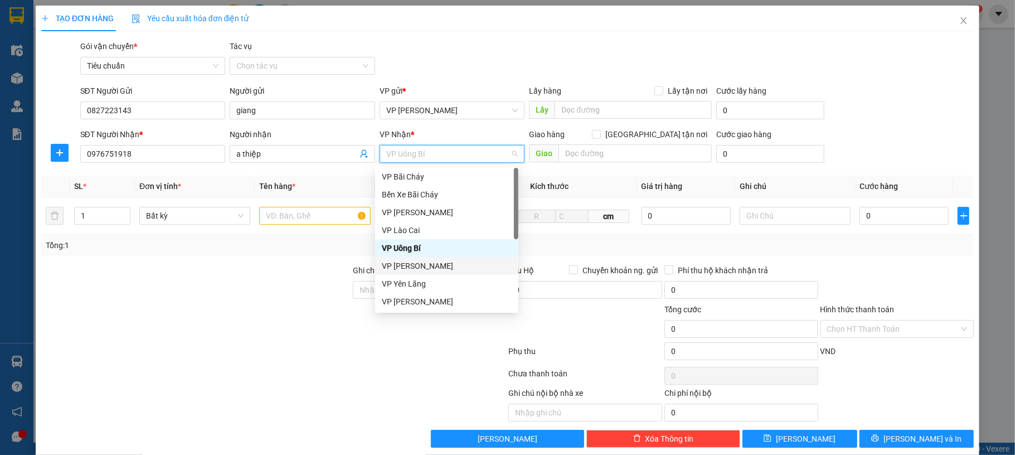
scroll to position [178, 0]
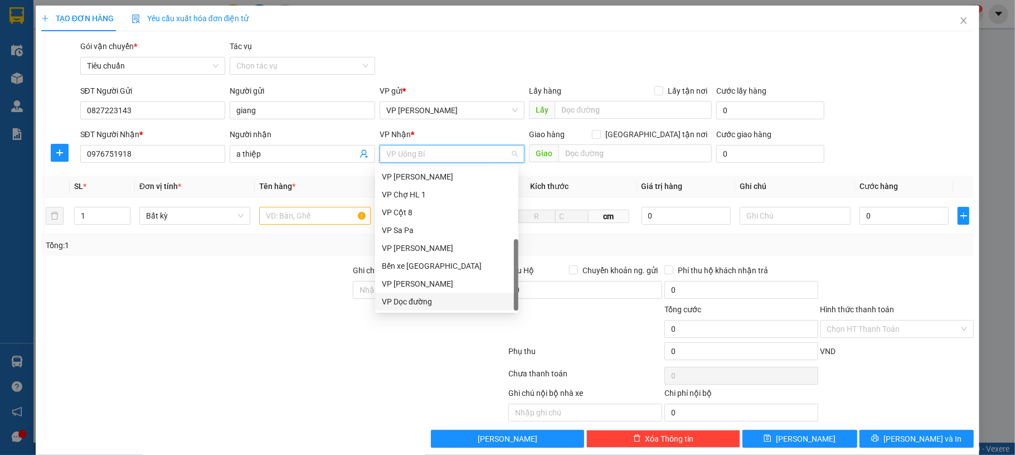
click at [429, 306] on div "VP Dọc đường" at bounding box center [447, 301] width 130 height 12
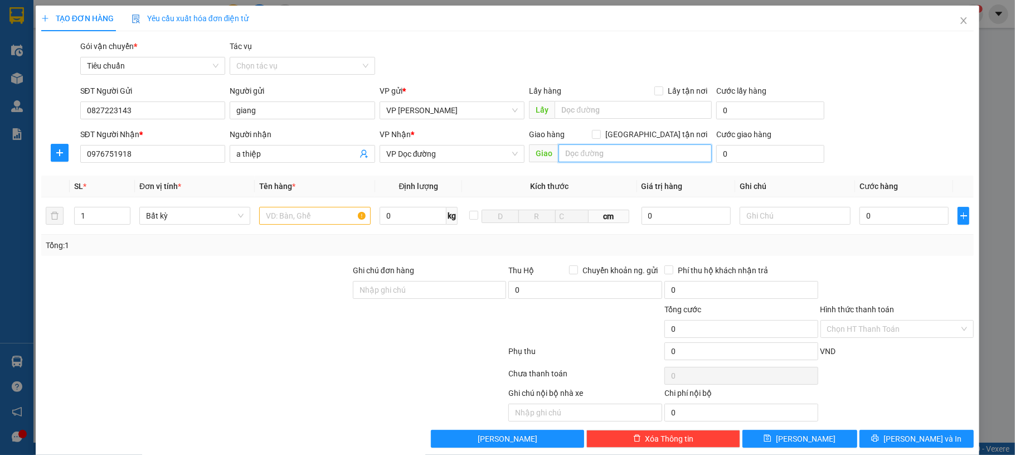
click at [578, 159] on input "text" at bounding box center [634, 153] width 153 height 18
type input "n3 [GEOGRAPHIC_DATA]"
click at [310, 217] on input "text" at bounding box center [314, 216] width 111 height 18
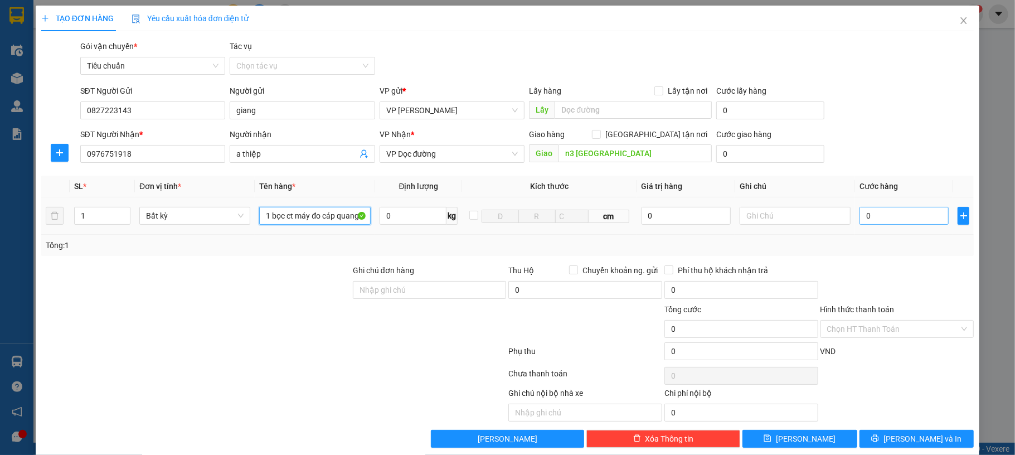
type input "1 bọc ct máy đo cáp quang"
click at [876, 208] on input "0" at bounding box center [903, 216] width 89 height 18
type input "50"
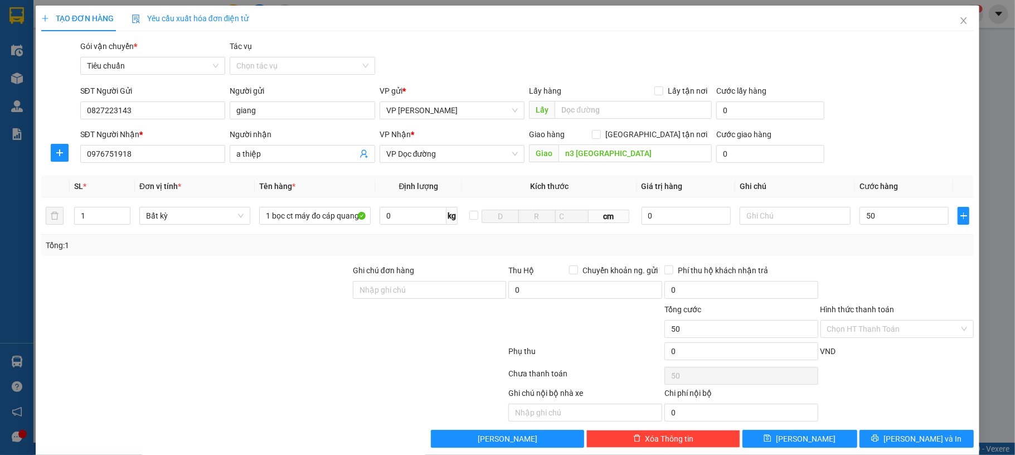
click at [893, 162] on div "SĐT Người Nhận * 0976751918 Người nhận a thiệp VP Nhận * VP Dọc đường Giao hàng…" at bounding box center [527, 147] width 898 height 39
type input "50.000"
click at [899, 445] on span "[PERSON_NAME] và In" at bounding box center [922, 438] width 78 height 12
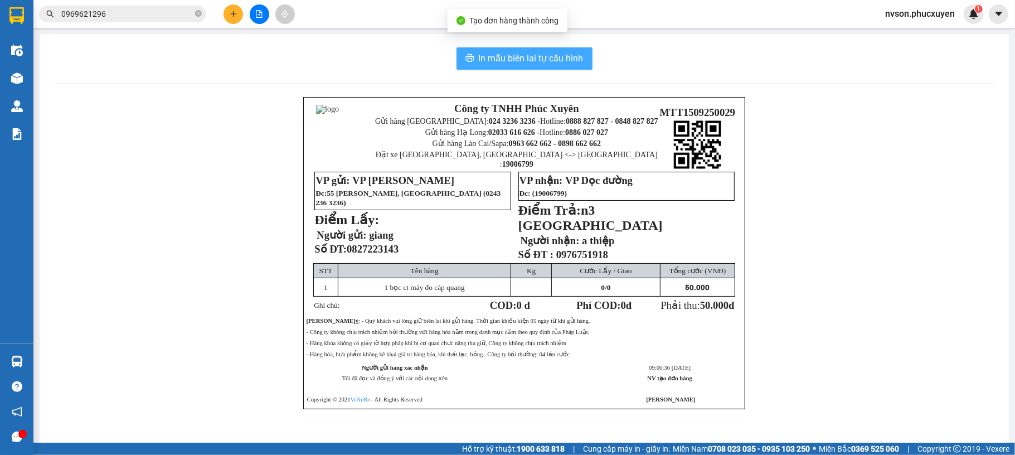
click at [535, 56] on span "In mẫu biên lai tự cấu hình" at bounding box center [531, 58] width 105 height 14
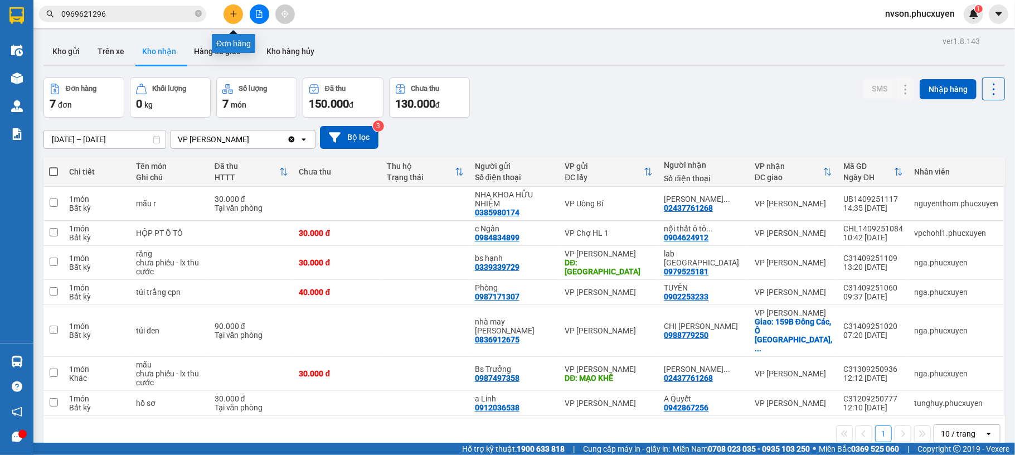
click at [235, 14] on icon "plus" at bounding box center [234, 14] width 8 height 8
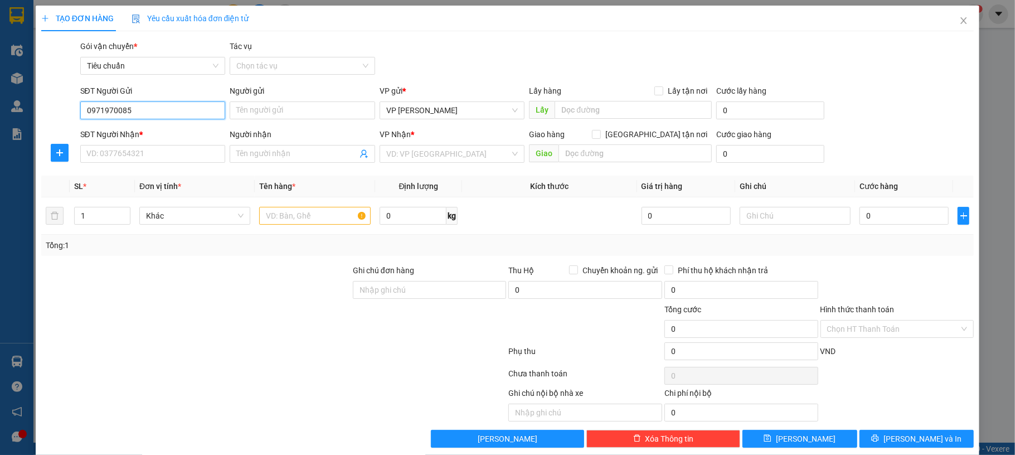
click at [171, 110] on input "0971970085" at bounding box center [152, 110] width 145 height 18
type input "0971970085"
click at [255, 110] on input "Người gửi" at bounding box center [302, 110] width 145 height 18
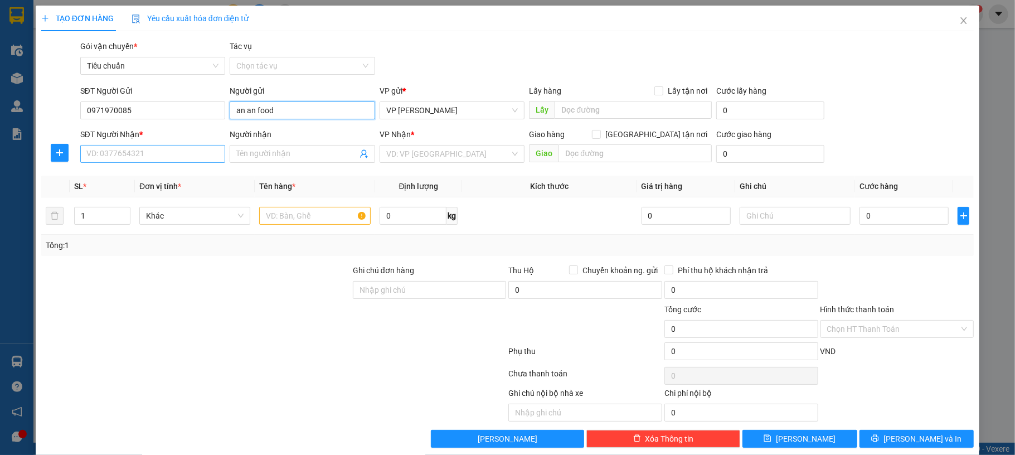
type input "an an food"
click at [160, 157] on input "SĐT Người Nhận *" at bounding box center [152, 154] width 145 height 18
type input "0834068888"
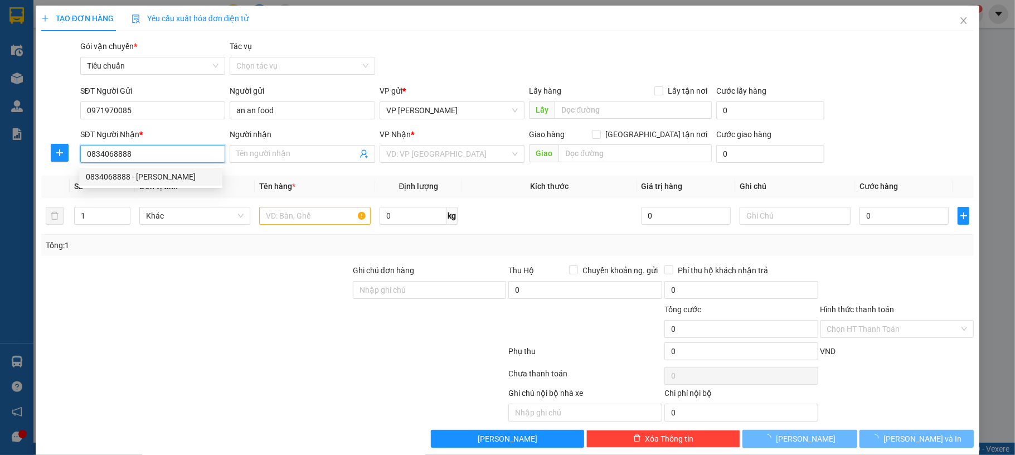
click at [147, 174] on div "0834068888 - [PERSON_NAME]" at bounding box center [151, 177] width 130 height 12
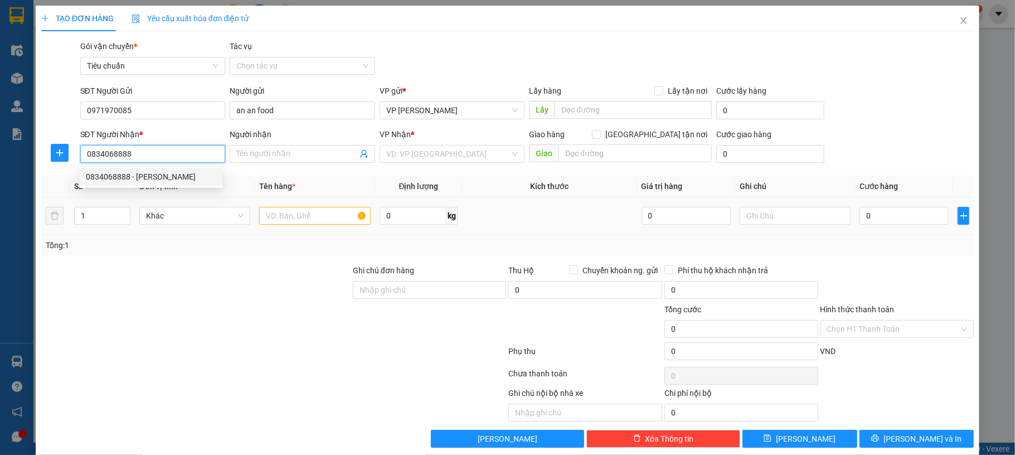
type input "[PERSON_NAME]"
type input "0834068888"
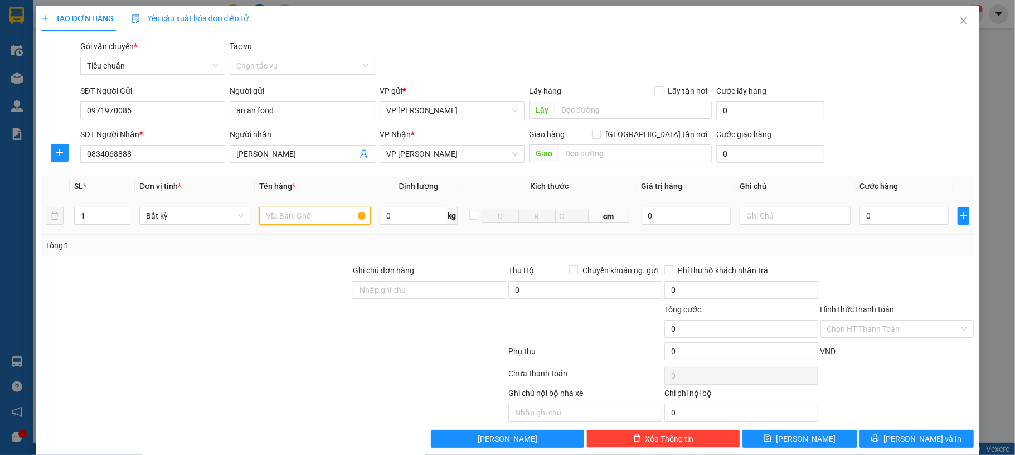
click at [333, 208] on input "text" at bounding box center [314, 216] width 111 height 18
type input "2 ct hoa qua r"
click at [879, 220] on input "0" at bounding box center [903, 216] width 89 height 18
type input "10"
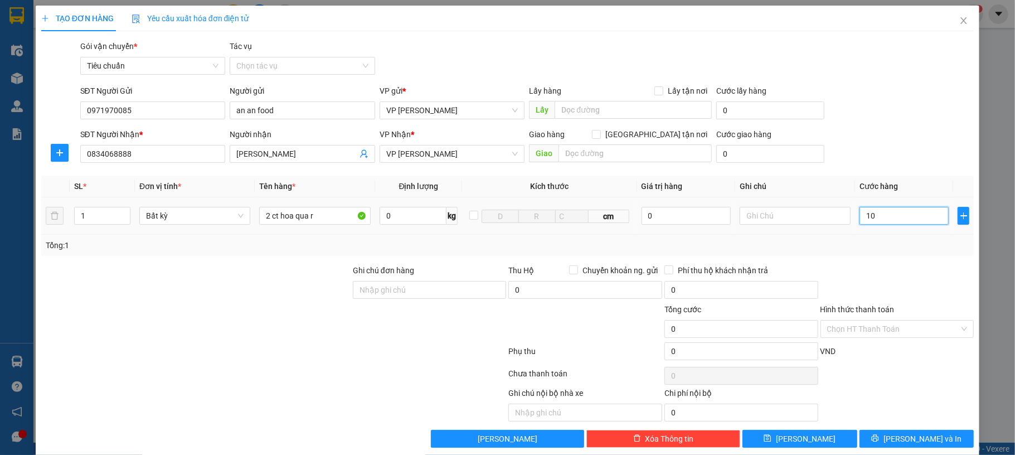
type input "10"
type input "150"
click at [906, 121] on div "SĐT Người Gửi 0971970085 Người gửi an an food VP gửi * VP [PERSON_NAME] Lấy hàn…" at bounding box center [527, 104] width 898 height 39
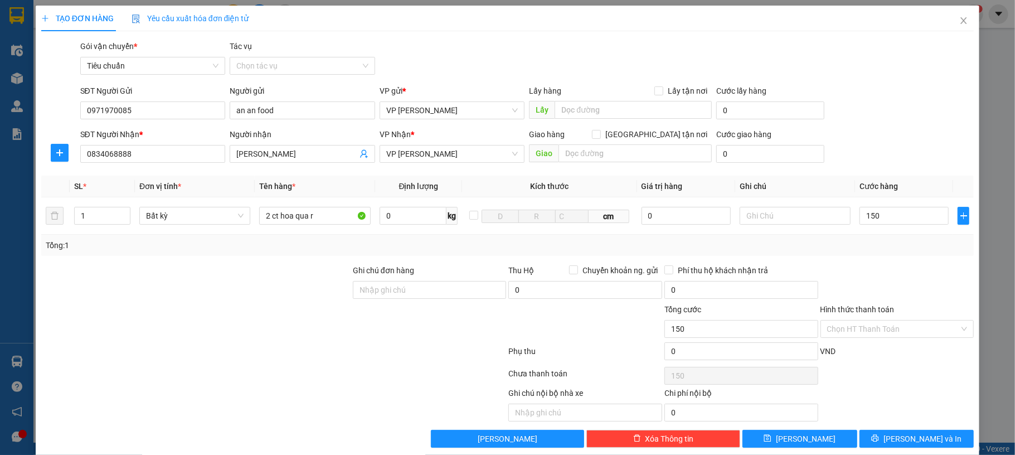
type input "150.000"
click at [895, 442] on span "[PERSON_NAME] và In" at bounding box center [922, 438] width 78 height 12
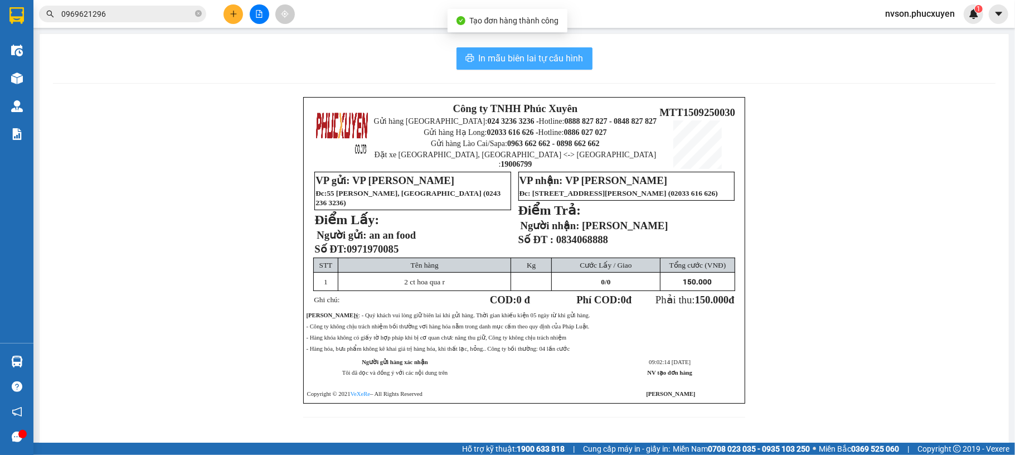
click at [551, 56] on span "In mẫu biên lai tự cấu hình" at bounding box center [531, 58] width 105 height 14
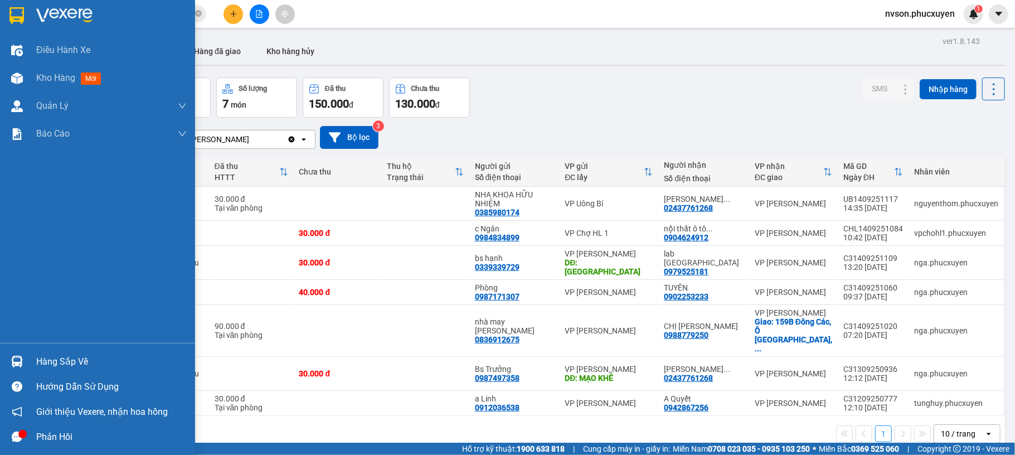
click at [18, 351] on div "Hàng sắp về" at bounding box center [97, 361] width 195 height 25
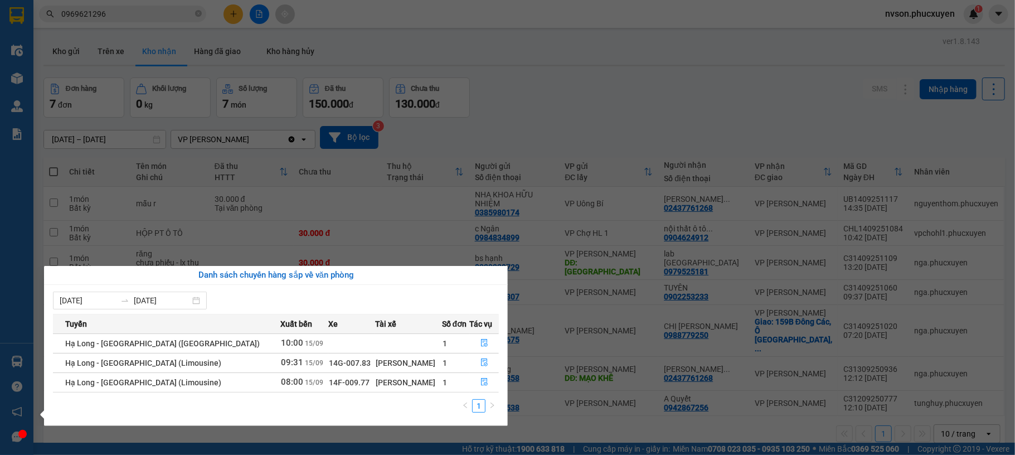
click at [660, 108] on section "Kết quả tìm kiếm ( 7 ) Bộ lọc Mã ĐH Trạng thái Món hàng Thu hộ Tổng cước Chưa c…" at bounding box center [507, 227] width 1015 height 455
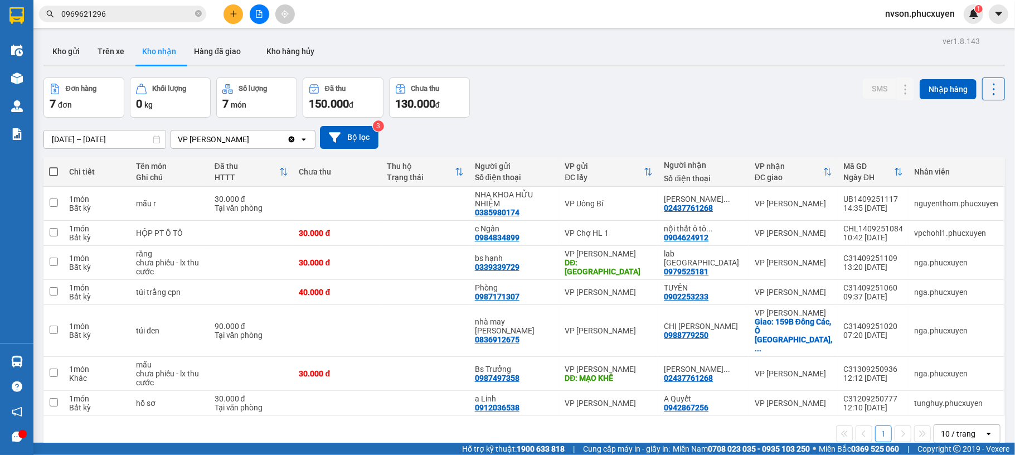
click at [231, 11] on icon "plus" at bounding box center [234, 14] width 8 height 8
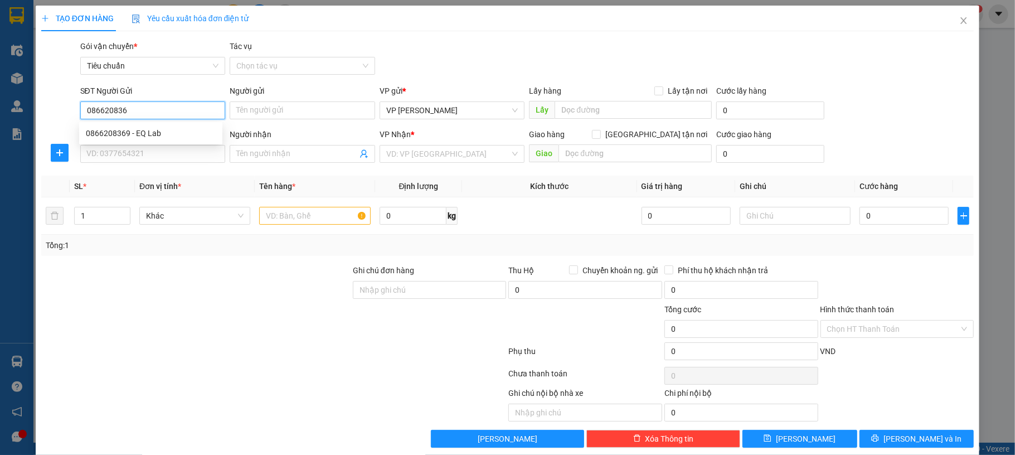
type input "0866208369"
click at [191, 135] on div "0866208369 - EQ Lab" at bounding box center [151, 133] width 130 height 12
type input "EQ Lab"
type input "0866208369"
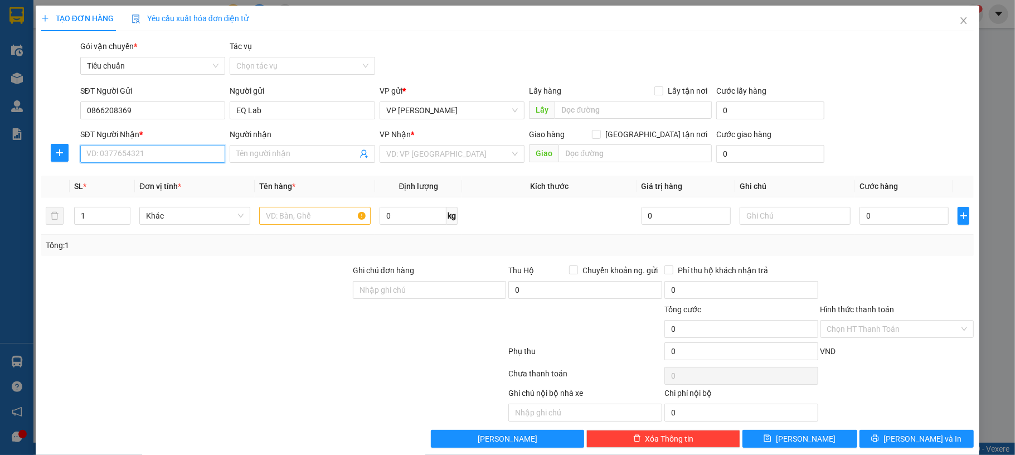
click at [143, 157] on input "SĐT Người Nhận *" at bounding box center [152, 154] width 145 height 18
type input "0904965779"
click at [172, 177] on div "0904965779 - NK Hiền [PERSON_NAME]" at bounding box center [155, 177] width 139 height 12
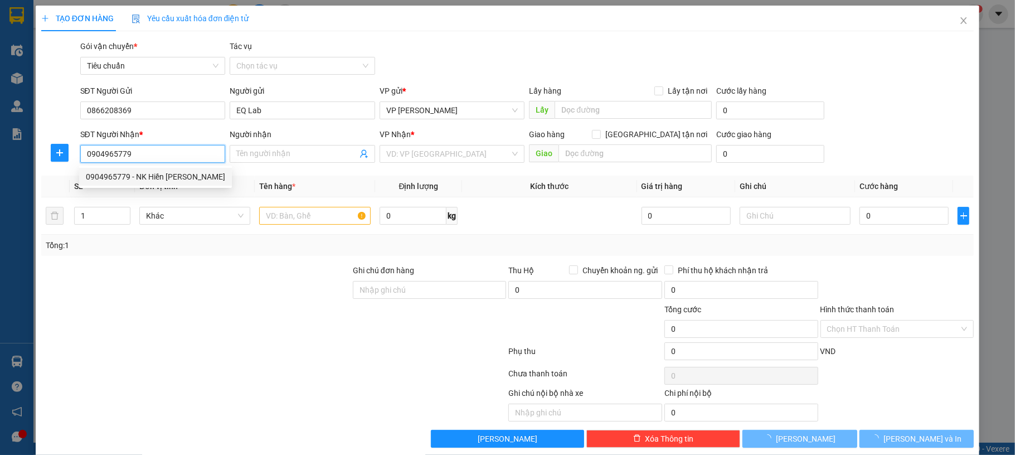
type input "NK Hiền Phong"
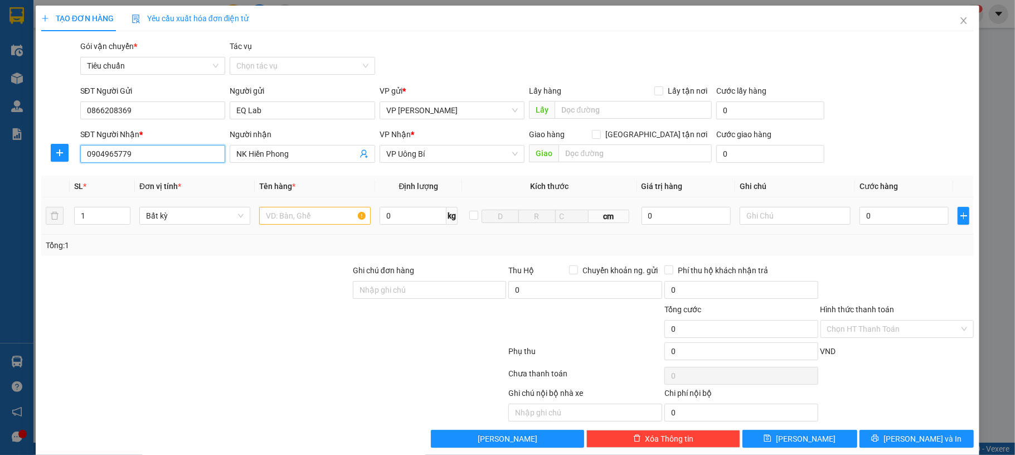
type input "0904965779"
click at [305, 203] on td at bounding box center [315, 215] width 120 height 37
click at [304, 217] on input "text" at bounding box center [314, 216] width 111 height 18
type input "1 mãu"
click at [888, 207] on input "0" at bounding box center [903, 216] width 89 height 18
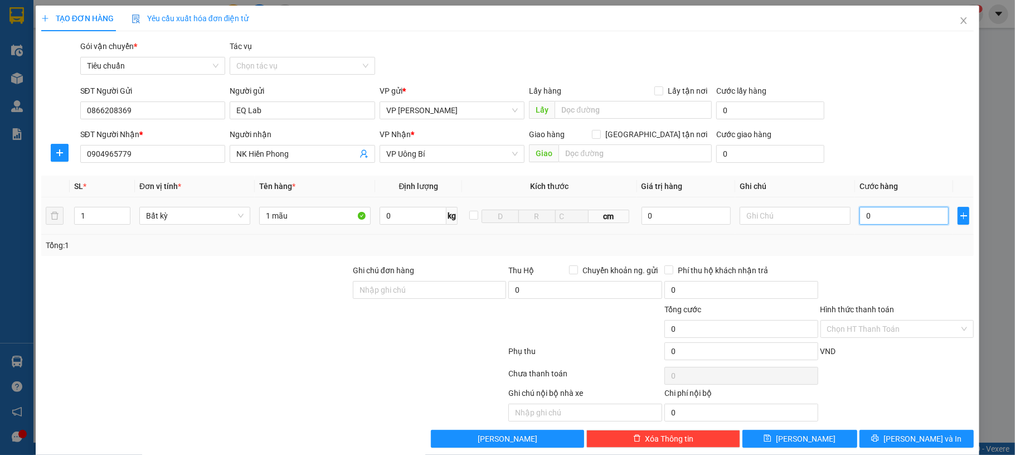
type input "30"
type input "30.000"
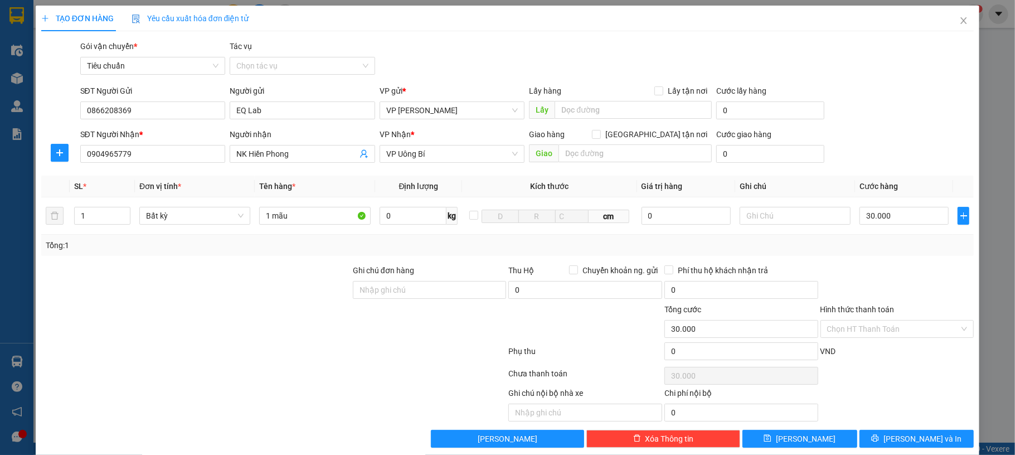
click at [900, 145] on div "SĐT Người Nhận * 0904965779 Người nhận NK Hiền Phong VP Nhận * VP Uông Bí Giao …" at bounding box center [527, 147] width 898 height 39
click at [909, 327] on input "Hình thức thanh toán" at bounding box center [893, 328] width 133 height 17
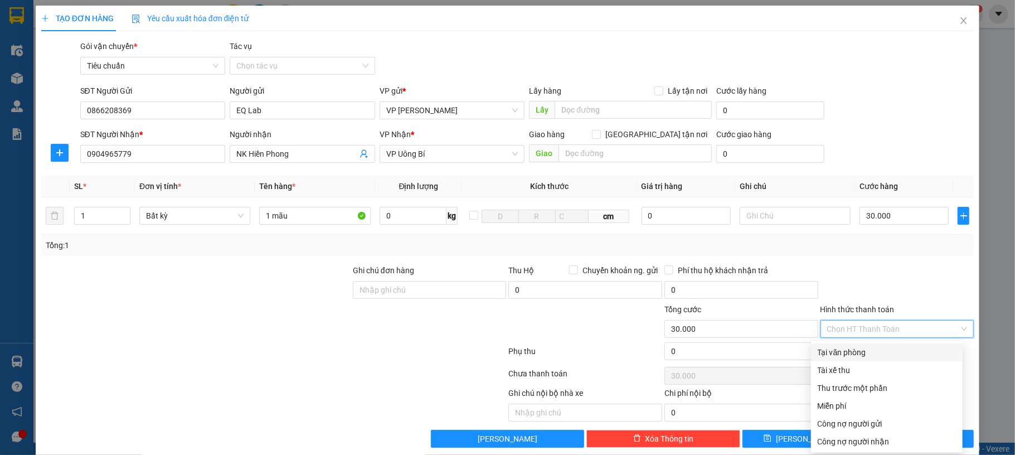
click at [893, 352] on div "Tại văn phòng" at bounding box center [886, 352] width 138 height 12
type input "0"
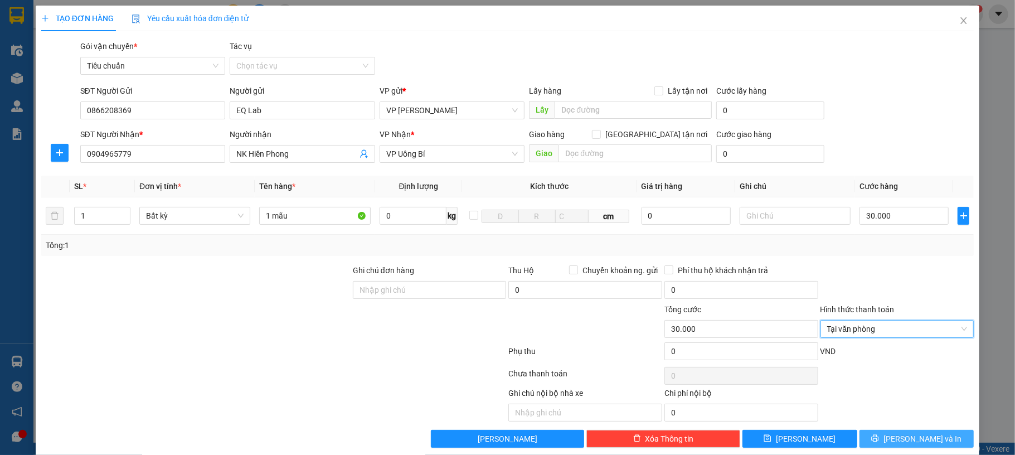
click at [897, 435] on span "[PERSON_NAME] và In" at bounding box center [922, 438] width 78 height 12
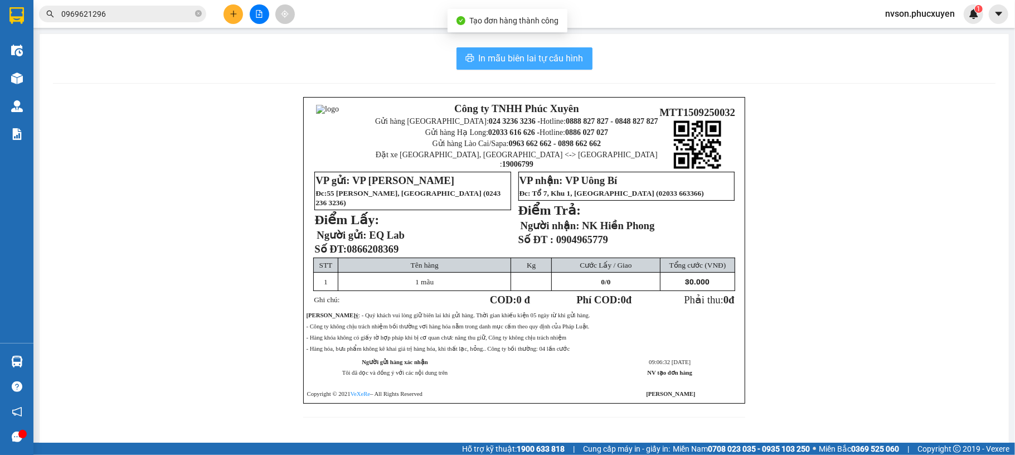
click at [488, 59] on span "In mẫu biên lai tự cấu hình" at bounding box center [531, 58] width 105 height 14
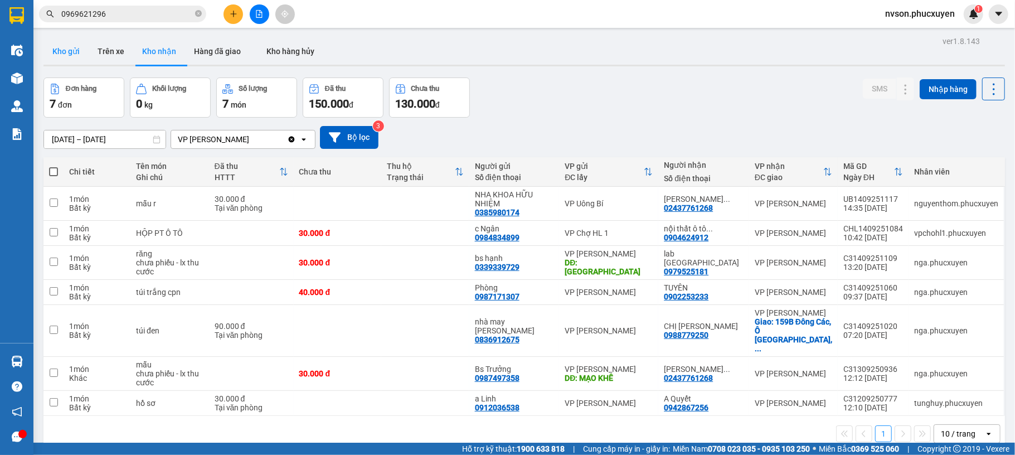
click at [76, 52] on button "Kho gửi" at bounding box center [65, 51] width 45 height 27
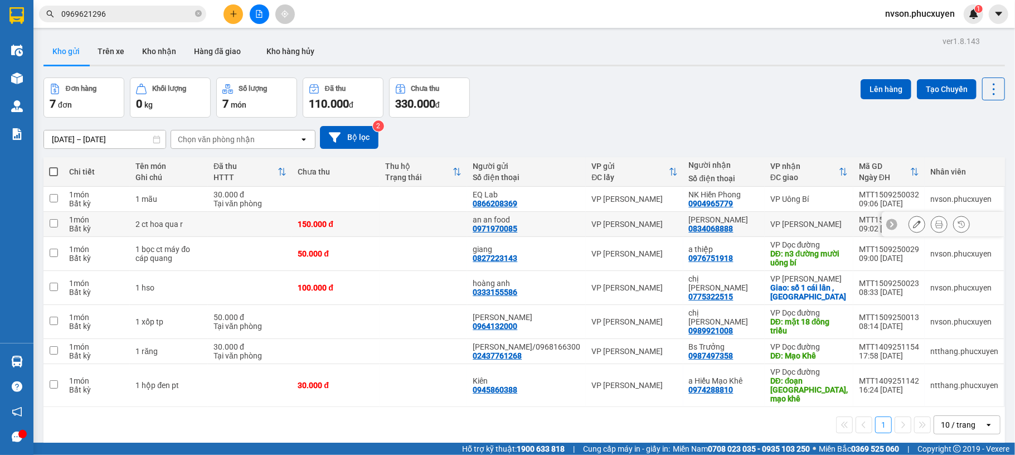
click at [909, 223] on button at bounding box center [917, 225] width 16 height 20
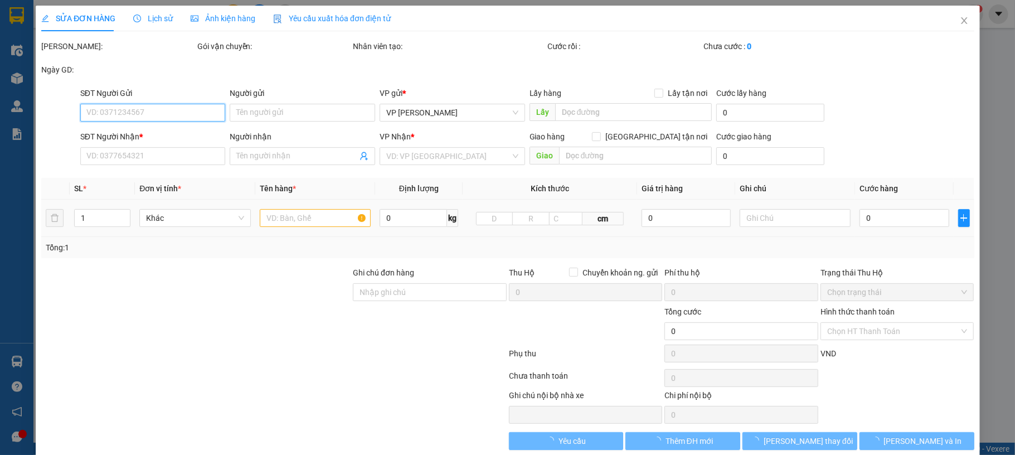
type input "0971970085"
type input "an an food"
type input "0834068888"
type input "[PERSON_NAME]"
type input "150.000"
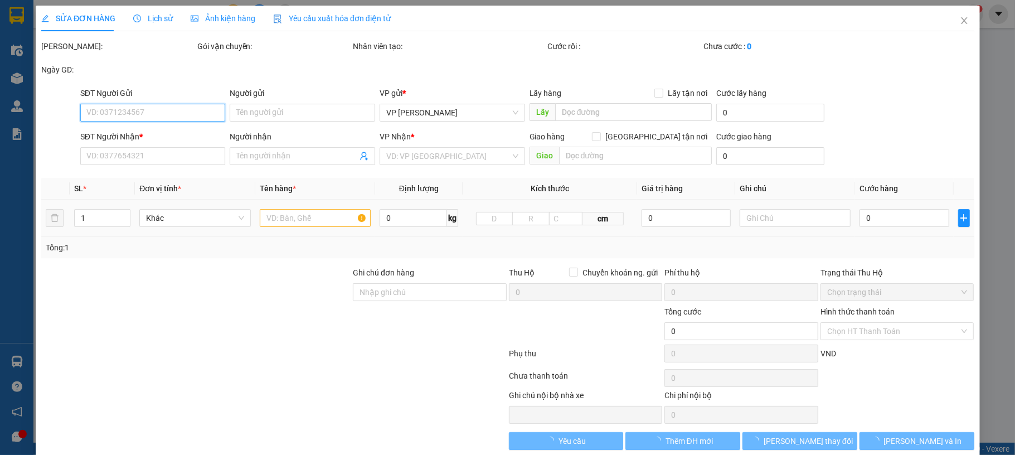
type input "150.000"
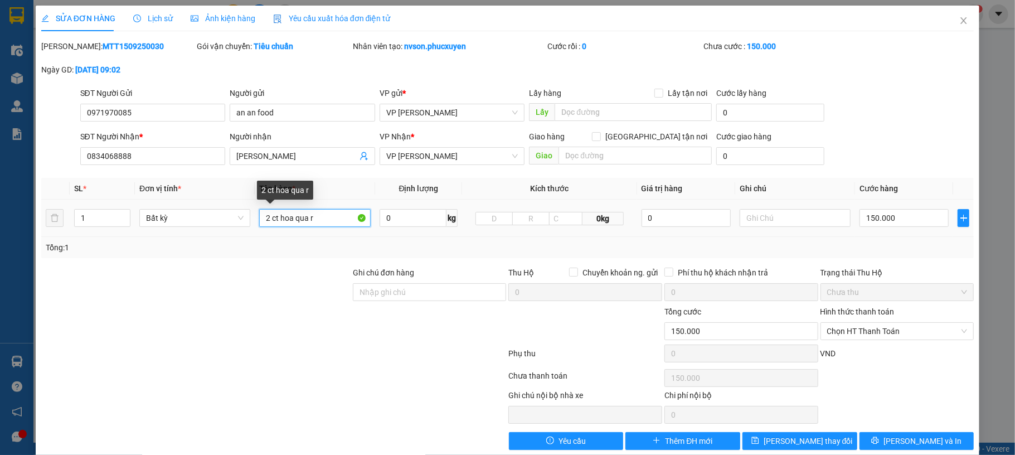
click at [317, 216] on input "2 ct hoa qua r" at bounding box center [314, 218] width 111 height 18
type input "2 ct hoa qủa"
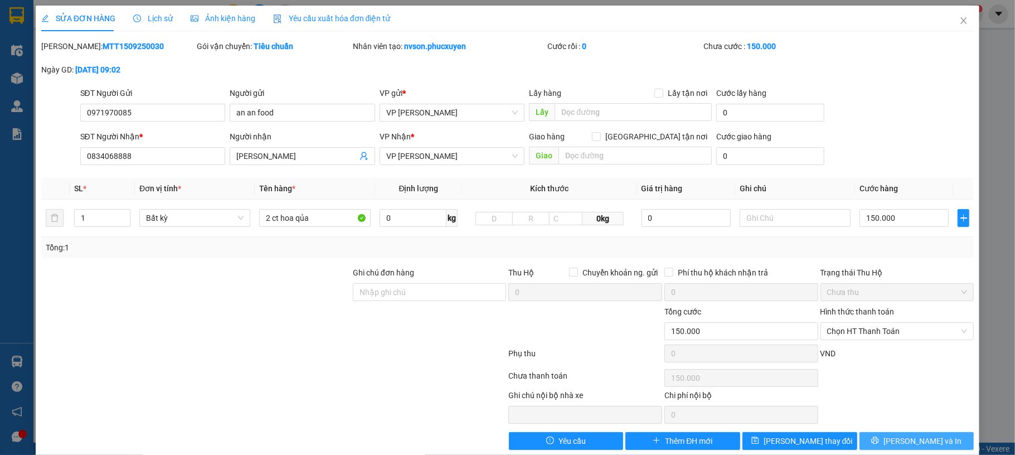
click at [909, 440] on span "[PERSON_NAME] và In" at bounding box center [922, 441] width 78 height 12
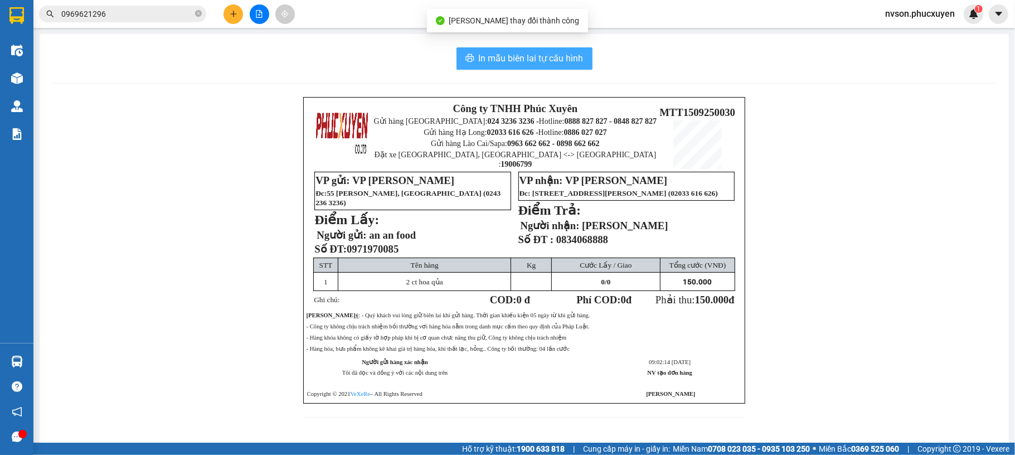
click at [486, 59] on span "In mẫu biên lai tự cấu hình" at bounding box center [531, 58] width 105 height 14
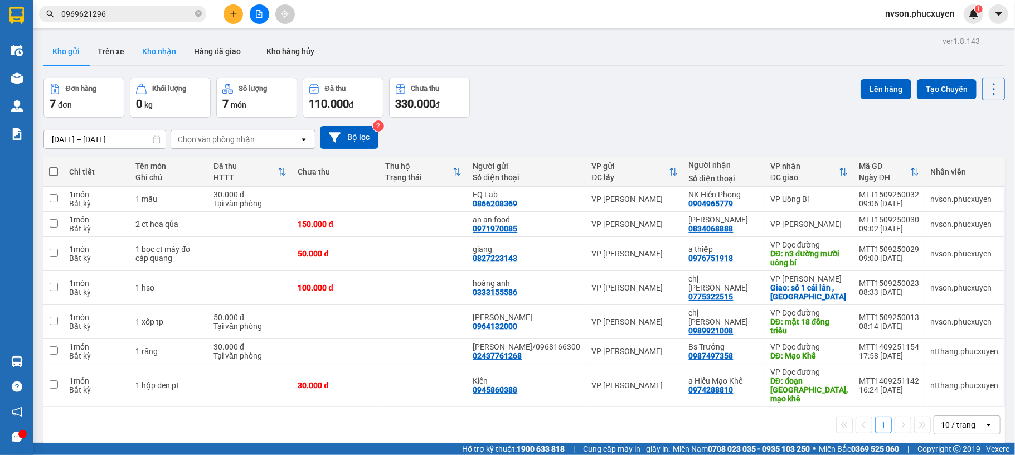
click at [167, 50] on button "Kho nhận" at bounding box center [159, 51] width 52 height 27
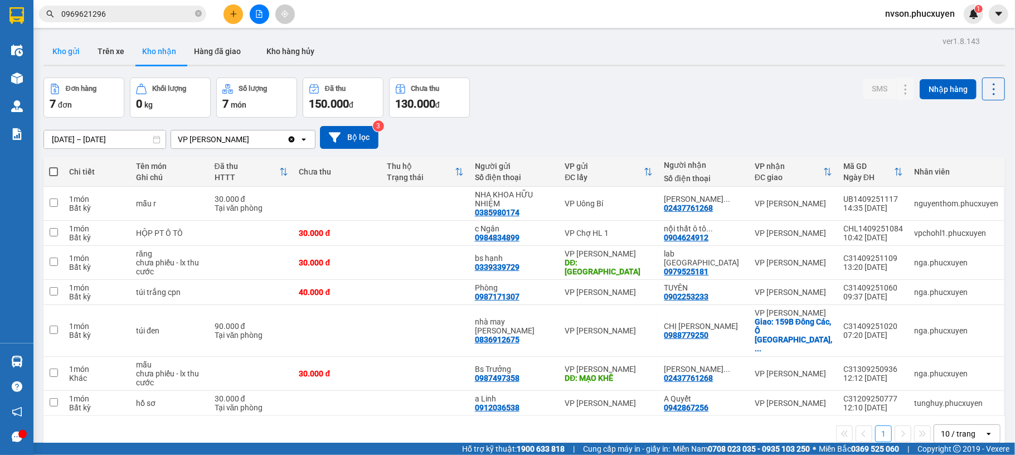
click at [69, 47] on button "Kho gửi" at bounding box center [65, 51] width 45 height 27
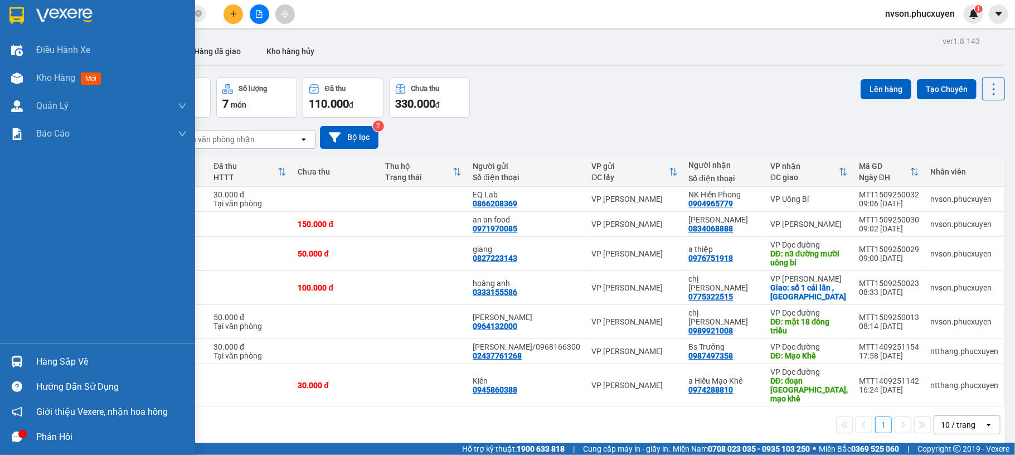
click at [5, 359] on div "Hàng sắp về" at bounding box center [97, 361] width 195 height 25
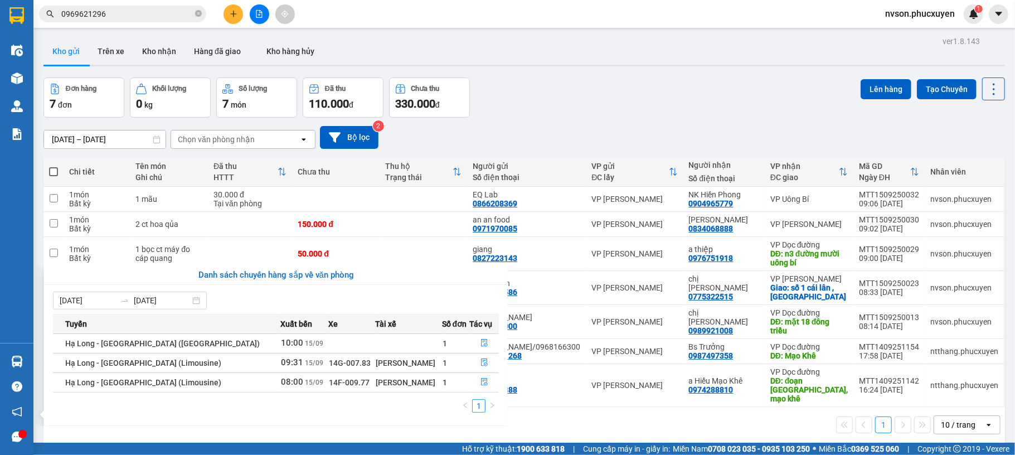
click at [538, 105] on section "Kết quả tìm kiếm ( 7 ) Bộ lọc Mã ĐH Trạng thái Món hàng Thu hộ Tổng cước Chưa c…" at bounding box center [507, 227] width 1015 height 455
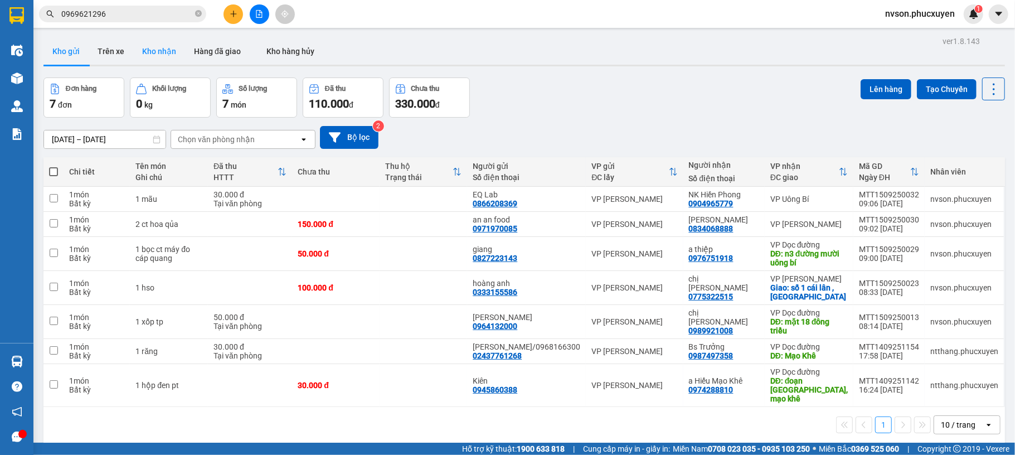
click at [146, 49] on button "Kho nhận" at bounding box center [159, 51] width 52 height 27
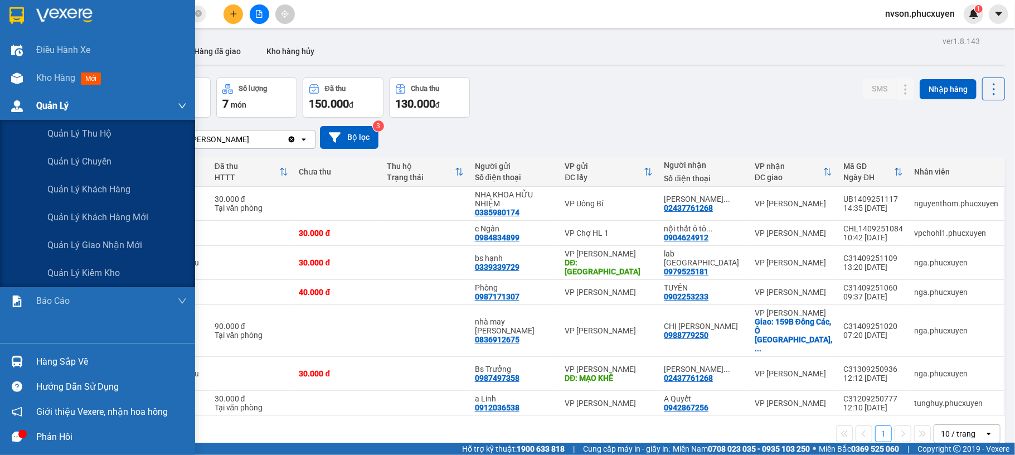
click at [67, 113] on div "Quản Lý" at bounding box center [111, 106] width 150 height 28
click at [77, 238] on span "Quản lý giao nhận mới" at bounding box center [94, 245] width 95 height 14
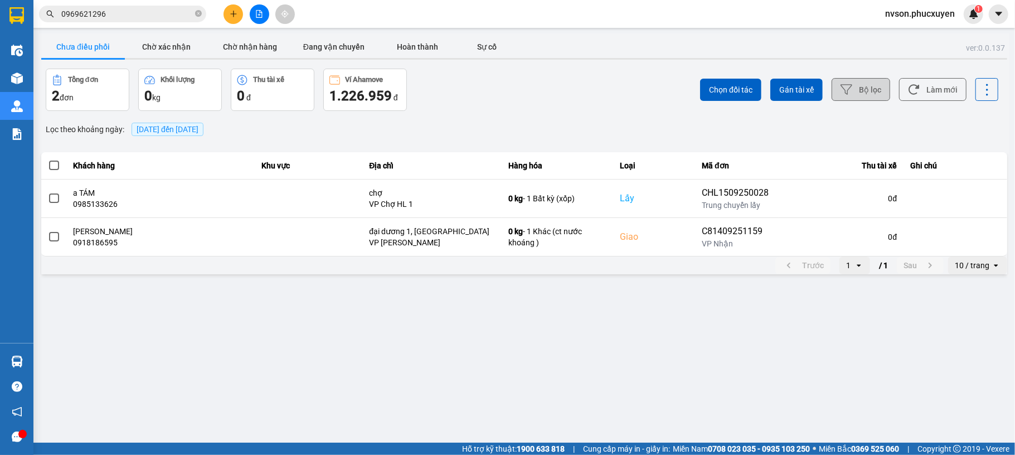
click at [864, 92] on button "Bộ lọc" at bounding box center [860, 89] width 59 height 23
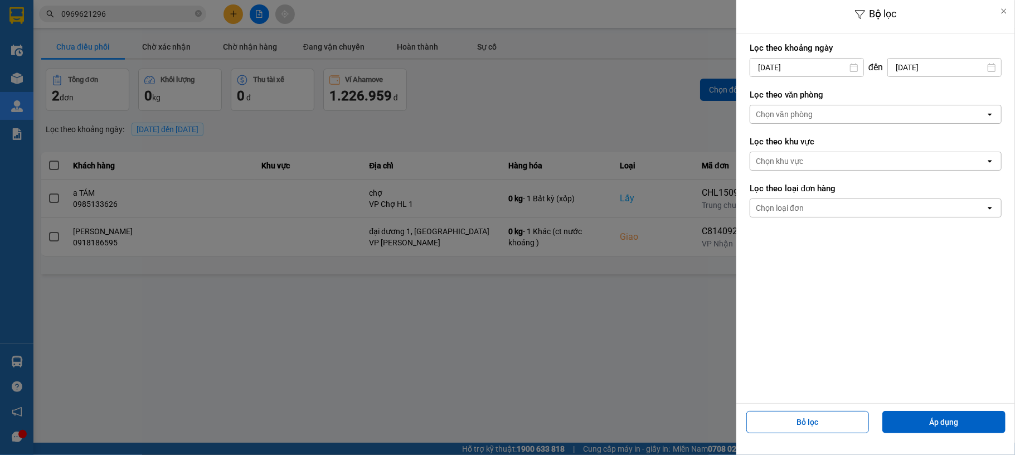
click at [761, 65] on input "[DATE]" at bounding box center [806, 68] width 113 height 18
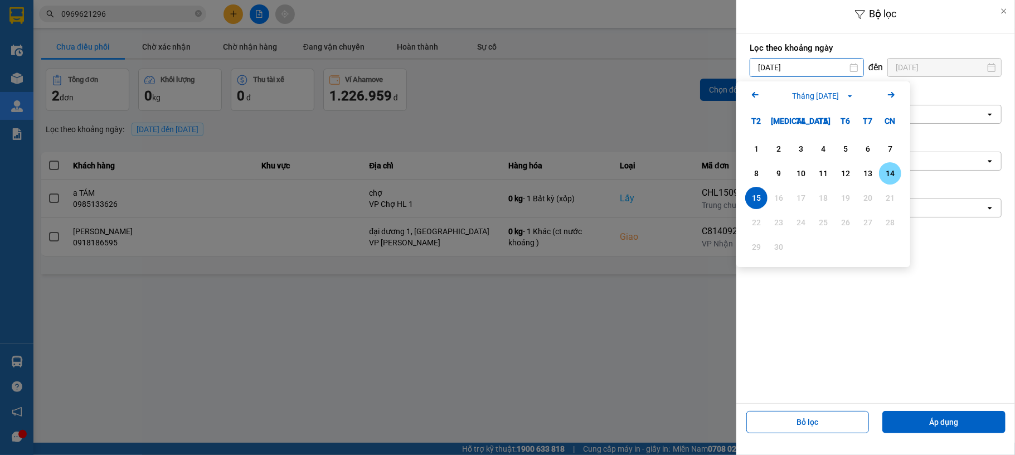
click at [893, 177] on div "14" at bounding box center [890, 173] width 16 height 13
type input "[DATE]"
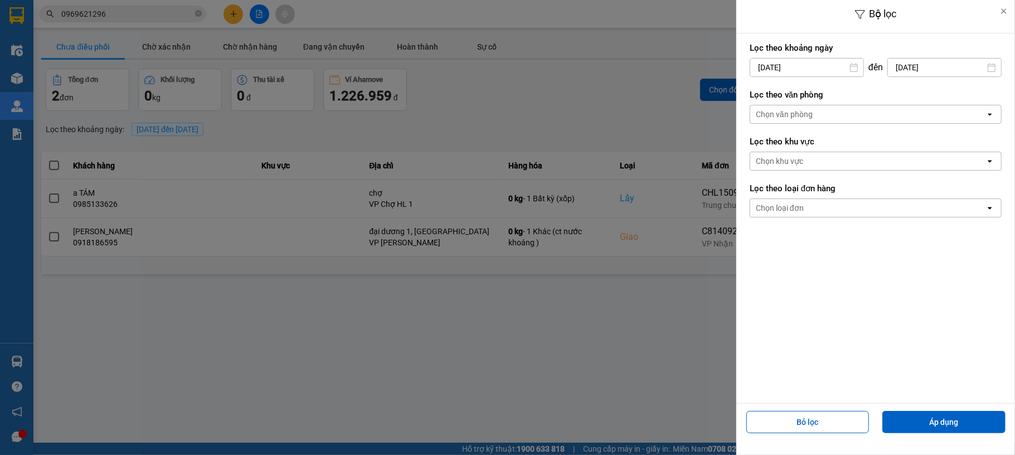
click at [839, 119] on div "Chọn văn phòng" at bounding box center [867, 114] width 235 height 18
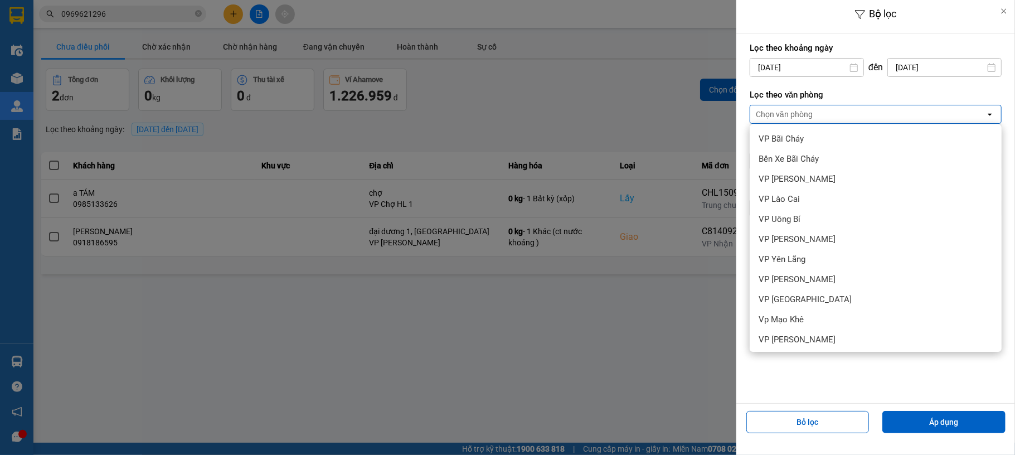
click at [834, 454] on span "VP [PERSON_NAME]" at bounding box center [796, 459] width 77 height 11
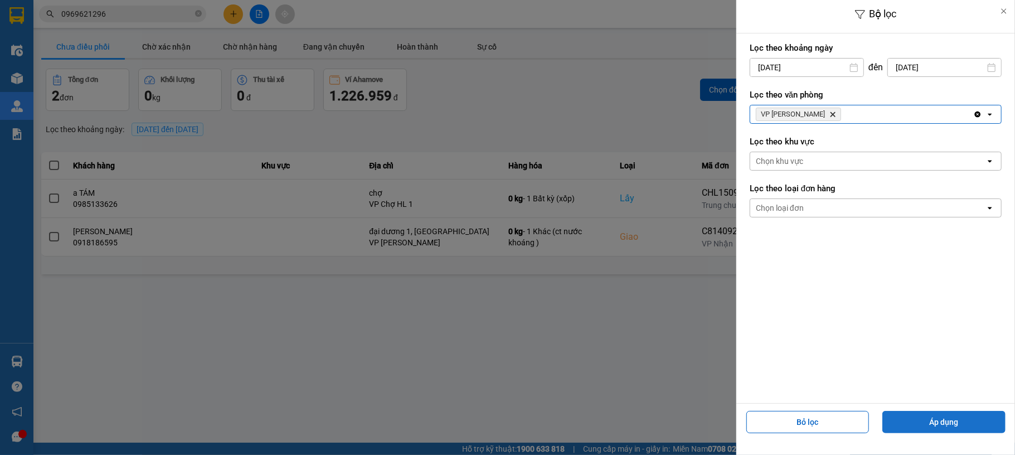
click at [943, 415] on button "Áp dụng" at bounding box center [943, 422] width 123 height 22
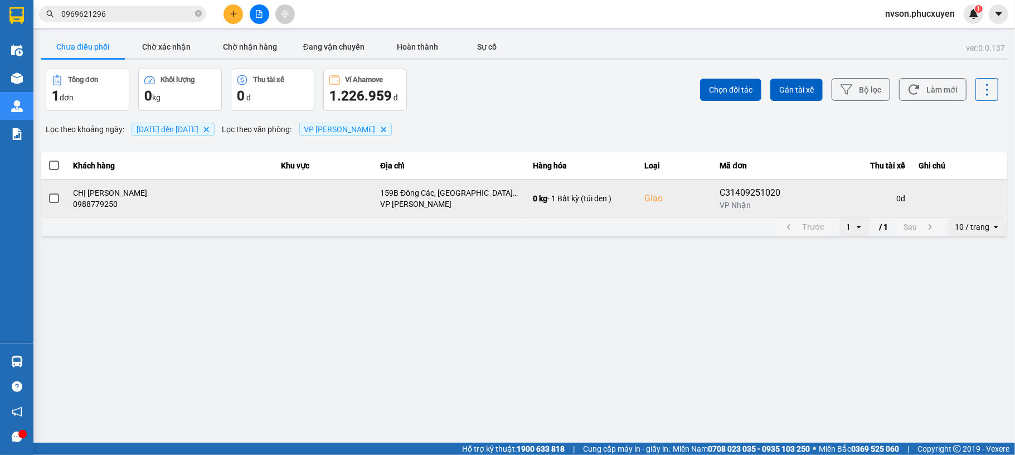
click at [948, 201] on td at bounding box center [959, 198] width 95 height 38
click at [861, 199] on div "0 đ" at bounding box center [855, 198] width 102 height 11
click at [943, 195] on icon at bounding box center [942, 198] width 8 height 8
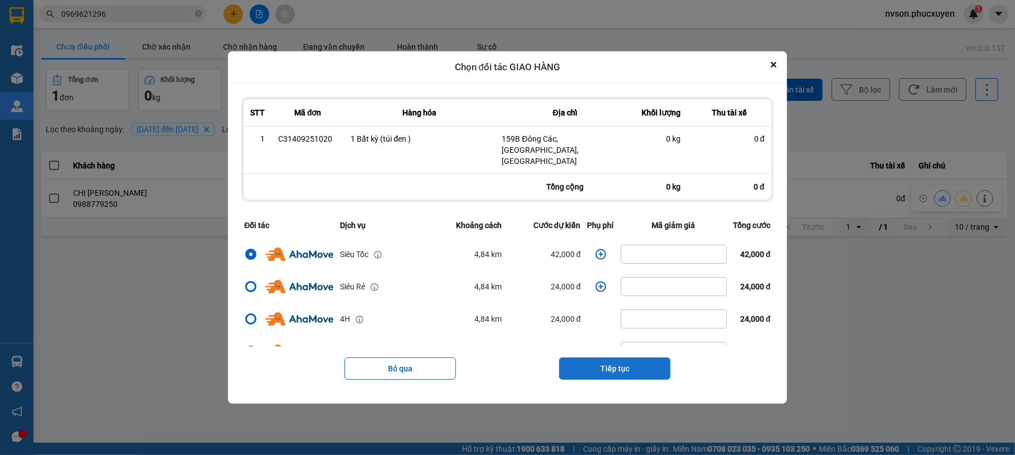
click at [605, 359] on button "Tiếp tục" at bounding box center [614, 368] width 111 height 22
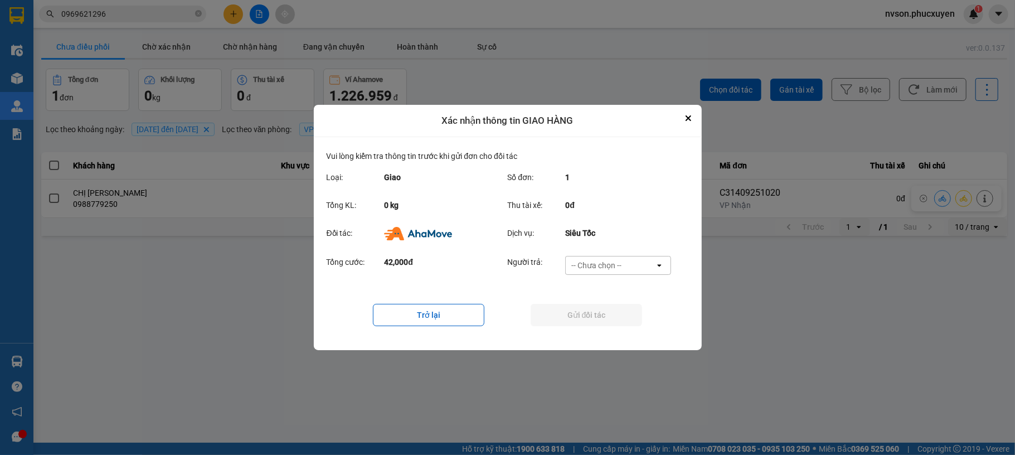
click at [640, 270] on div "-- Chưa chọn --" at bounding box center [610, 265] width 89 height 18
click at [614, 335] on div "Ví Ahamove" at bounding box center [618, 329] width 106 height 20
click at [611, 315] on button "Gửi đối tác" at bounding box center [585, 315] width 111 height 22
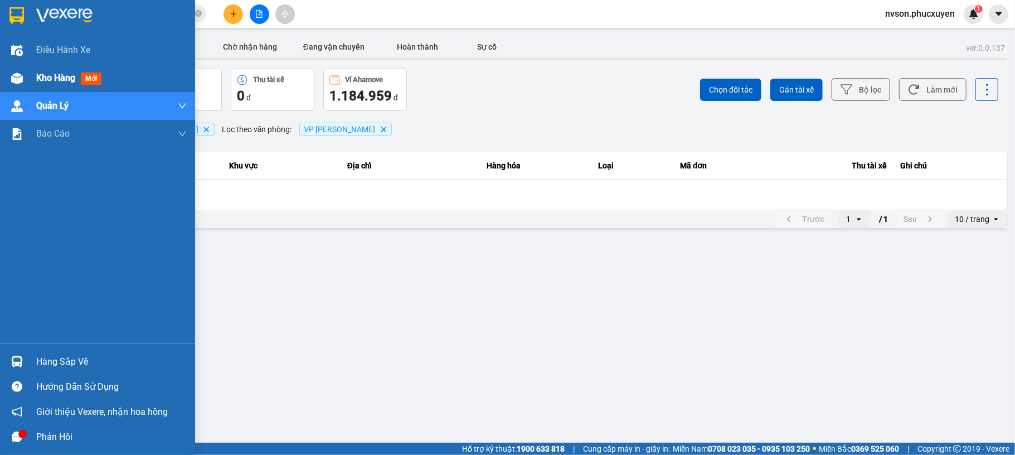
click at [25, 87] on div at bounding box center [17, 79] width 20 height 20
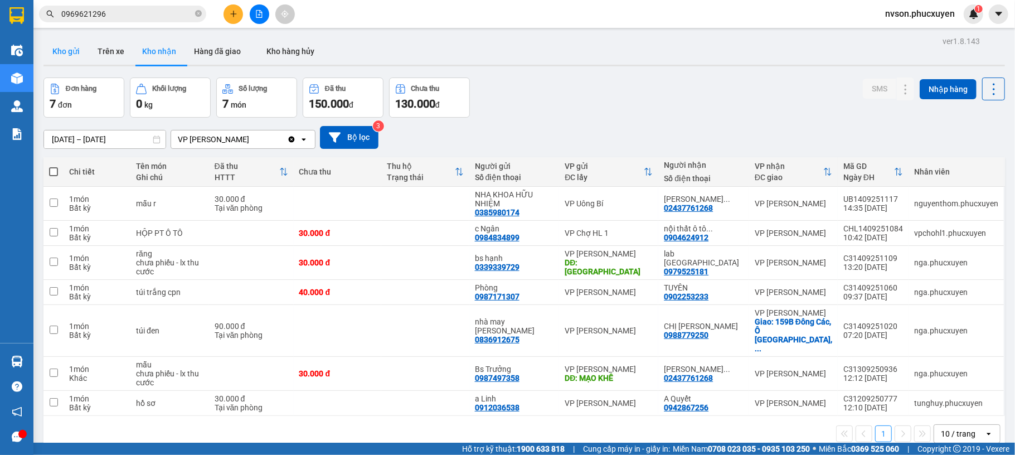
click at [67, 52] on button "Kho gửi" at bounding box center [65, 51] width 45 height 27
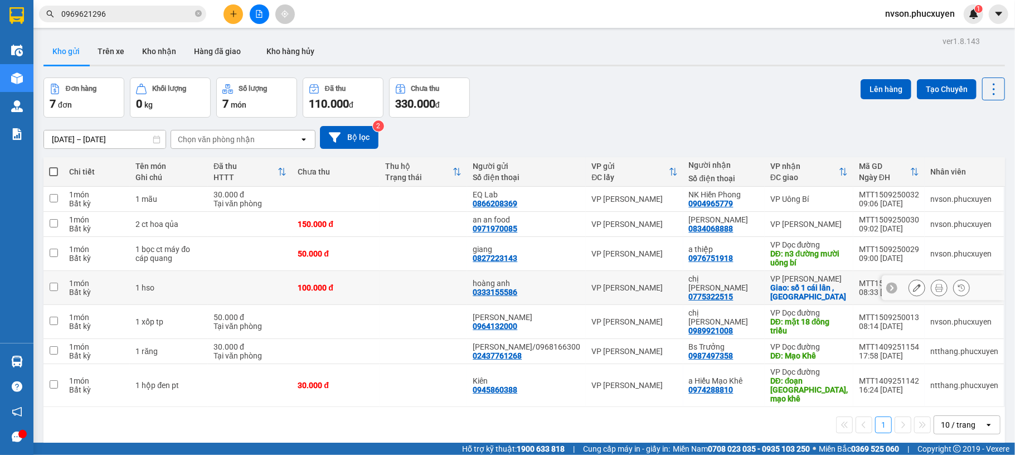
click at [290, 293] on td at bounding box center [250, 288] width 84 height 34
checkbox input "true"
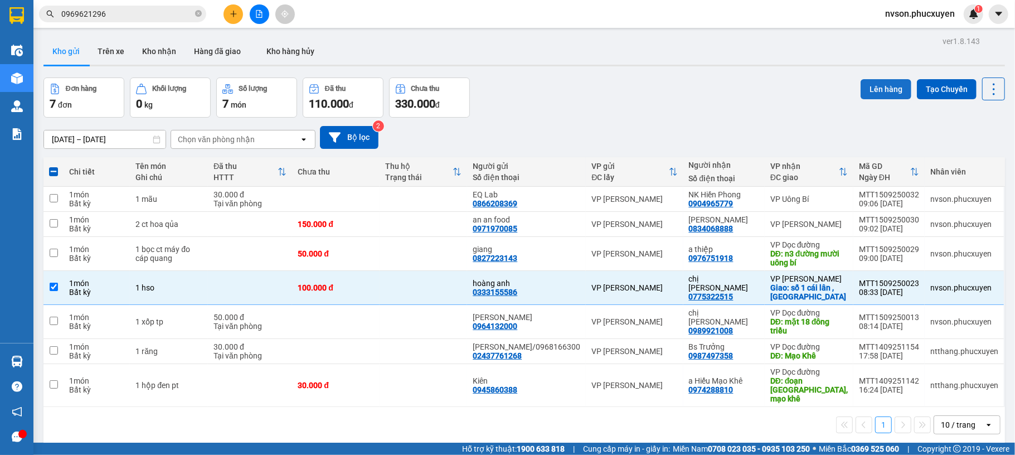
click at [874, 82] on button "Lên hàng" at bounding box center [885, 89] width 51 height 20
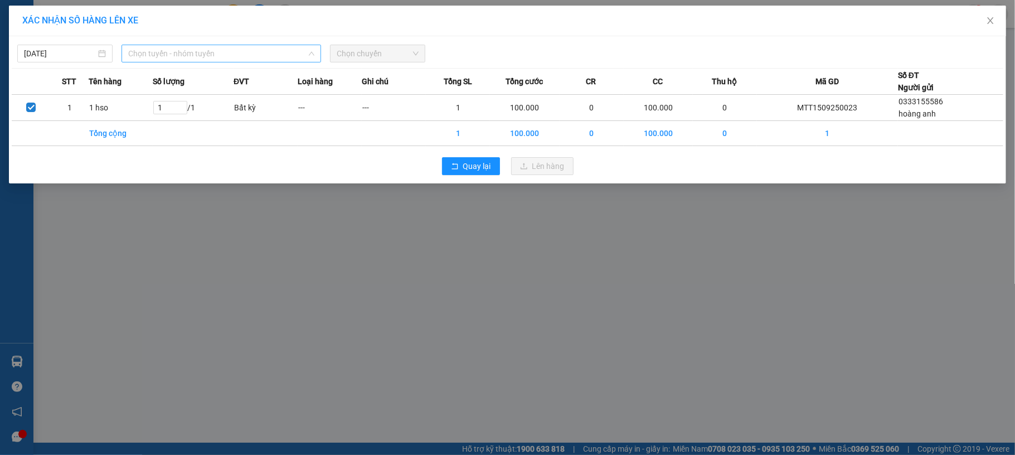
click at [222, 47] on span "Chọn tuyến - nhóm tuyến" at bounding box center [221, 53] width 186 height 17
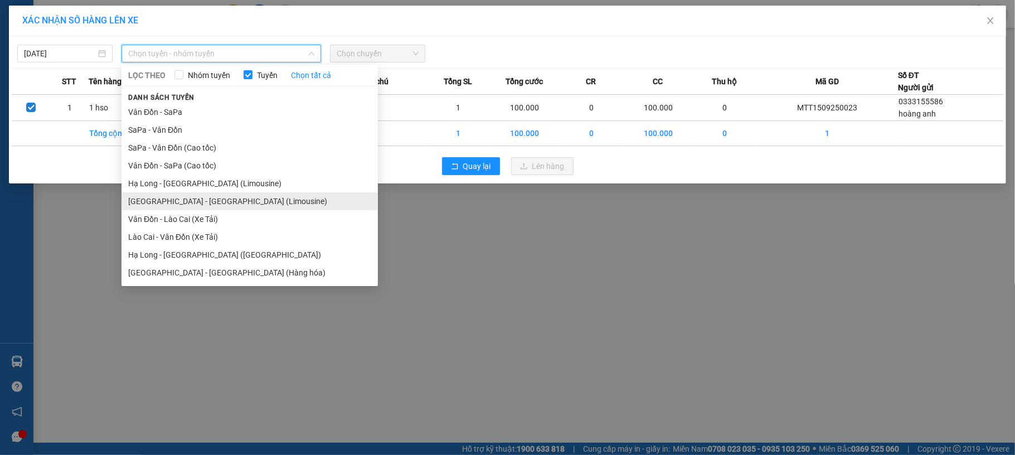
click at [227, 206] on li "[GEOGRAPHIC_DATA] - [GEOGRAPHIC_DATA] (Limousine)" at bounding box center [249, 201] width 256 height 18
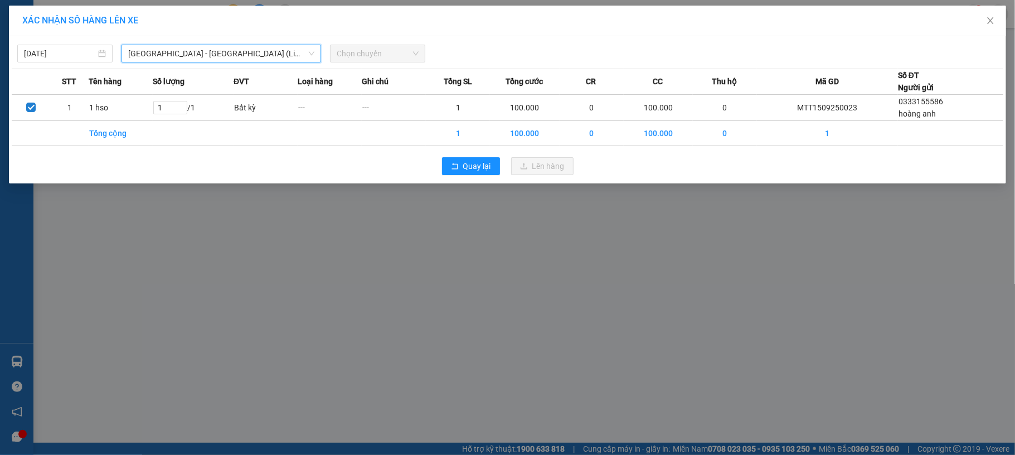
click at [419, 56] on div "Chọn chuyến" at bounding box center [377, 54] width 95 height 18
click at [407, 56] on span "Chọn chuyến" at bounding box center [378, 53] width 82 height 17
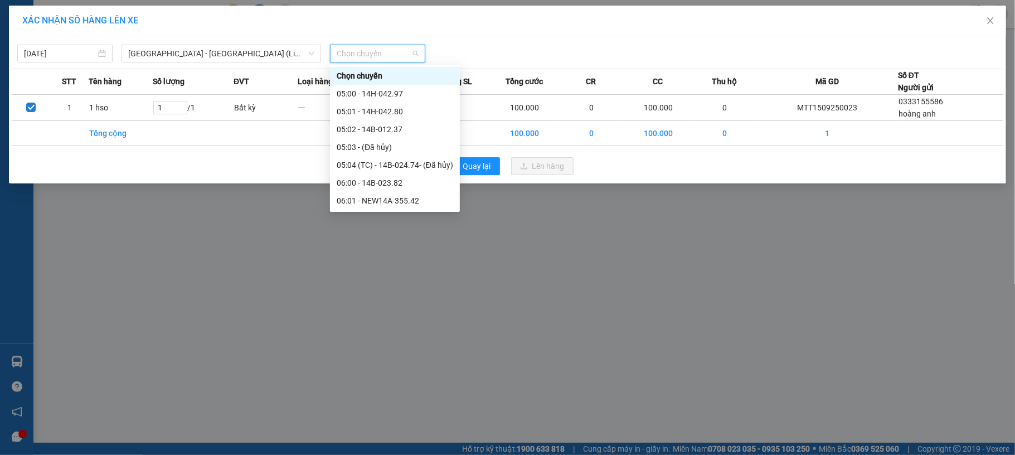
click at [384, 373] on div "09:01 - 14F-009.55 - (Đã hủy)" at bounding box center [395, 379] width 116 height 12
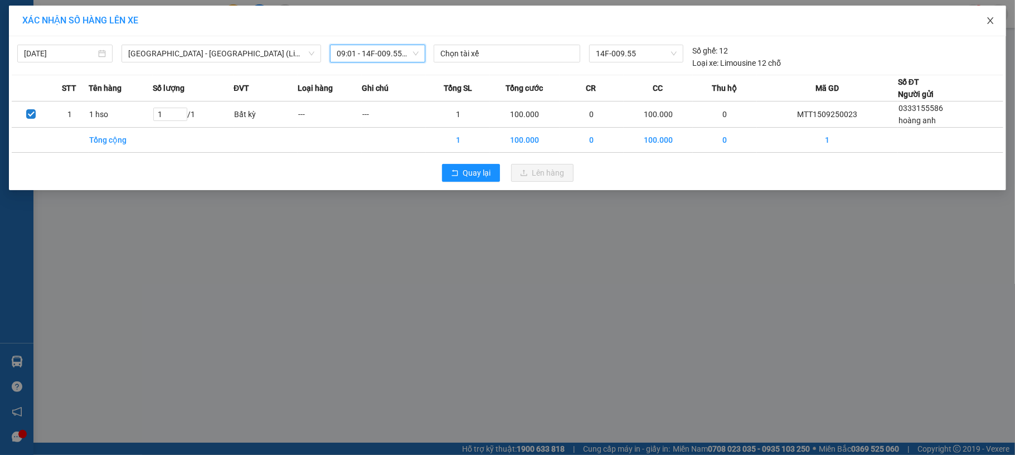
click at [981, 18] on span "Close" at bounding box center [990, 21] width 31 height 31
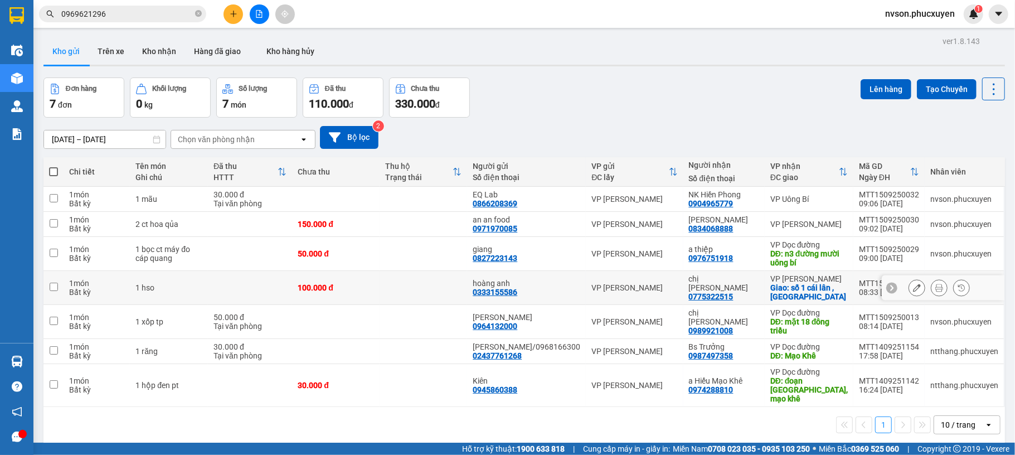
click at [411, 293] on td at bounding box center [422, 288] width 87 height 34
checkbox input "true"
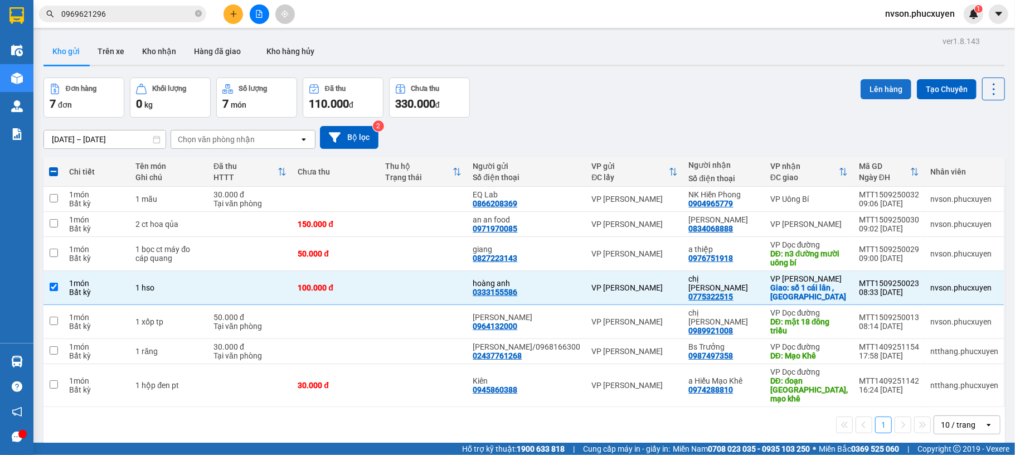
click at [860, 91] on button "Lên hàng" at bounding box center [885, 89] width 51 height 20
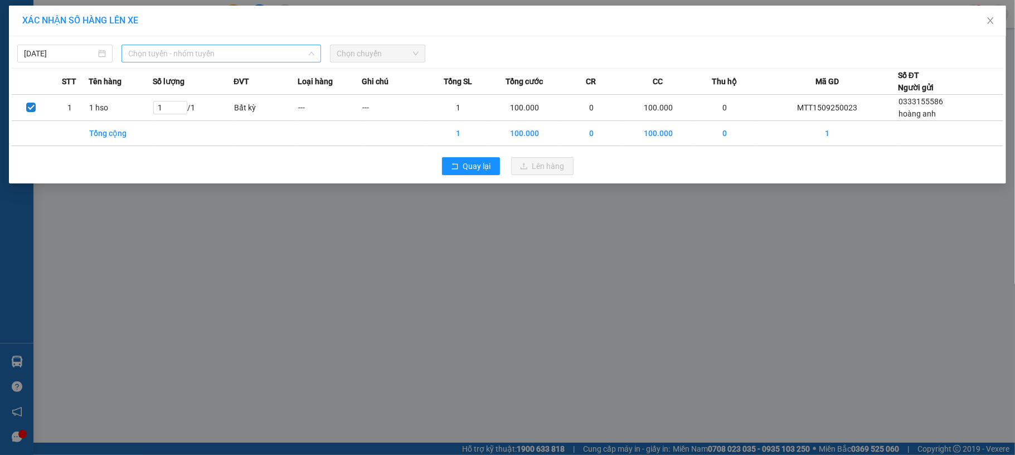
click at [201, 46] on span "Chọn tuyến - nhóm tuyến" at bounding box center [221, 53] width 186 height 17
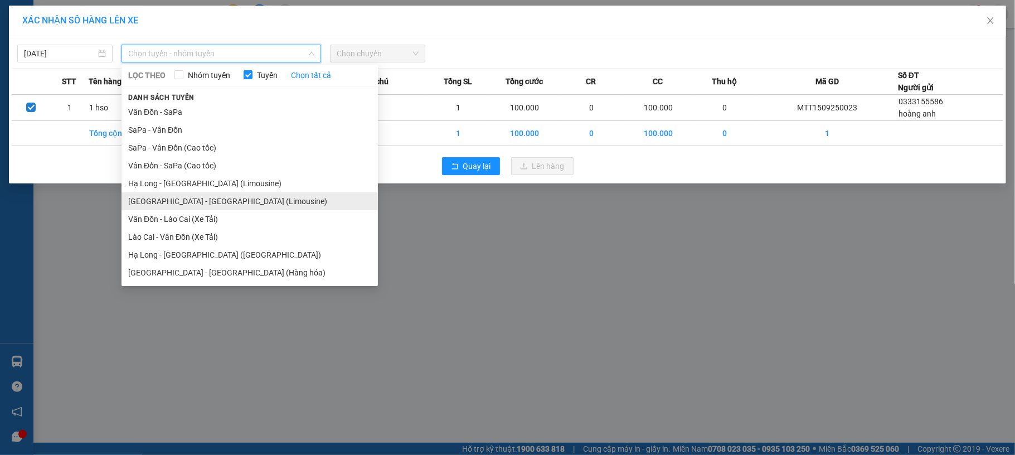
click at [256, 204] on li "[GEOGRAPHIC_DATA] - [GEOGRAPHIC_DATA] (Limousine)" at bounding box center [249, 201] width 256 height 18
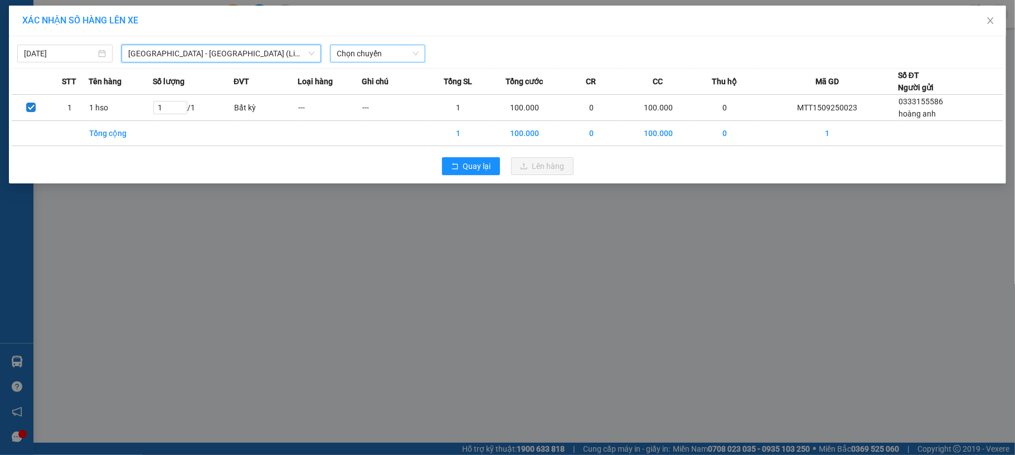
click at [395, 61] on span "Chọn chuyến" at bounding box center [378, 53] width 82 height 17
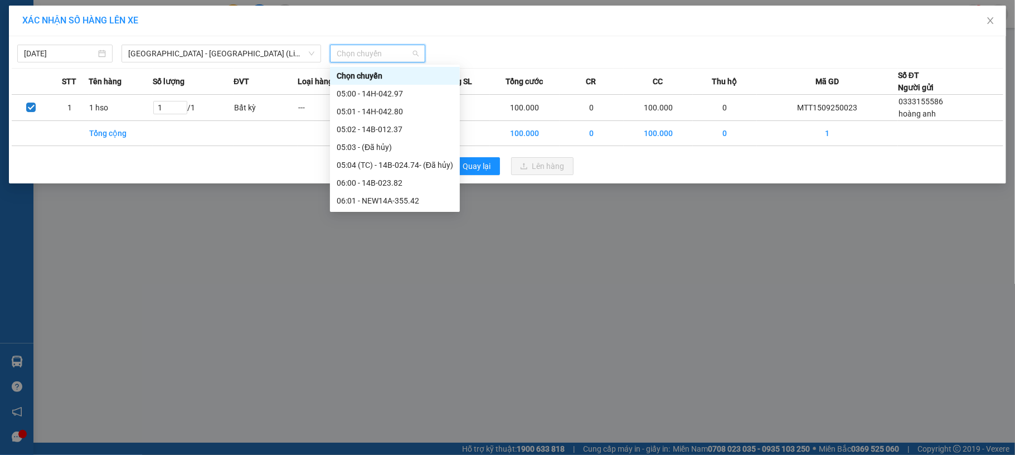
click at [408, 444] on div "10:01 - 14F-009.55" at bounding box center [395, 450] width 116 height 12
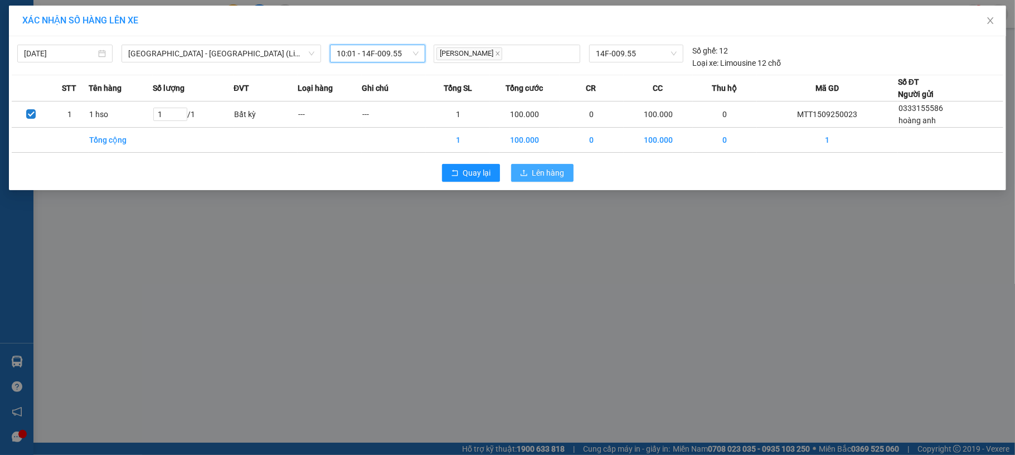
click at [554, 175] on span "Lên hàng" at bounding box center [548, 173] width 32 height 12
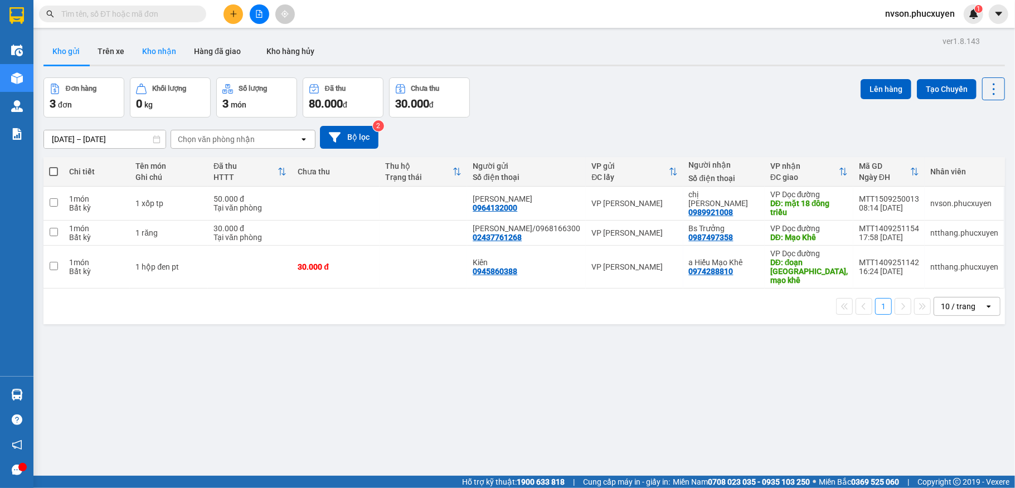
click at [168, 52] on button "Kho nhận" at bounding box center [159, 51] width 52 height 27
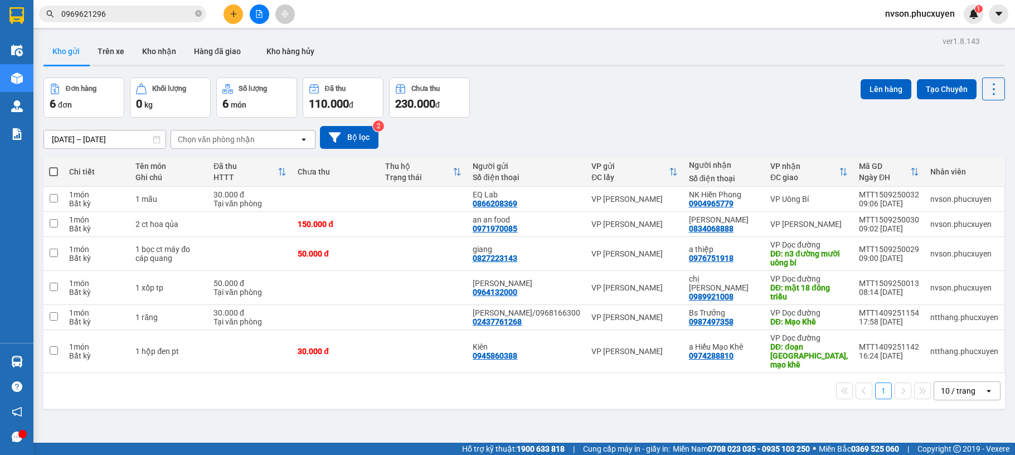
click at [143, 47] on button "Kho nhận" at bounding box center [159, 51] width 52 height 27
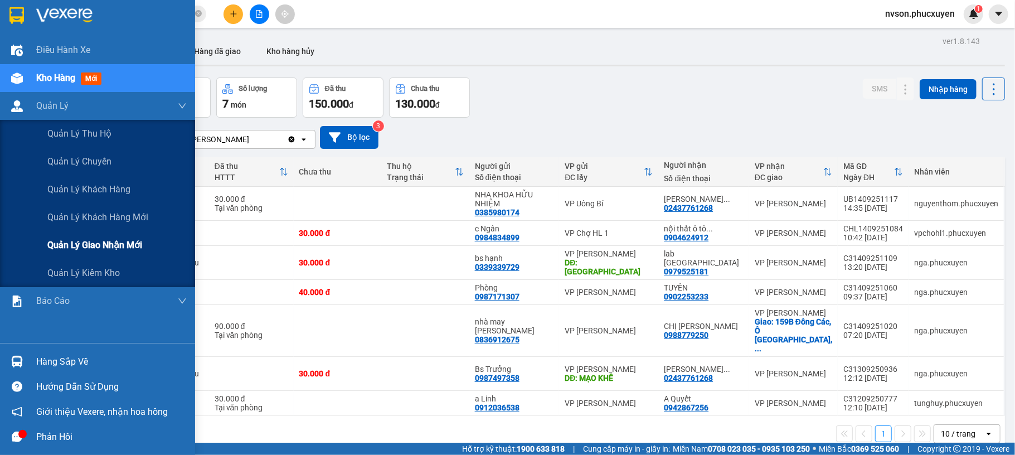
click at [97, 246] on span "Quản lý giao nhận mới" at bounding box center [94, 245] width 95 height 14
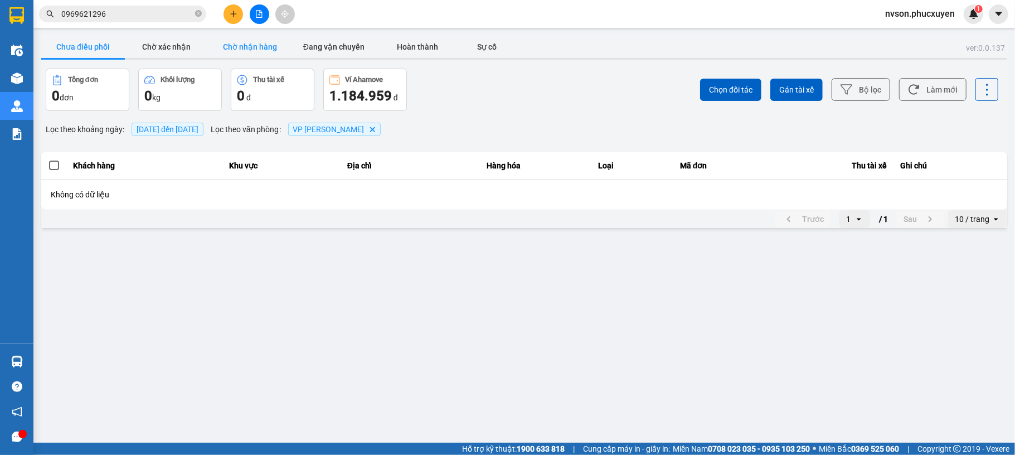
click at [238, 51] on button "Chờ nhận hàng" at bounding box center [250, 47] width 84 height 22
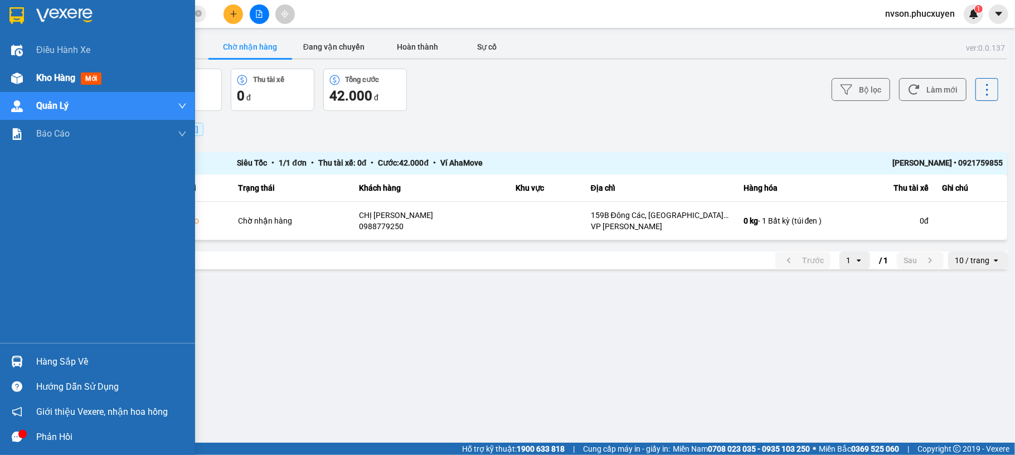
click at [20, 69] on div at bounding box center [17, 79] width 20 height 20
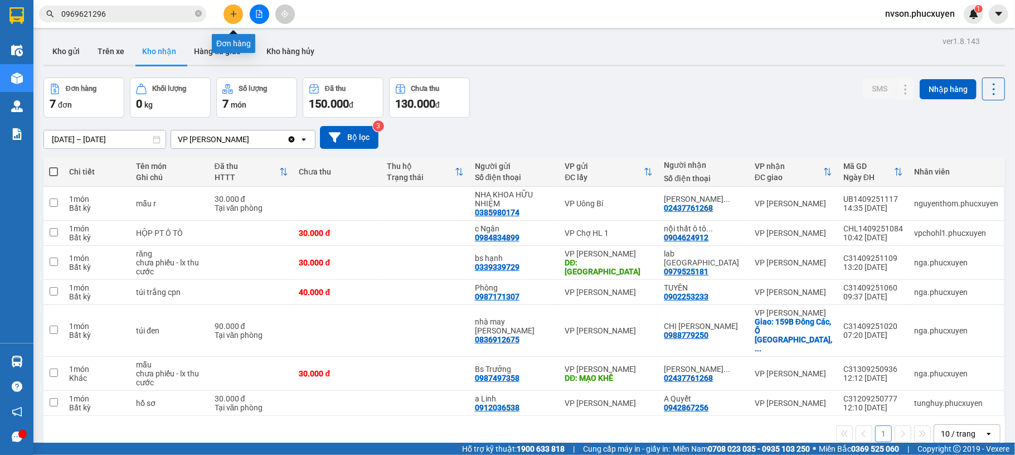
click at [238, 17] on button at bounding box center [233, 14] width 20 height 20
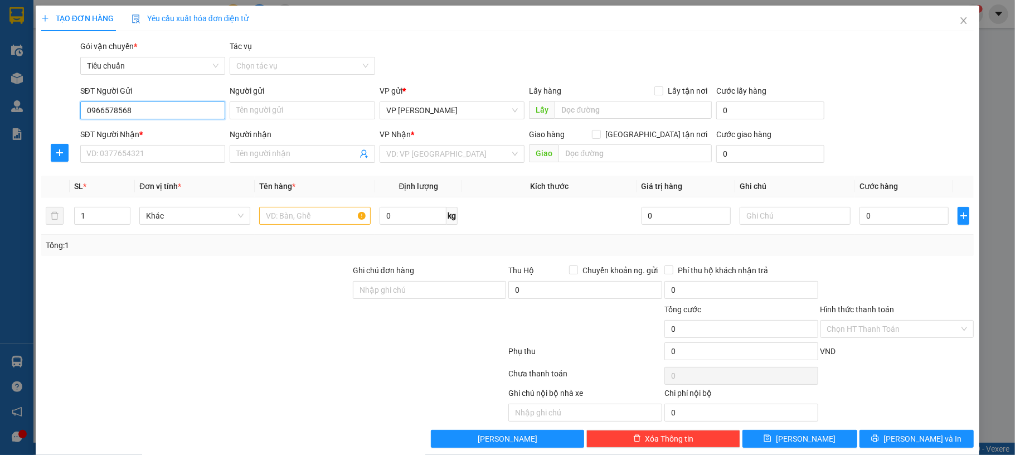
click at [147, 113] on input "0966578568" at bounding box center [152, 110] width 145 height 18
type input "0966578568"
click at [329, 111] on input "Người gửi" at bounding box center [302, 110] width 145 height 18
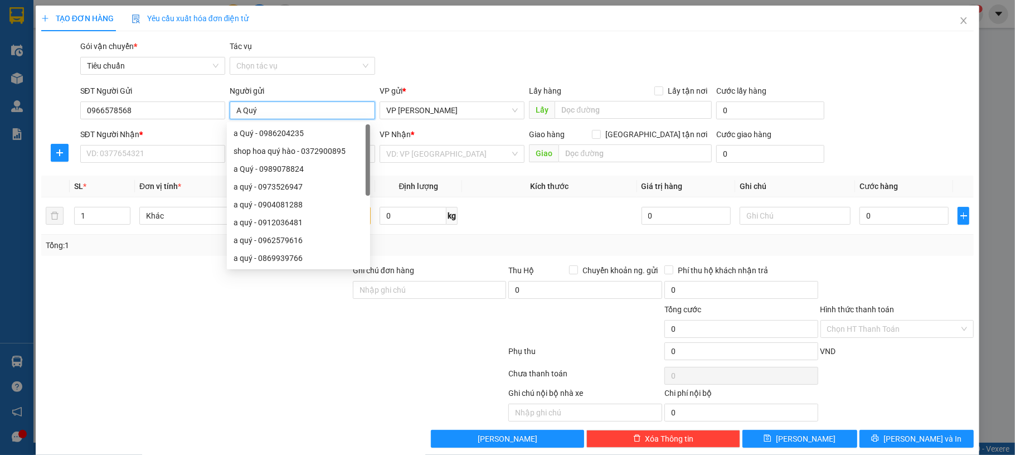
type input "A Quý"
click at [104, 163] on div "SĐT Người Nhận * VD: 0377654321" at bounding box center [152, 147] width 145 height 39
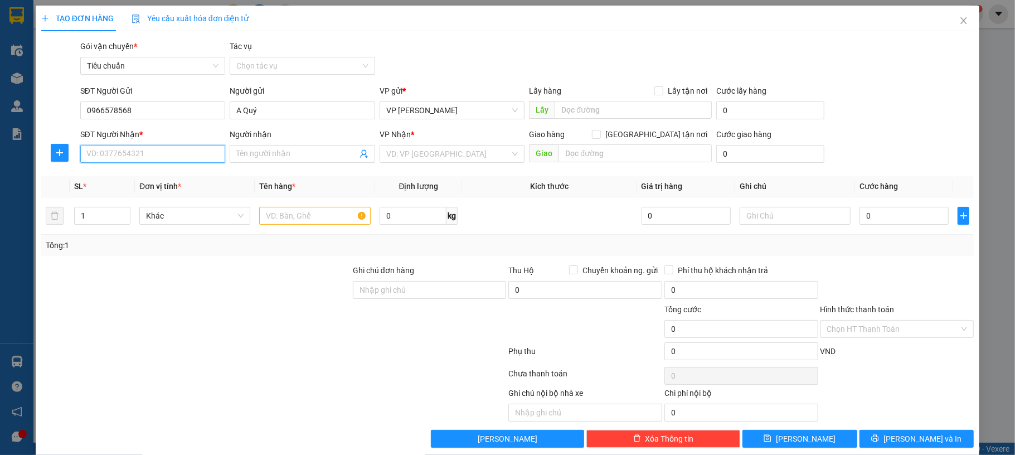
click at [108, 163] on input "SĐT Người Nhận *" at bounding box center [152, 154] width 145 height 18
click at [125, 114] on input "0966578568" at bounding box center [152, 110] width 145 height 18
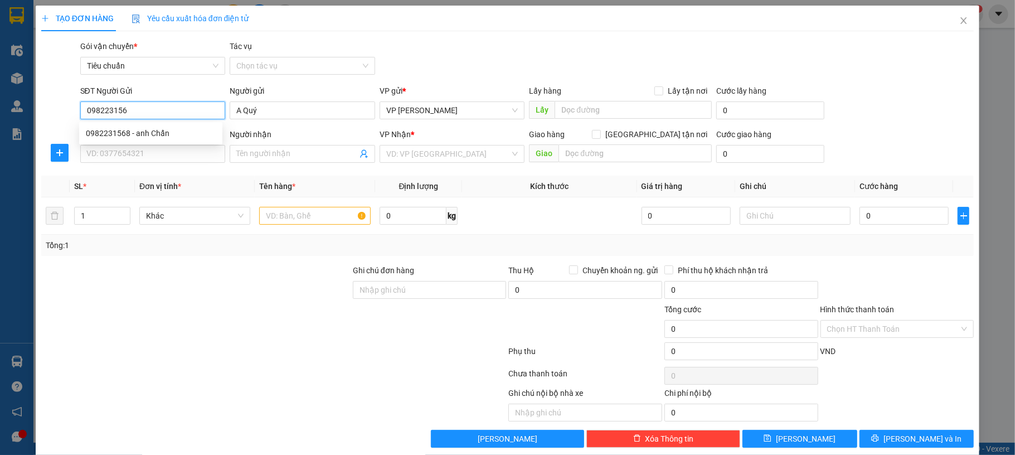
type input "0982231568"
click at [162, 133] on div "0982231568 - anh Chẩn" at bounding box center [151, 133] width 130 height 12
type input "anh Chẩn"
type input "0982231568"
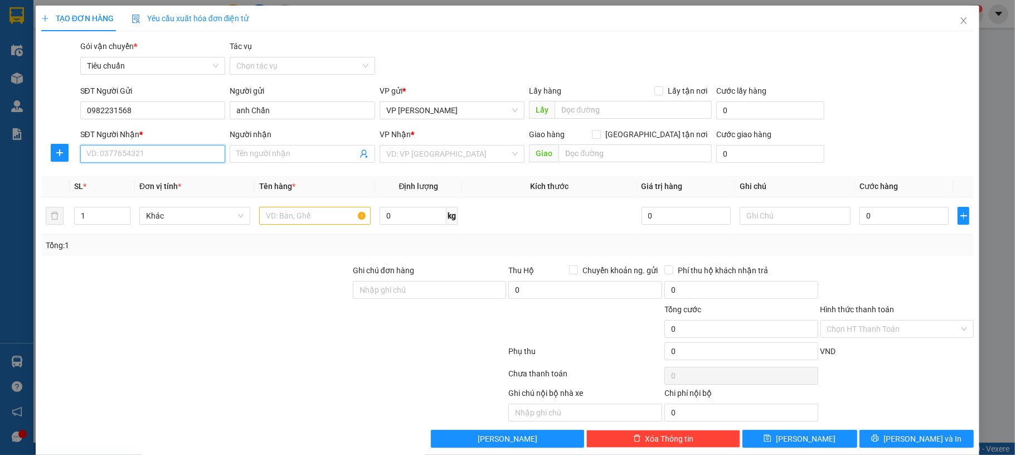
click at [157, 162] on input "SĐT Người Nhận *" at bounding box center [152, 154] width 145 height 18
paste input "0966578568"
click at [174, 157] on input "0966578568" at bounding box center [152, 154] width 145 height 18
type input "0966578568"
click at [286, 157] on input "Người nhận" at bounding box center [296, 154] width 121 height 12
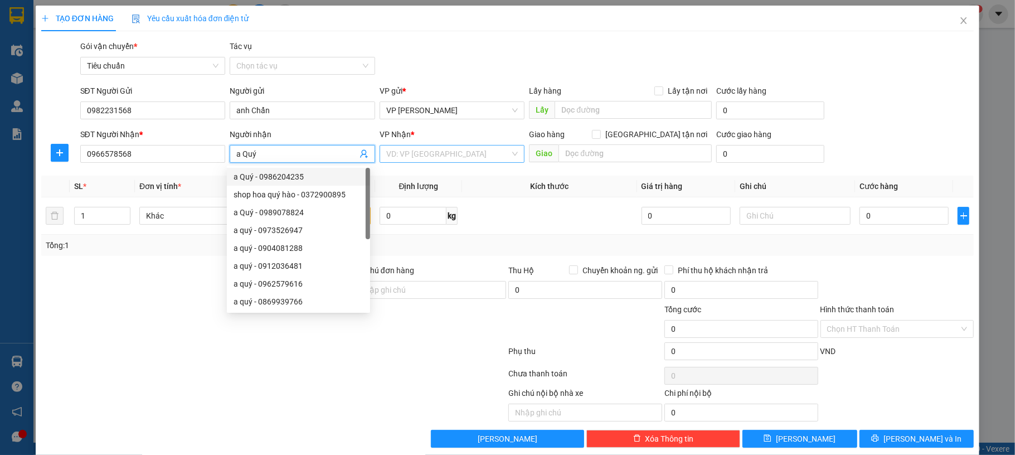
type input "a Quý"
click at [445, 159] on input "search" at bounding box center [448, 153] width 124 height 17
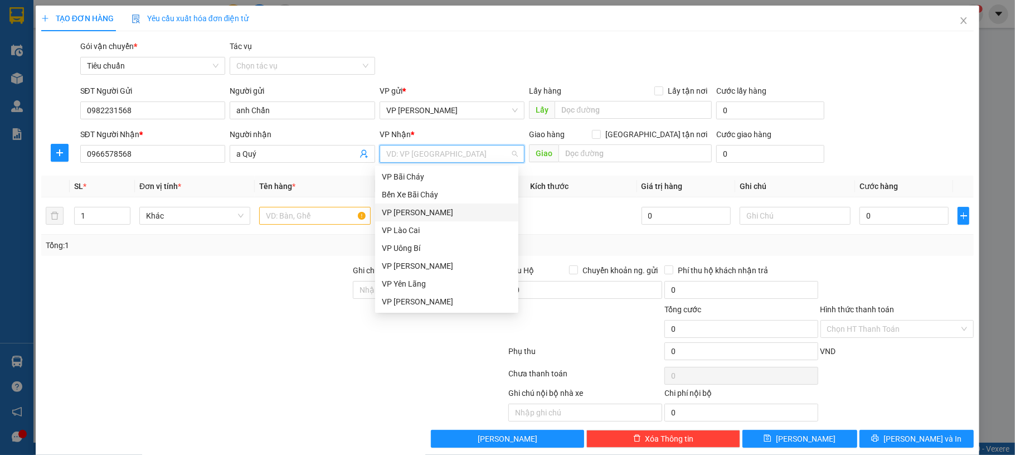
drag, startPoint x: 426, startPoint y: 215, endPoint x: 496, endPoint y: 184, distance: 76.3
click at [426, 215] on div "VP [PERSON_NAME]" at bounding box center [447, 212] width 130 height 12
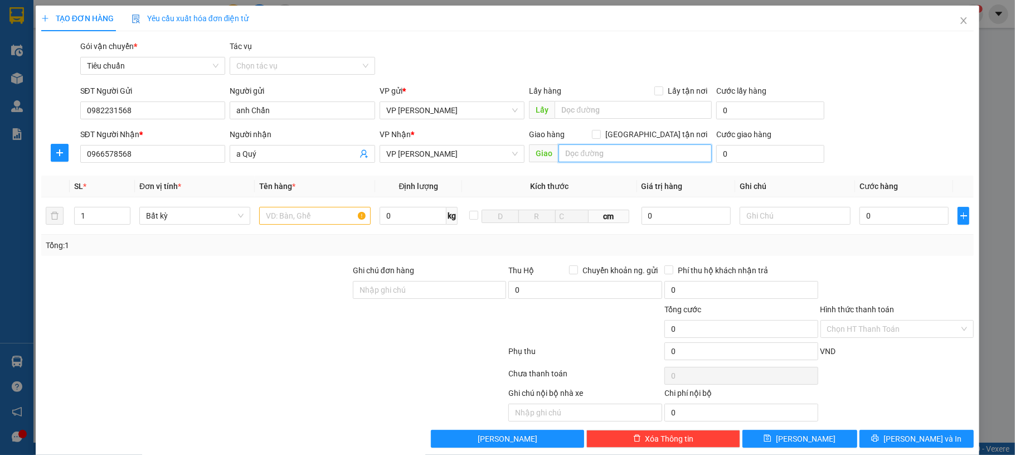
click at [578, 149] on input "text" at bounding box center [634, 153] width 153 height 18
type input "tổng cty than đông bắc"
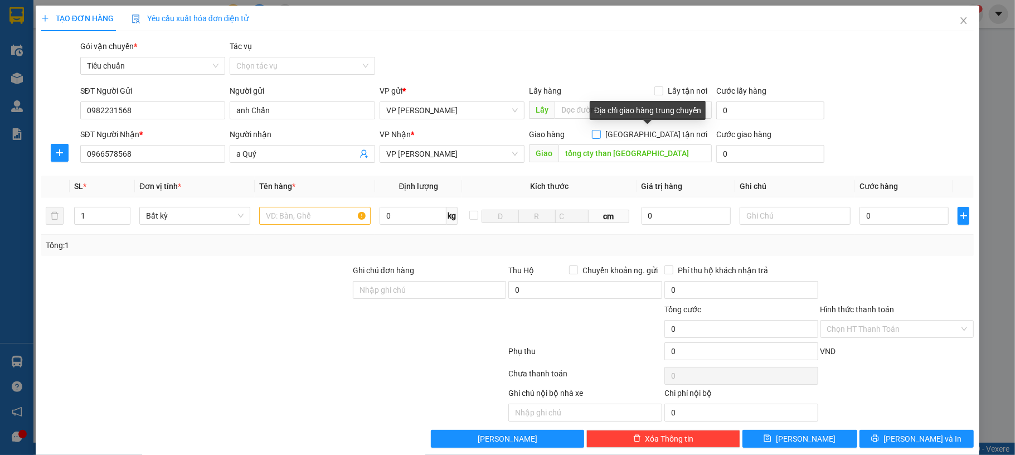
click at [600, 133] on input "[GEOGRAPHIC_DATA] tận nơi" at bounding box center [596, 134] width 8 height 8
checkbox input "true"
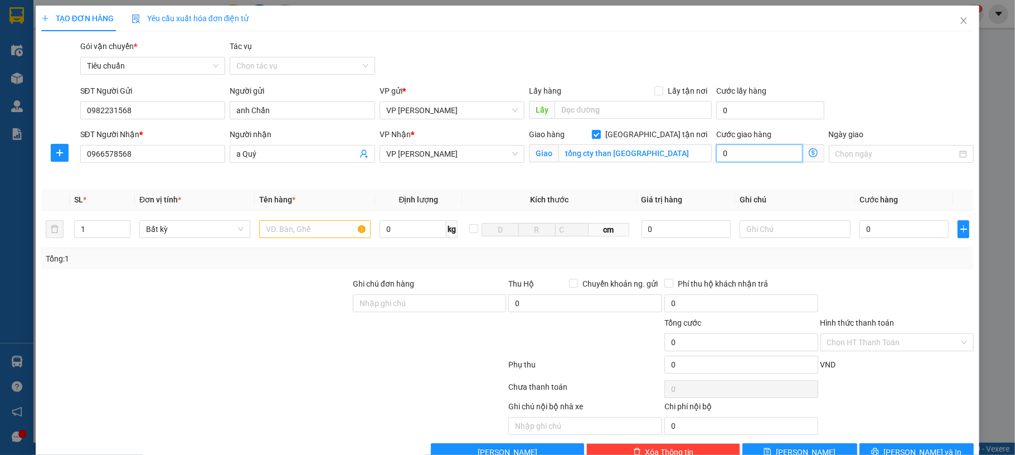
click at [751, 154] on input "0" at bounding box center [759, 153] width 86 height 18
type input "40"
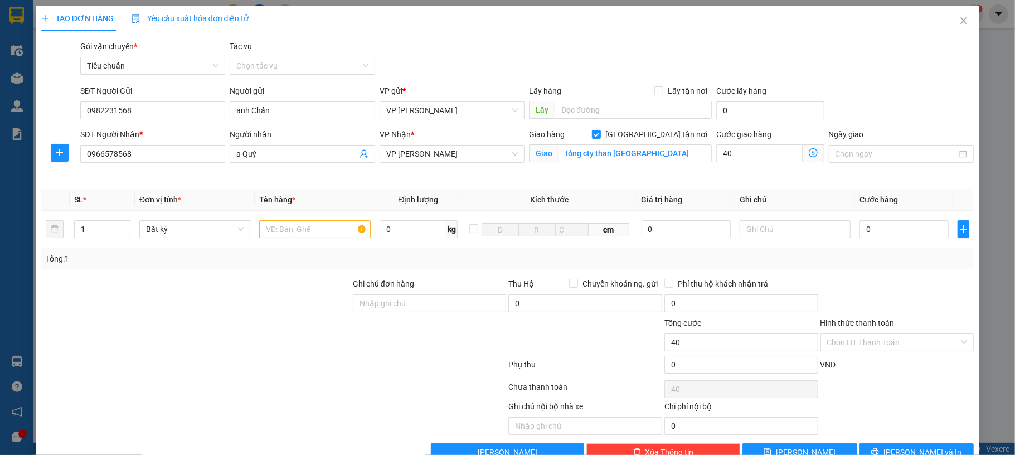
click at [817, 88] on div "SĐT Người Gửi 0982231568 Người gửi anh Chẩn VP gửi * VP Dương Đình Nghệ Lấy hàn…" at bounding box center [527, 104] width 898 height 39
type input "40.000"
click at [312, 226] on input "text" at bounding box center [314, 229] width 111 height 18
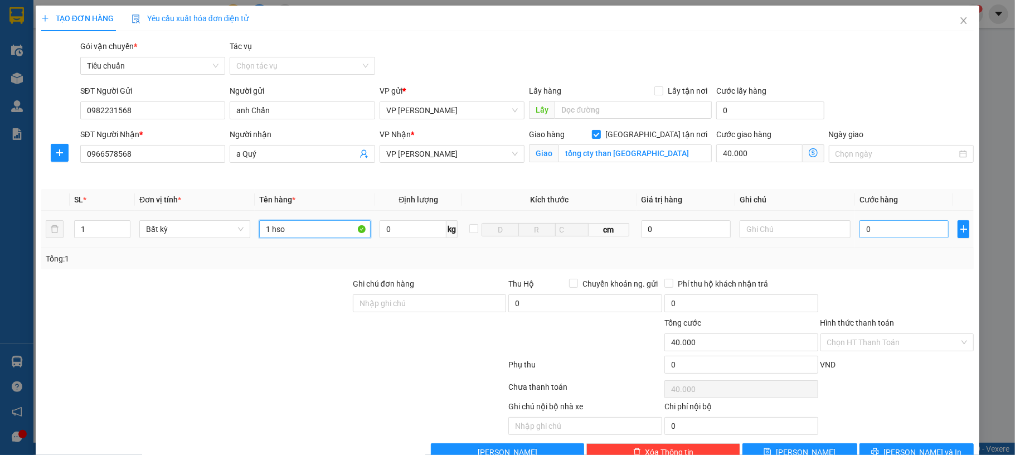
type input "1 hso"
click at [899, 227] on input "0" at bounding box center [903, 229] width 89 height 18
type input "50"
type input "40.050"
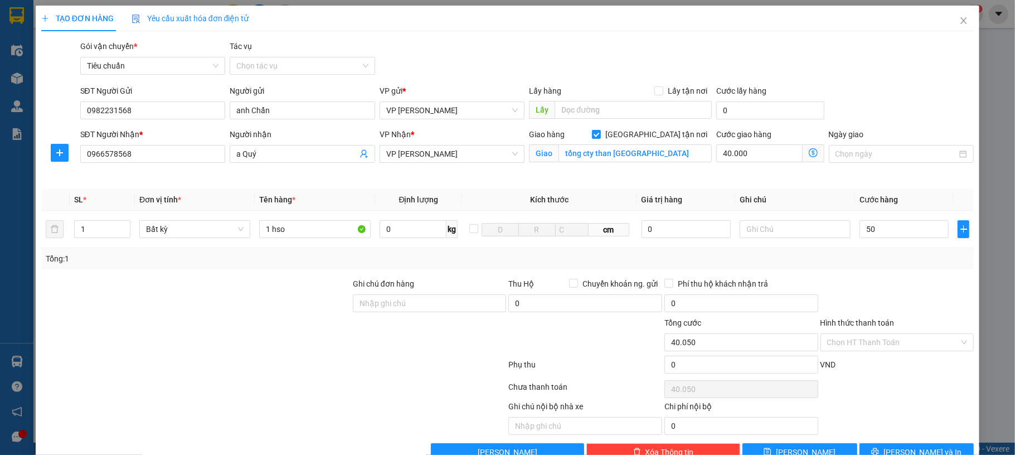
type input "50.000"
type input "90.000"
click at [903, 118] on div "SĐT Người Gửi 0982231568 Người gửi anh Chẩn VP gửi * VP Dương Đình Nghệ Lấy hàn…" at bounding box center [527, 104] width 898 height 39
click at [884, 346] on input "Hình thức thanh toán" at bounding box center [893, 342] width 133 height 17
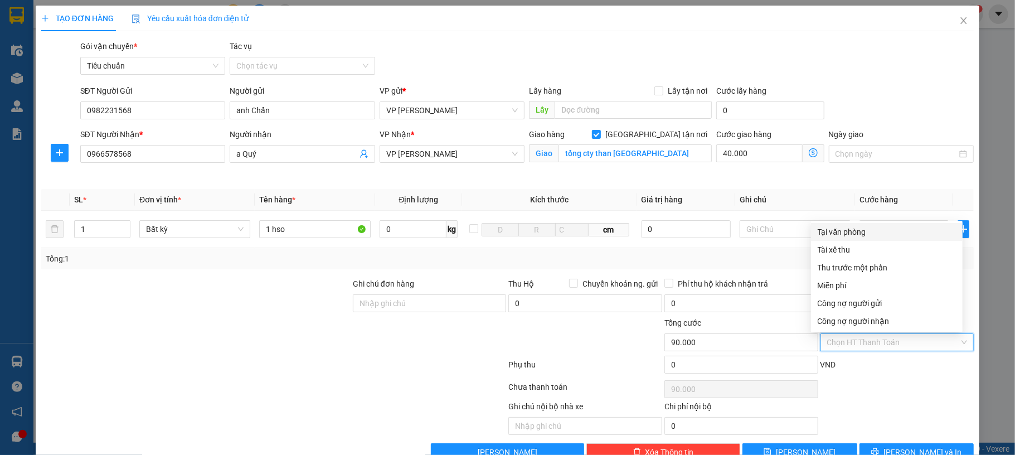
click at [868, 235] on div "Tại văn phòng" at bounding box center [886, 232] width 138 height 12
type input "0"
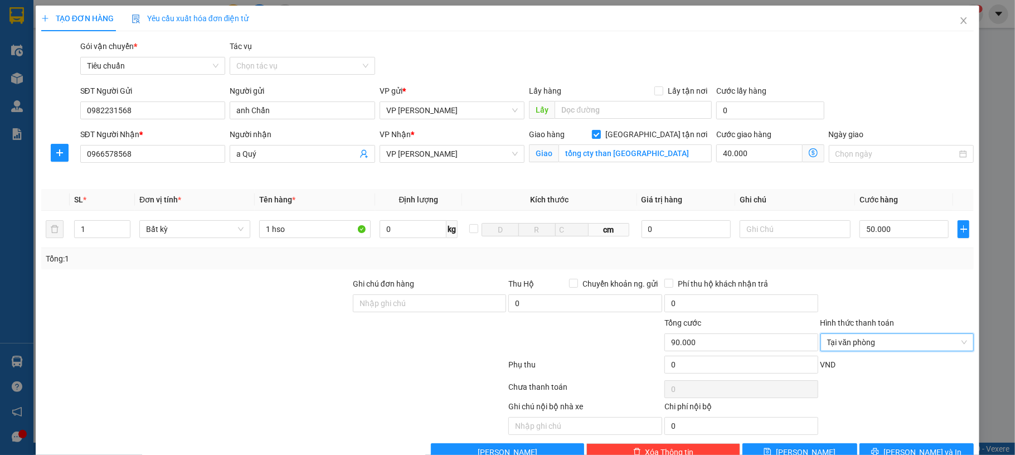
scroll to position [30, 0]
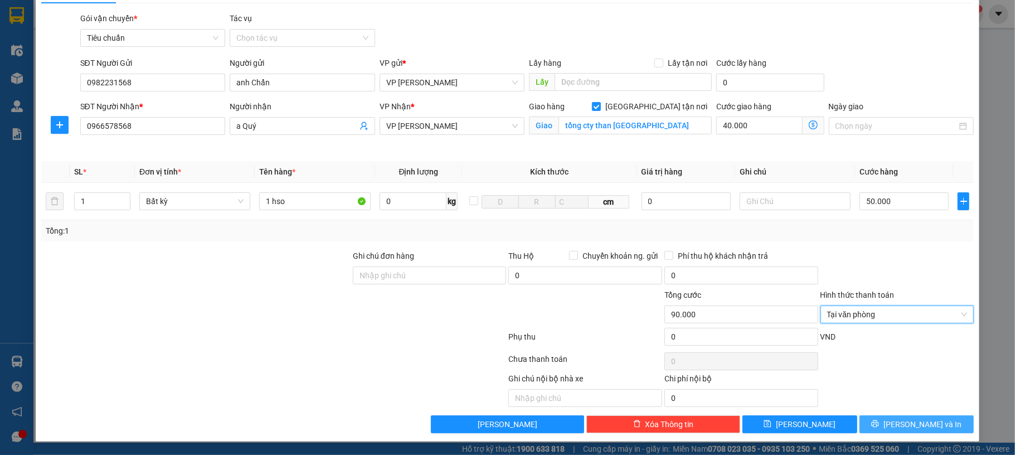
click at [895, 426] on span "[PERSON_NAME] và In" at bounding box center [922, 424] width 78 height 12
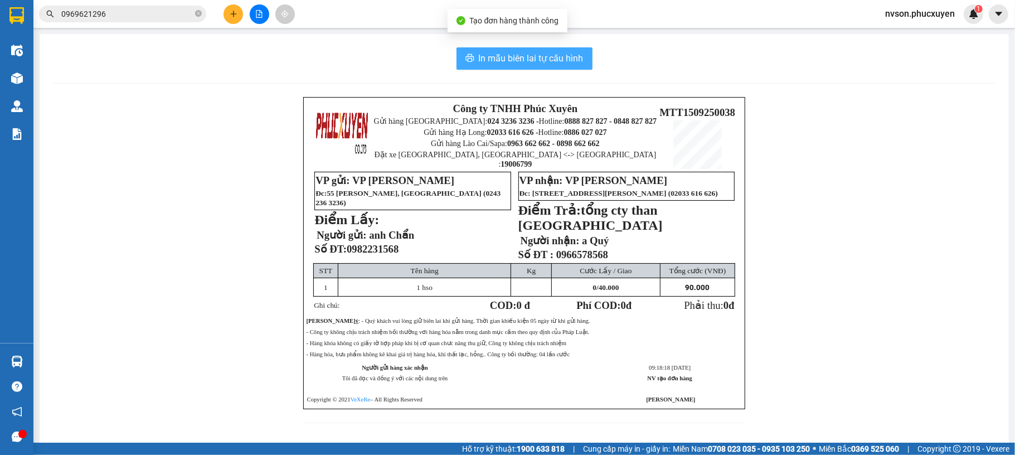
click at [494, 68] on button "In mẫu biên lai tự cấu hình" at bounding box center [524, 58] width 136 height 22
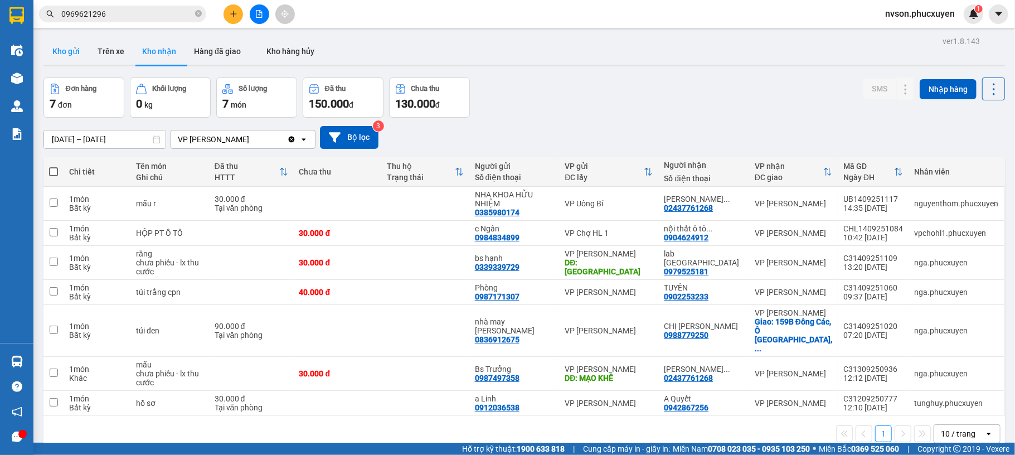
click at [74, 49] on button "Kho gửi" at bounding box center [65, 51] width 45 height 27
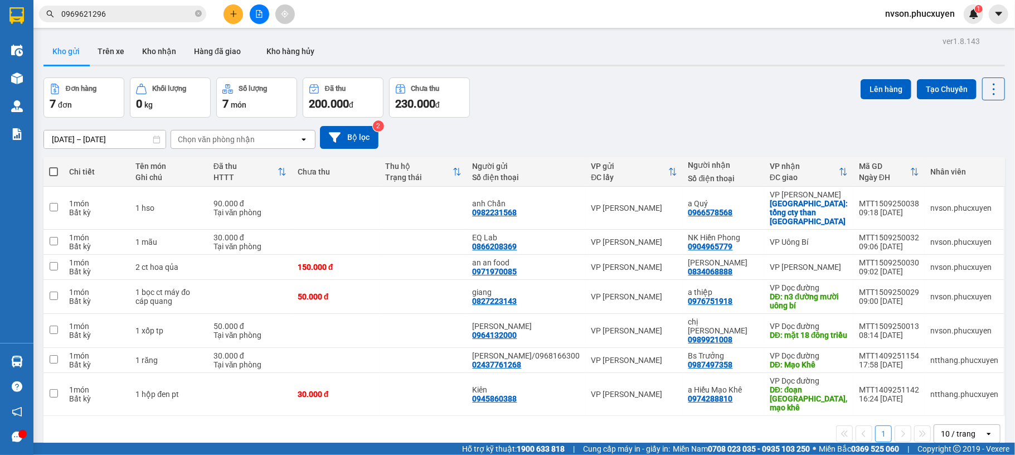
click at [233, 12] on icon "plus" at bounding box center [233, 14] width 1 height 6
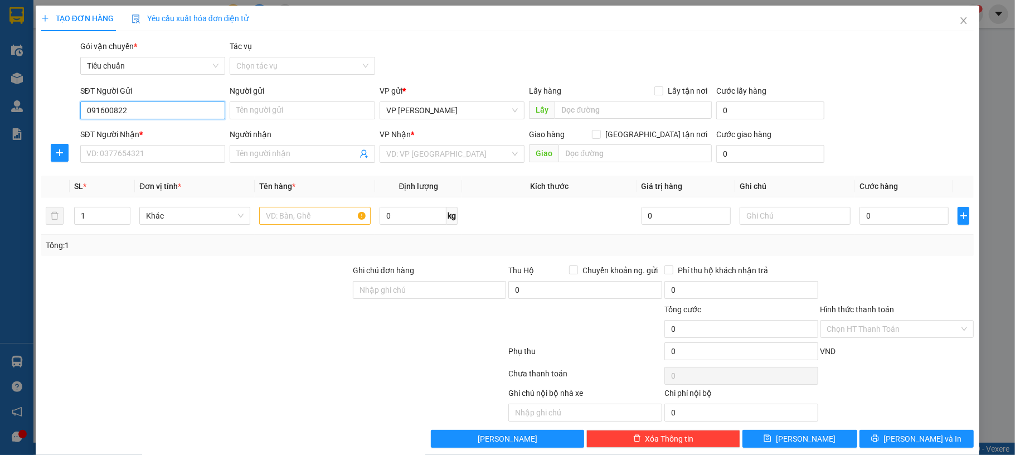
type input "0916008225"
click at [181, 136] on div "0916008225 - Duyên 0969499981" at bounding box center [151, 133] width 130 height 12
type input "Duyên 0969499981"
type input "0916008225"
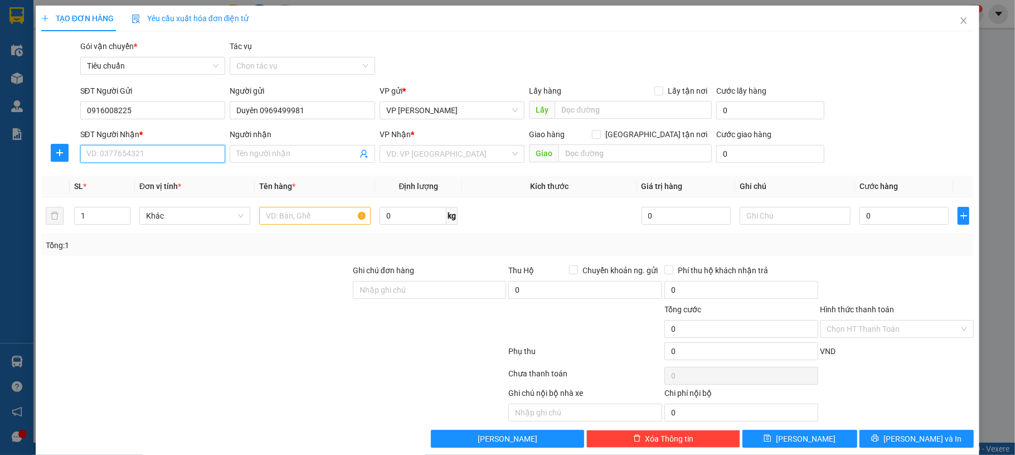
click at [159, 154] on input "SĐT Người Nhận *" at bounding box center [152, 154] width 145 height 18
click at [188, 174] on div "0826268334 - Anh Sáng" at bounding box center [151, 177] width 130 height 12
type input "0826268334"
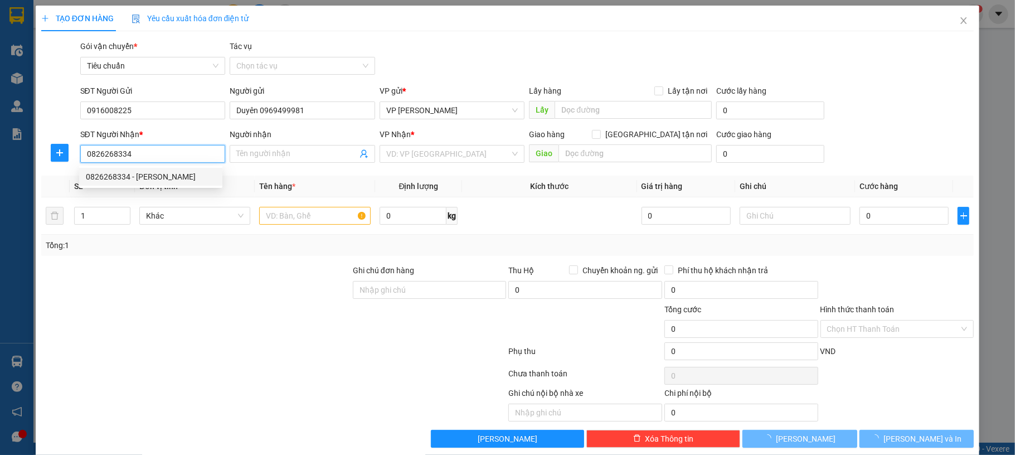
type input "Anh Sáng"
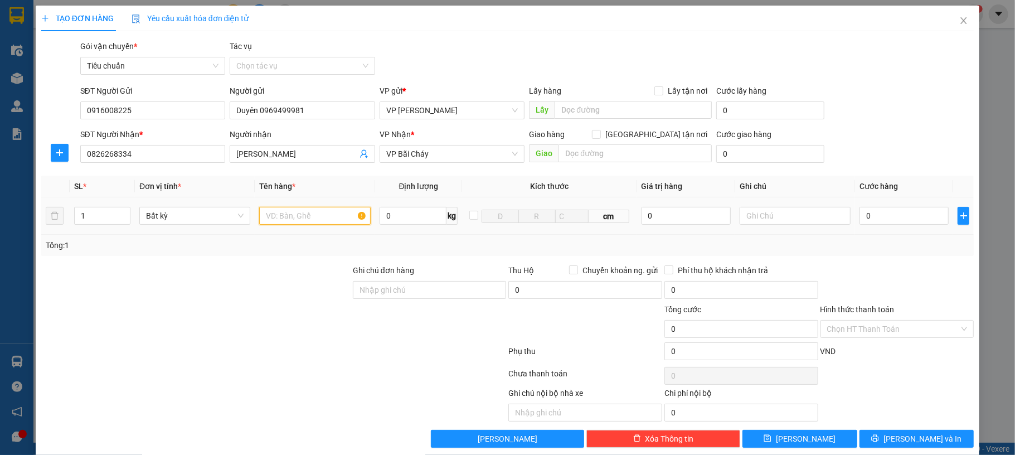
click at [317, 217] on input "text" at bounding box center [314, 216] width 111 height 18
type input "1 mẫu"
click at [906, 221] on input "0" at bounding box center [903, 216] width 89 height 18
type input "30"
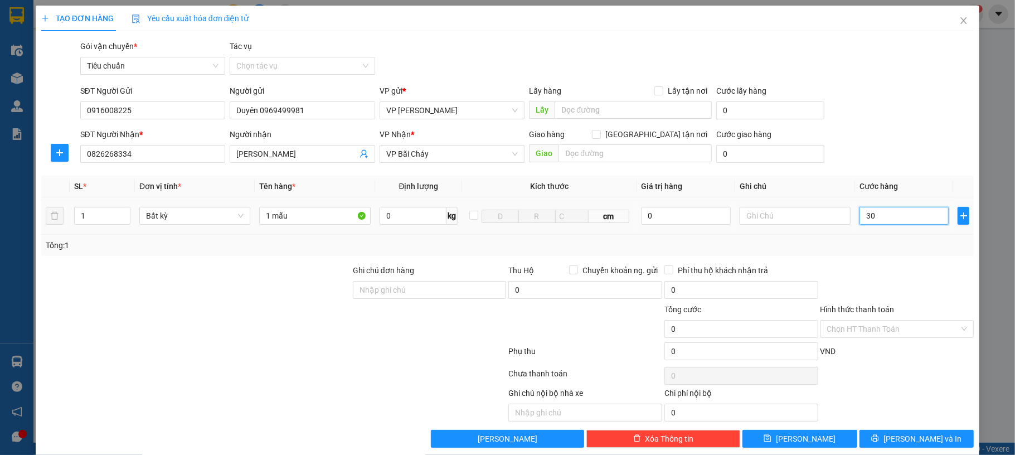
type input "30"
type input "30.000"
click at [890, 129] on div "SĐT Người Nhận * 0826268334 Người nhận Anh Sáng VP Nhận * VP Bãi Cháy Giao hàng…" at bounding box center [527, 147] width 898 height 39
click at [892, 333] on input "Hình thức thanh toán" at bounding box center [893, 328] width 133 height 17
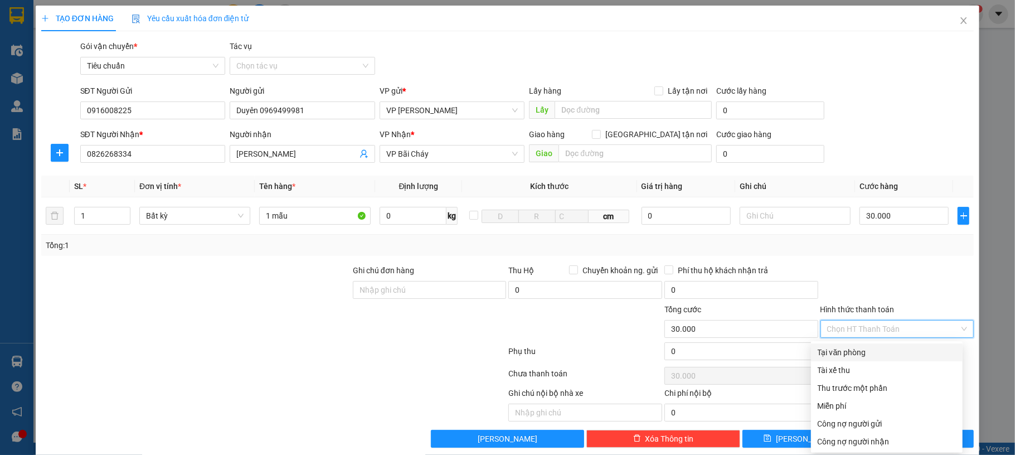
click at [857, 354] on div "Tại văn phòng" at bounding box center [886, 352] width 138 height 12
type input "0"
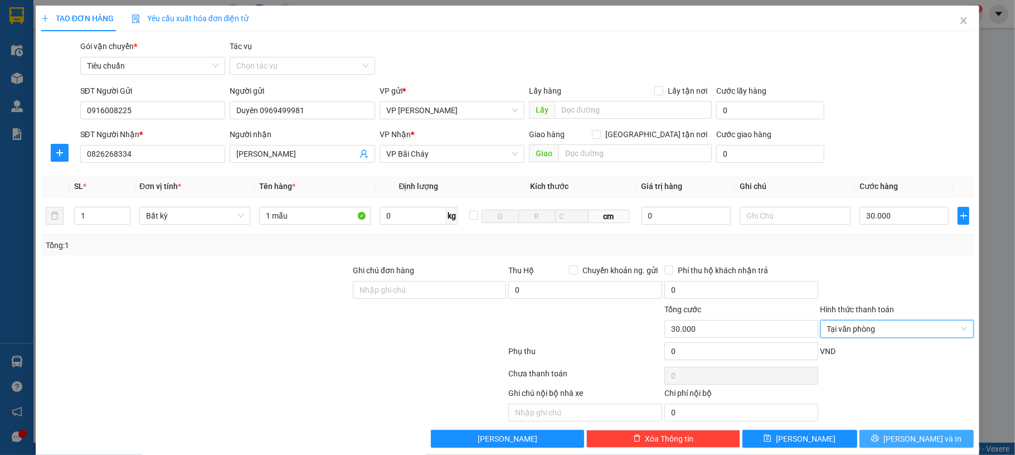
click at [919, 440] on span "[PERSON_NAME] và In" at bounding box center [922, 438] width 78 height 12
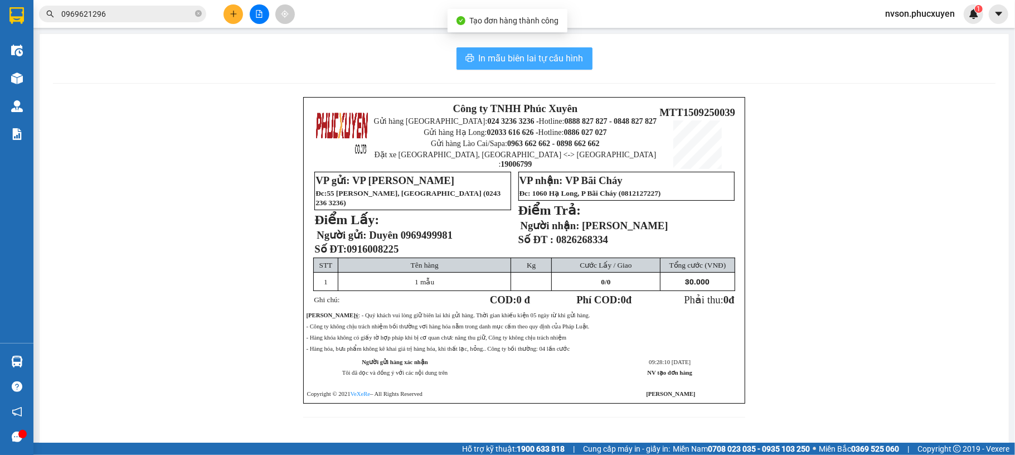
click at [547, 56] on span "In mẫu biên lai tự cấu hình" at bounding box center [531, 58] width 105 height 14
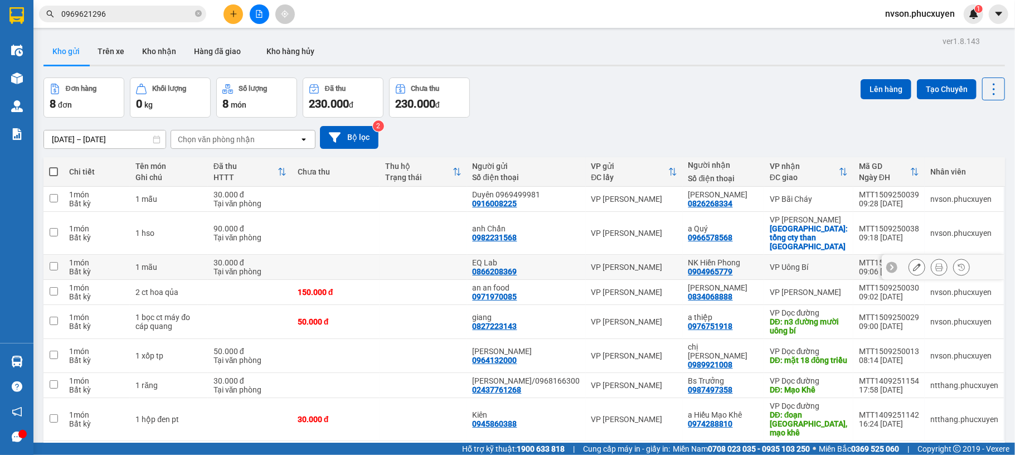
click at [281, 259] on div "30.000 đ" at bounding box center [249, 262] width 73 height 9
checkbox input "true"
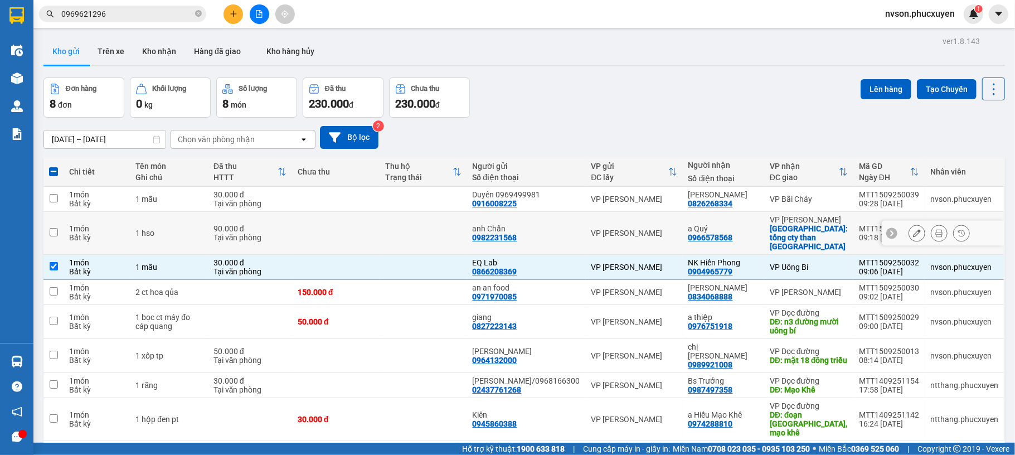
click at [280, 227] on div "90.000 đ" at bounding box center [249, 228] width 73 height 9
checkbox input "true"
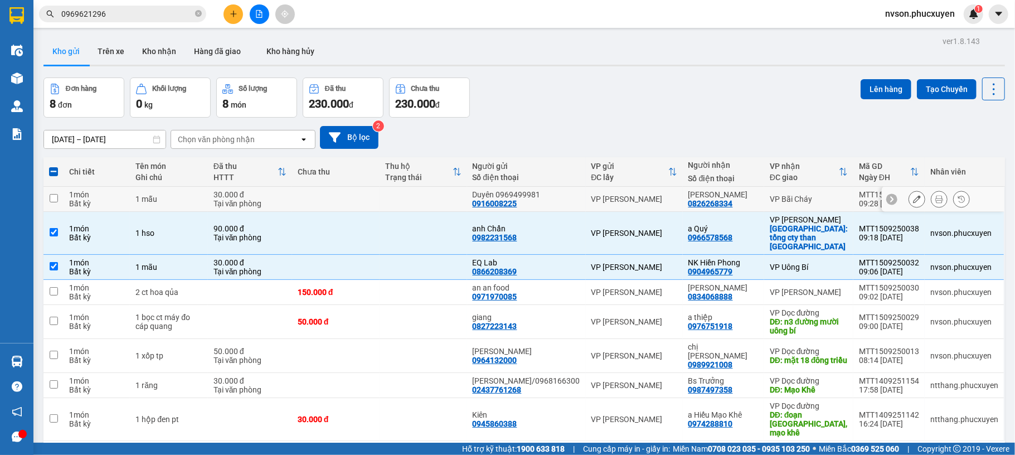
click at [286, 204] on div "Tại văn phòng" at bounding box center [249, 203] width 73 height 9
checkbox input "true"
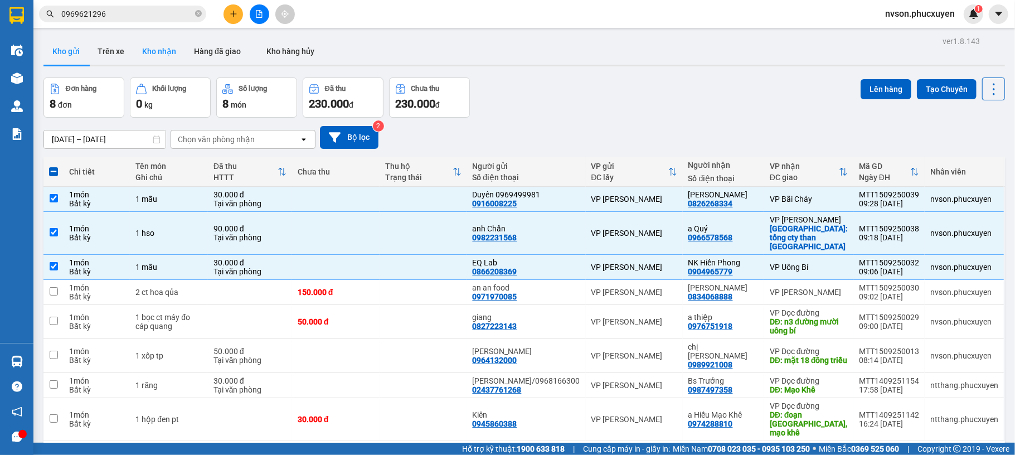
click at [172, 56] on button "Kho nhận" at bounding box center [159, 51] width 52 height 27
